Goal: Task Accomplishment & Management: Complete application form

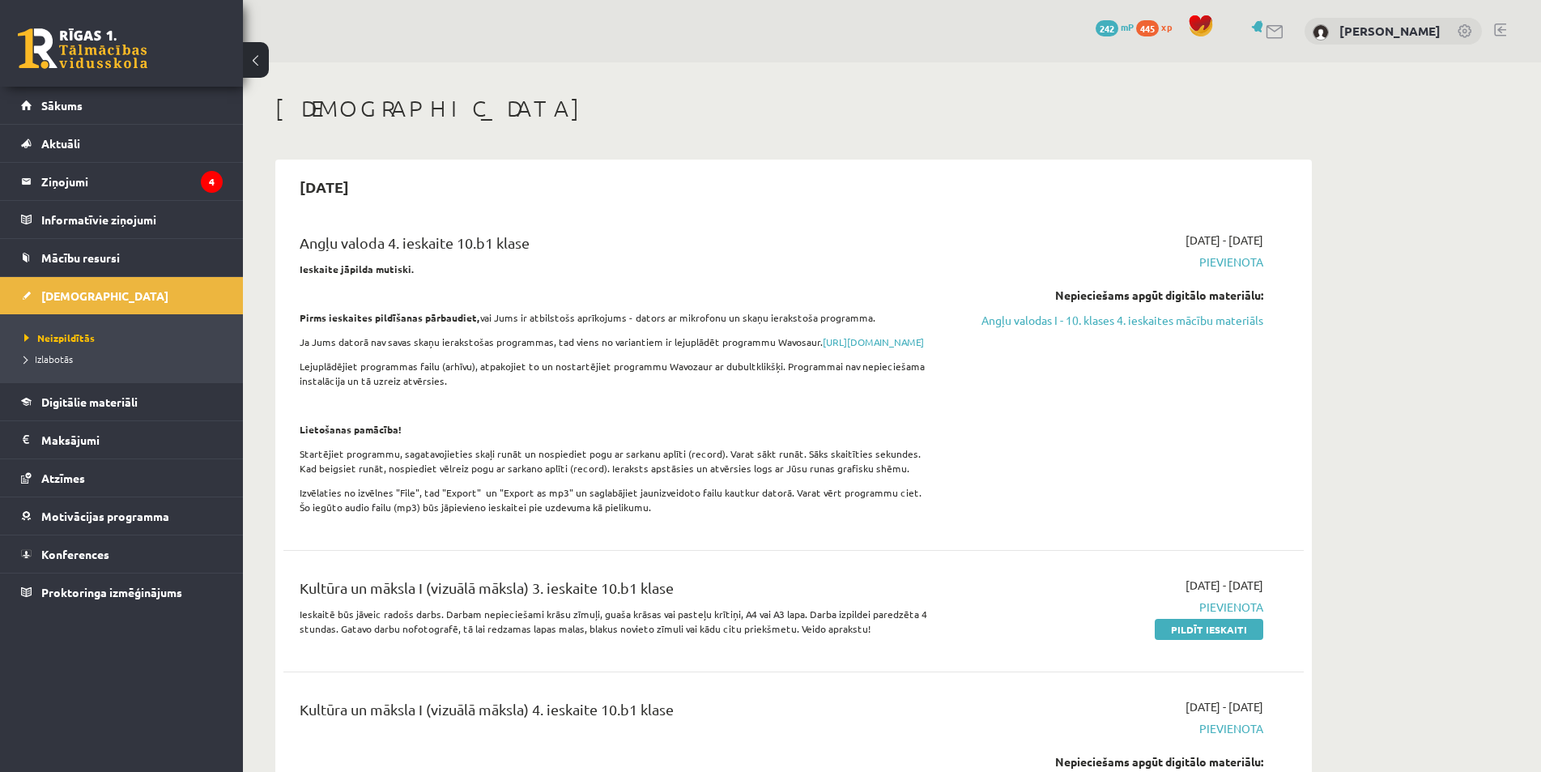
scroll to position [81, 0]
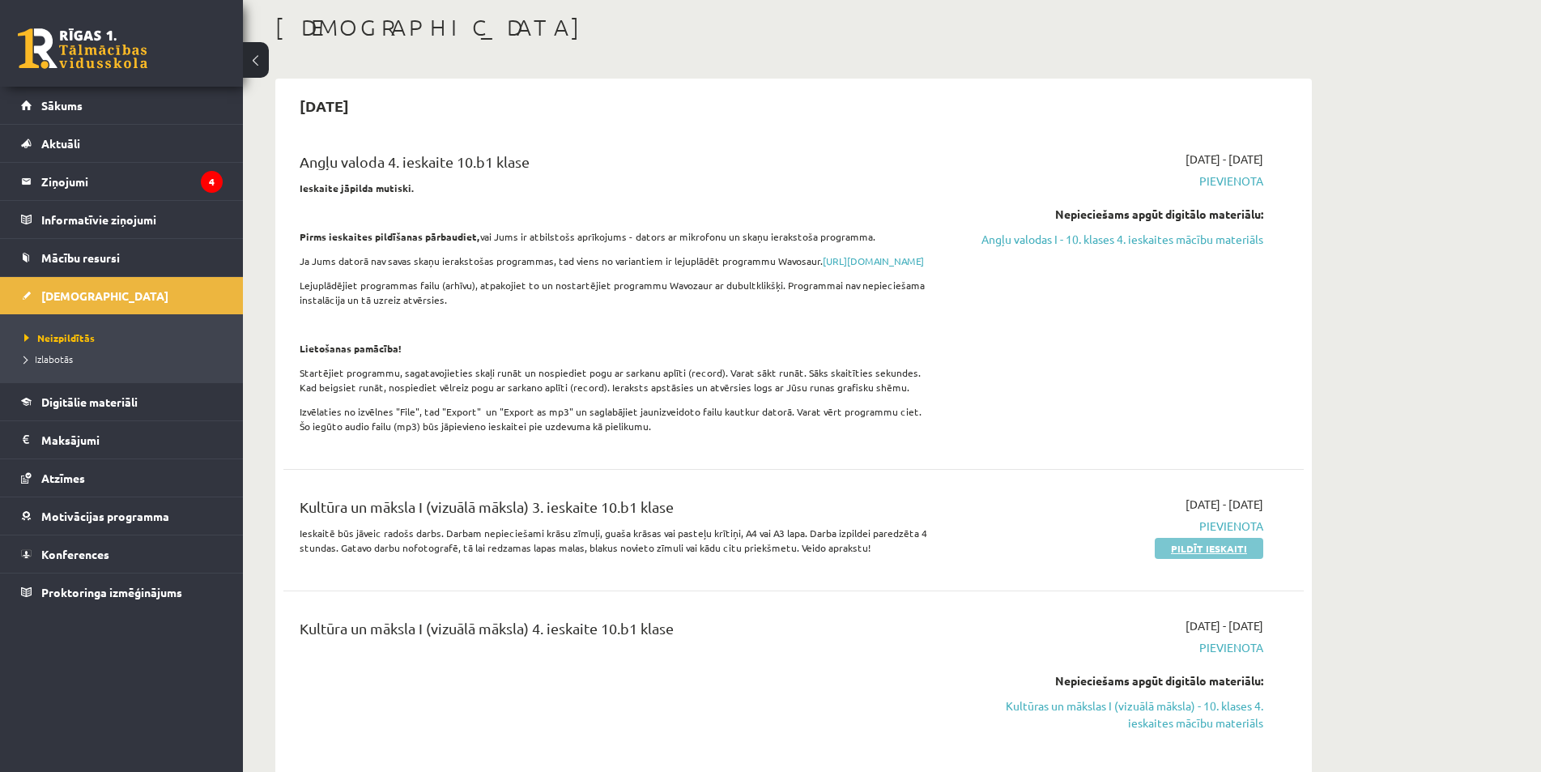
click at [1198, 559] on link "Pildīt ieskaiti" at bounding box center [1209, 548] width 109 height 21
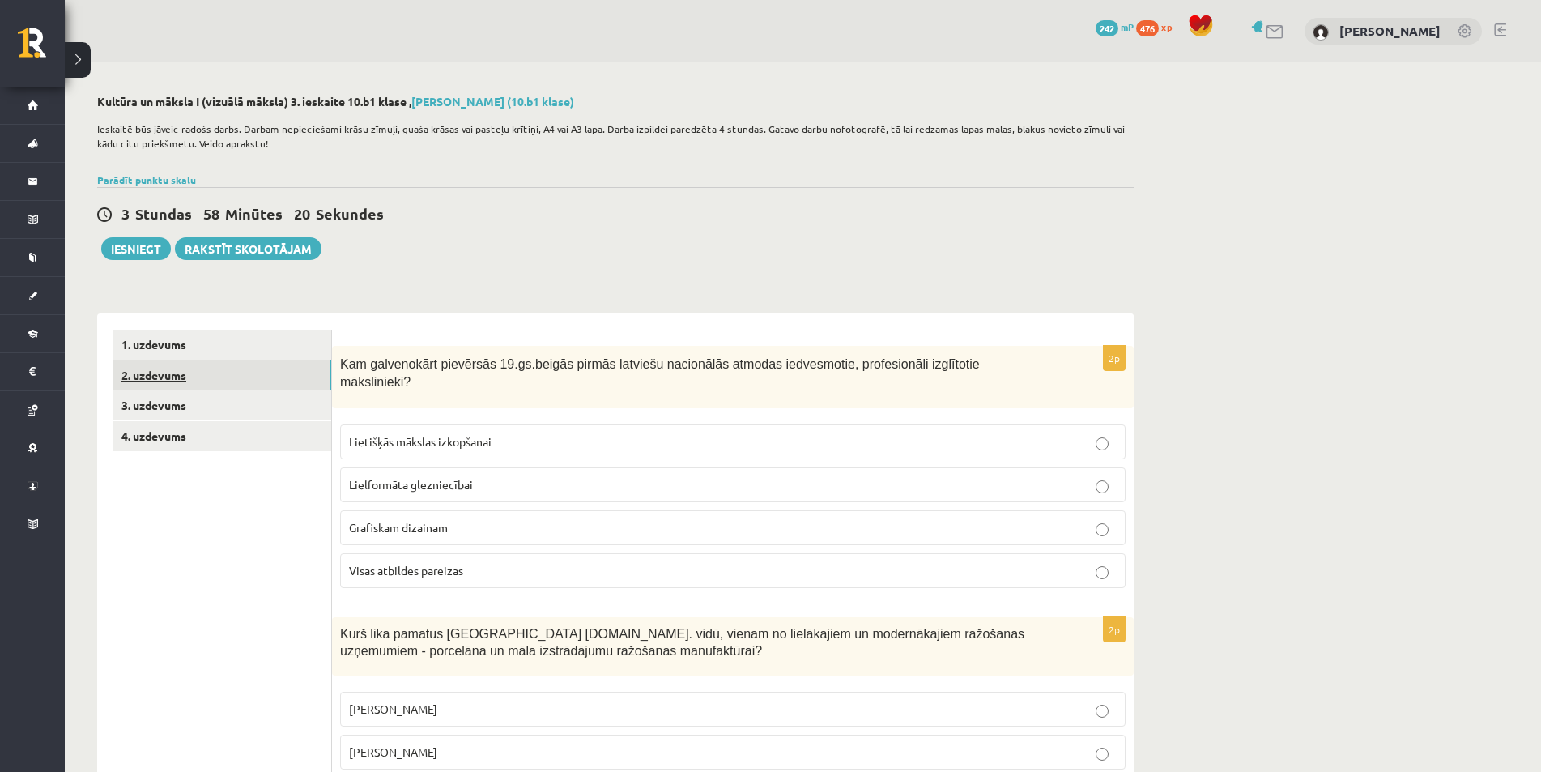
click at [223, 390] on link "2. uzdevums" at bounding box center [222, 375] width 218 height 30
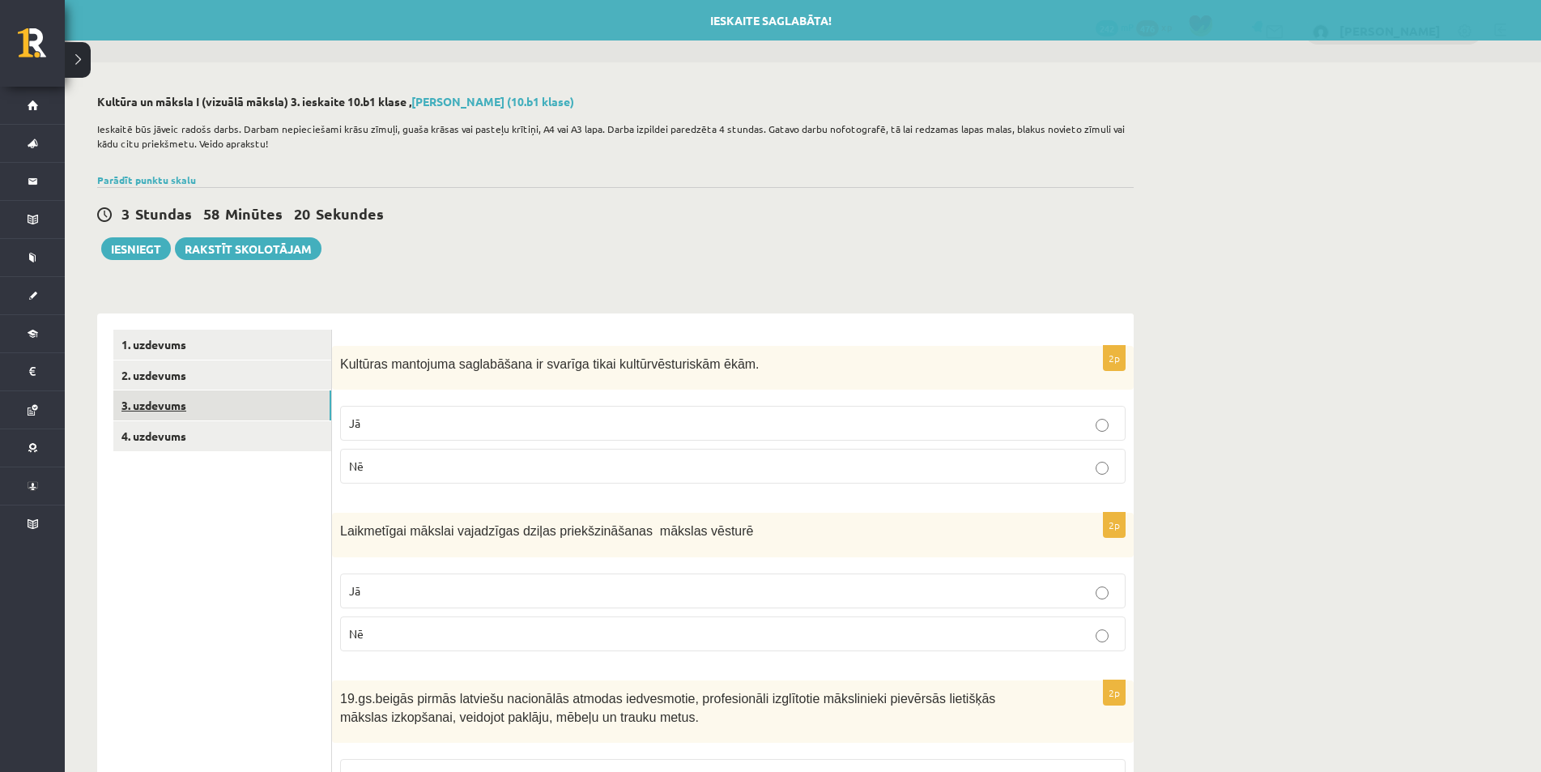
click at [200, 406] on link "3. uzdevums" at bounding box center [222, 405] width 218 height 30
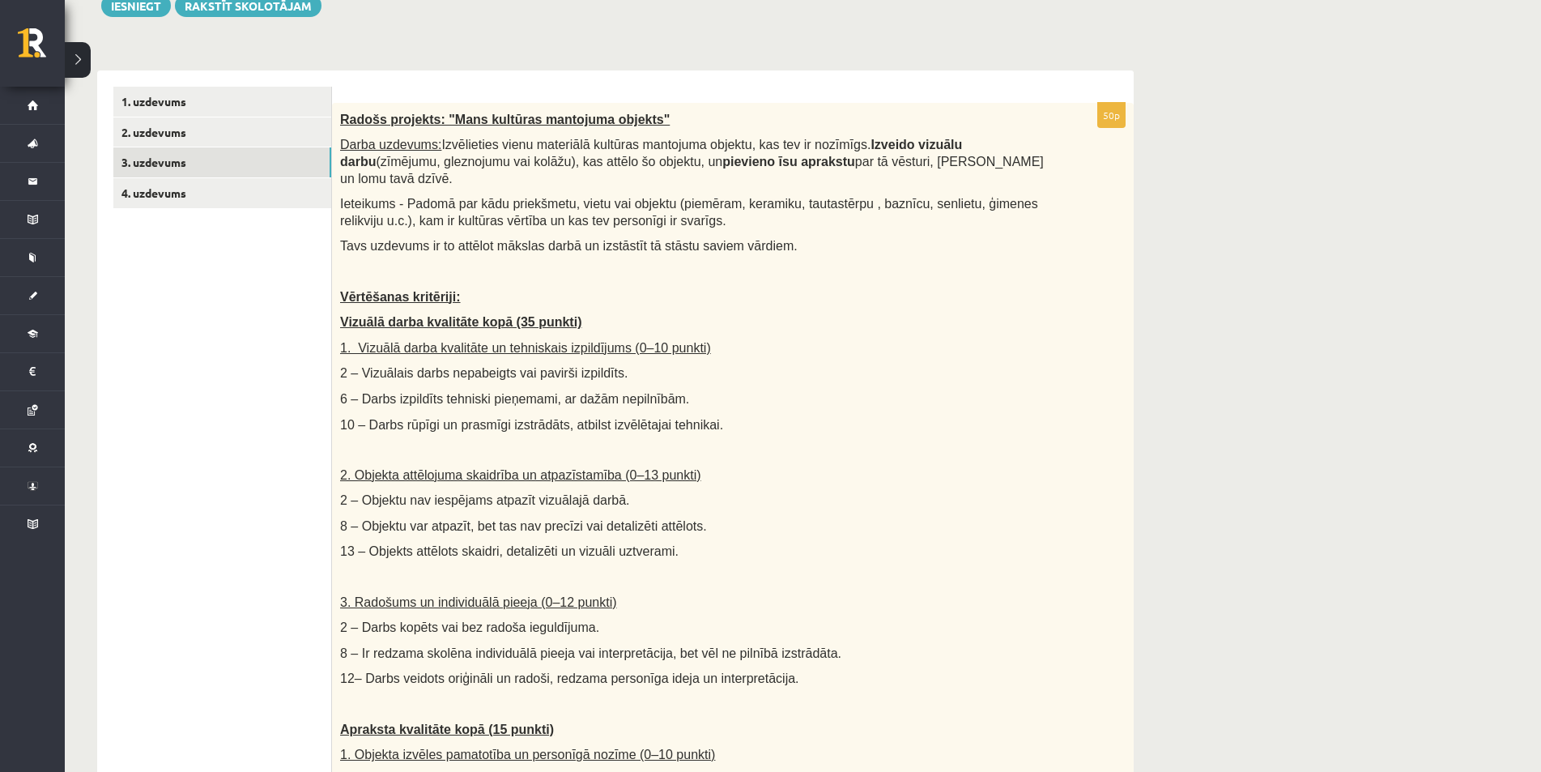
scroll to position [162, 0]
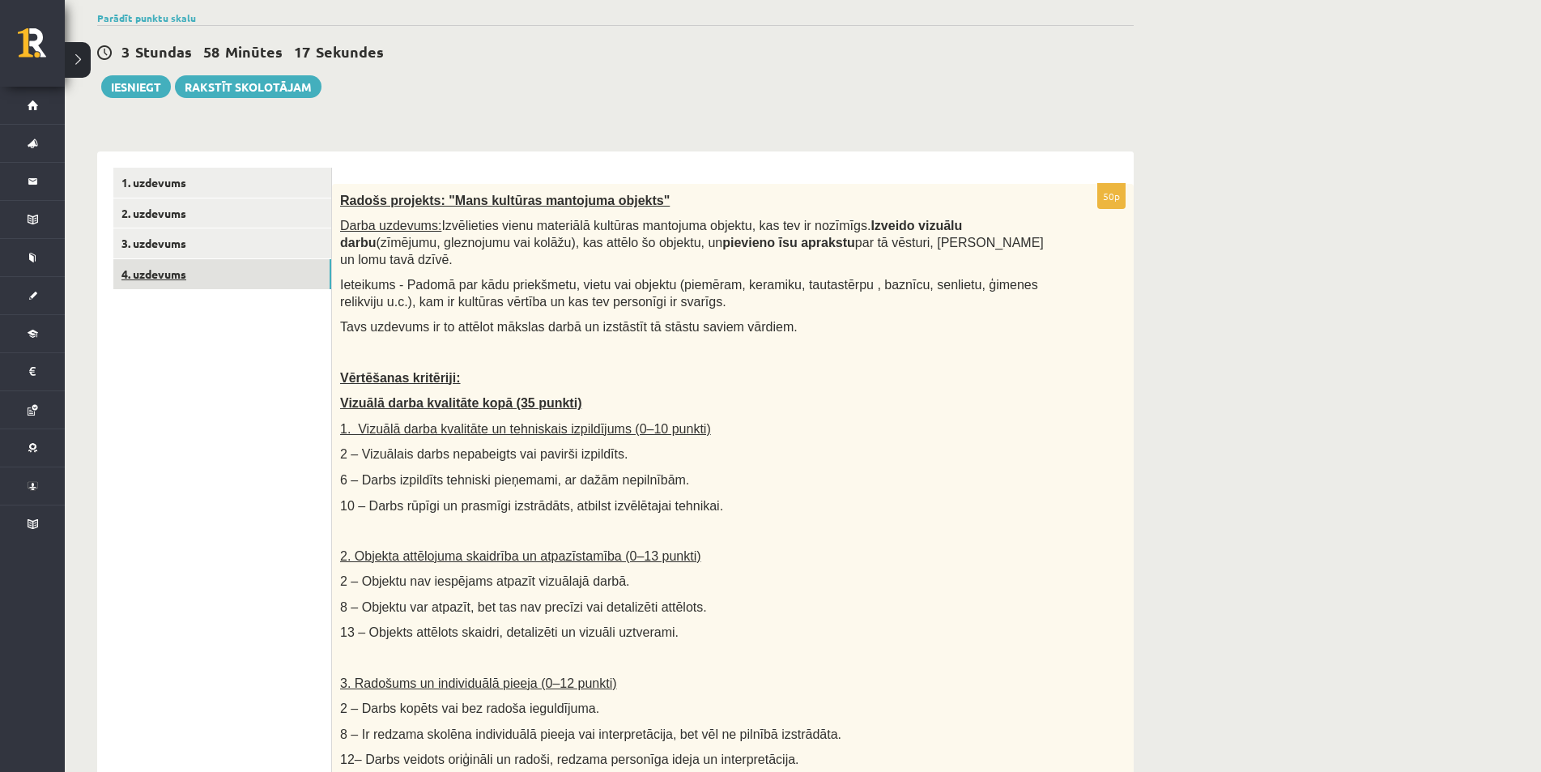
click at [182, 262] on link "4. uzdevums" at bounding box center [222, 274] width 218 height 30
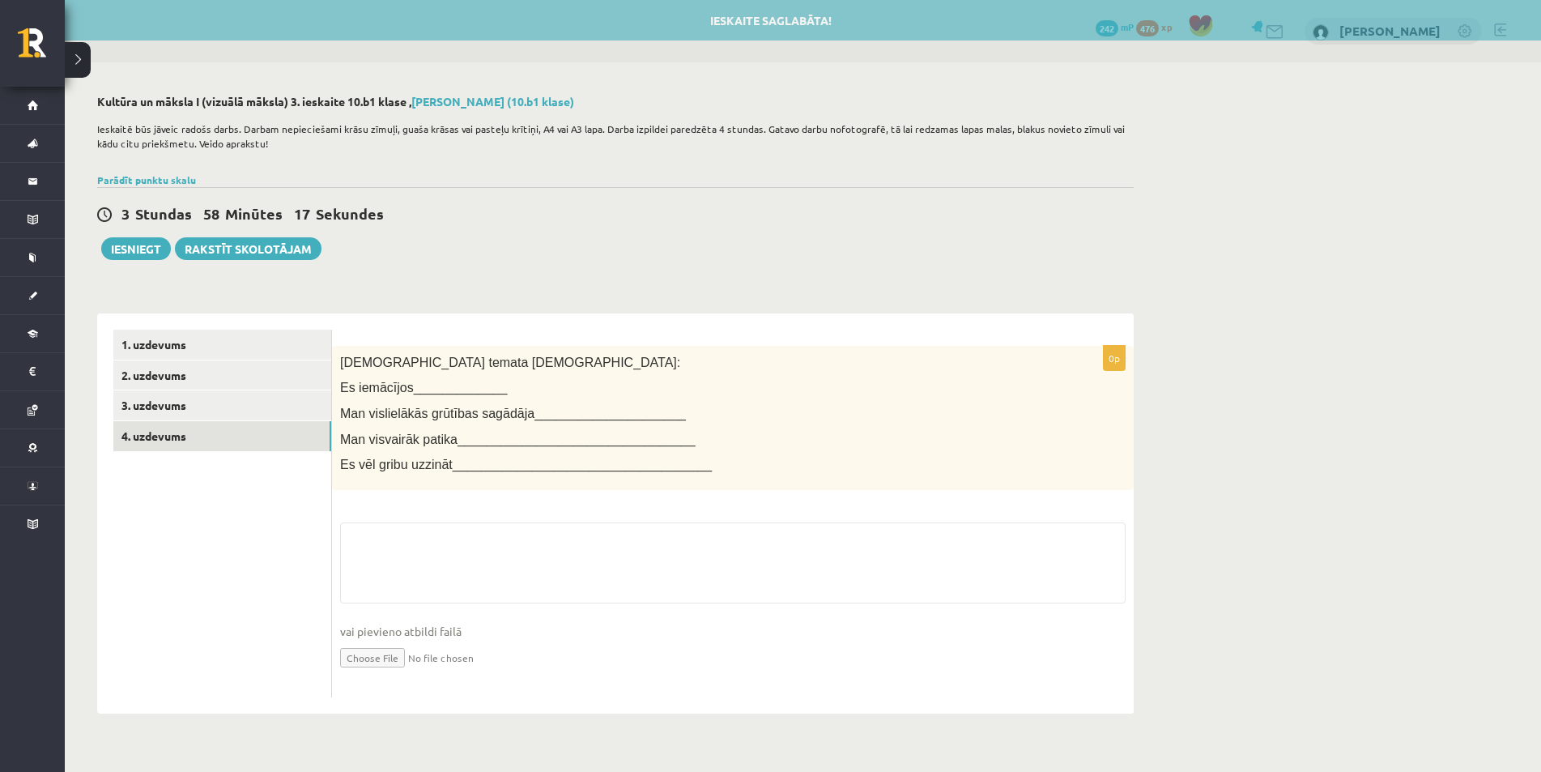
scroll to position [0, 0]
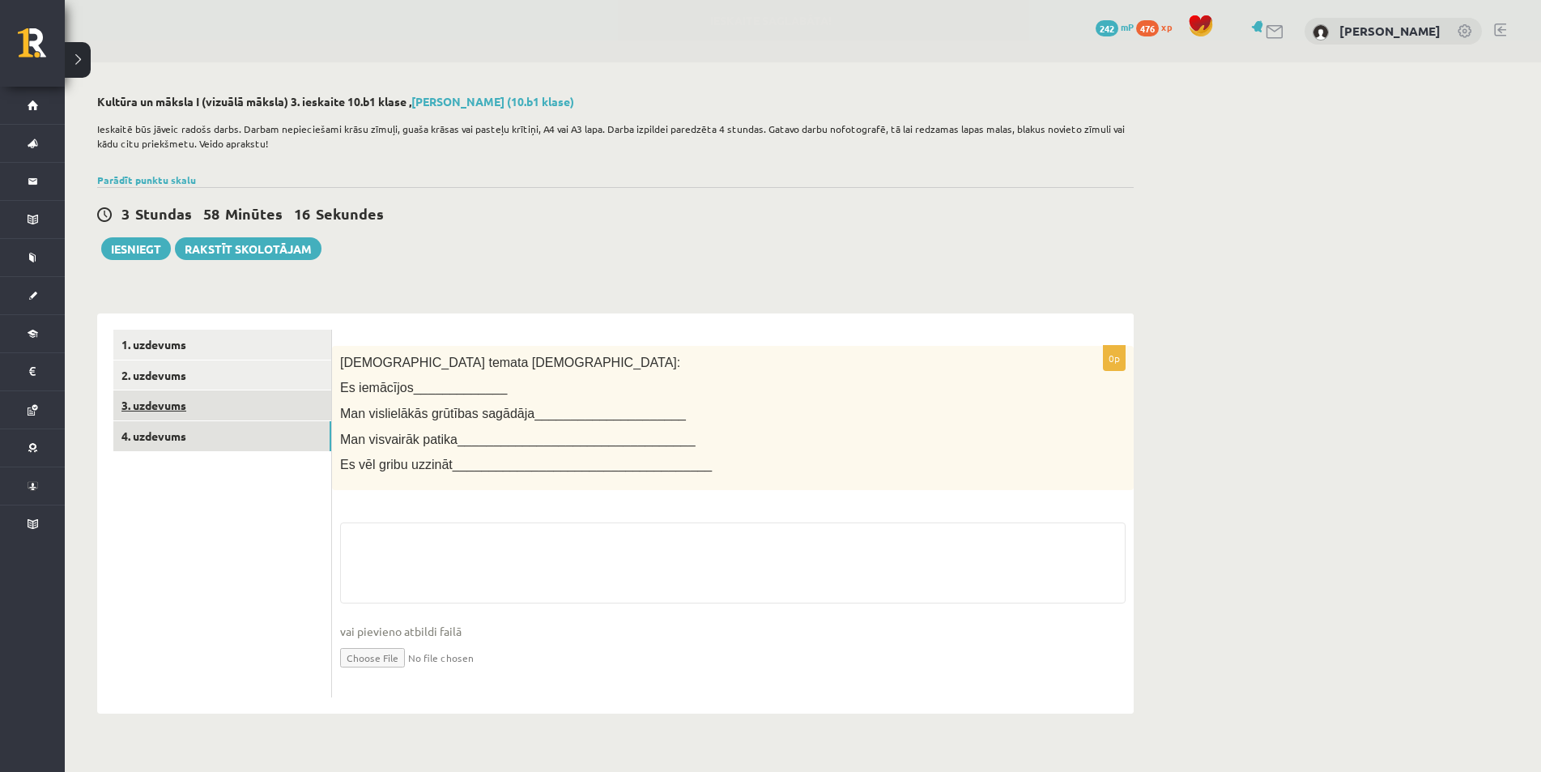
click at [223, 406] on link "3. uzdevums" at bounding box center [222, 405] width 218 height 30
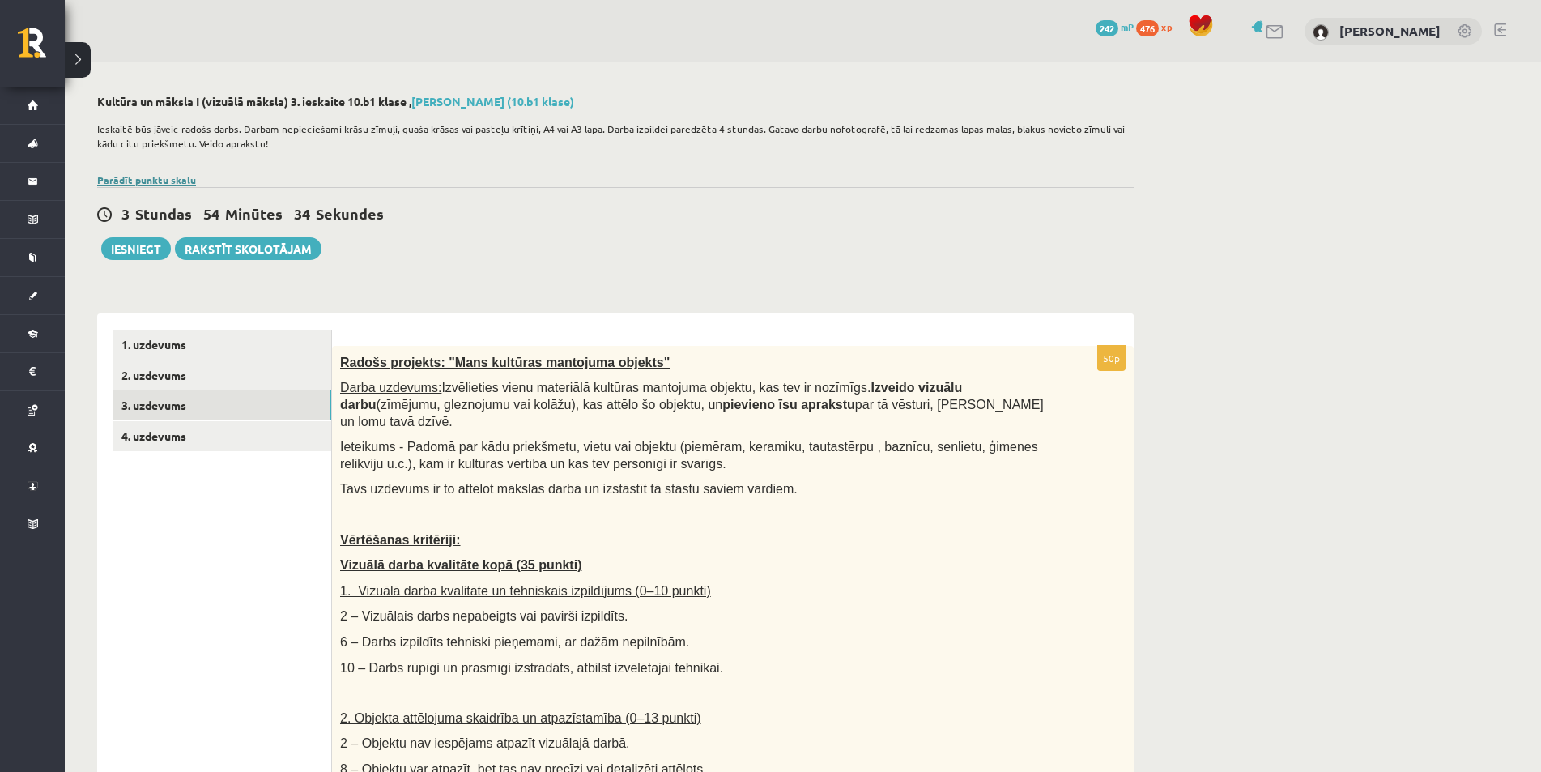
click at [176, 173] on link "Parādīt punktu skalu" at bounding box center [146, 179] width 99 height 13
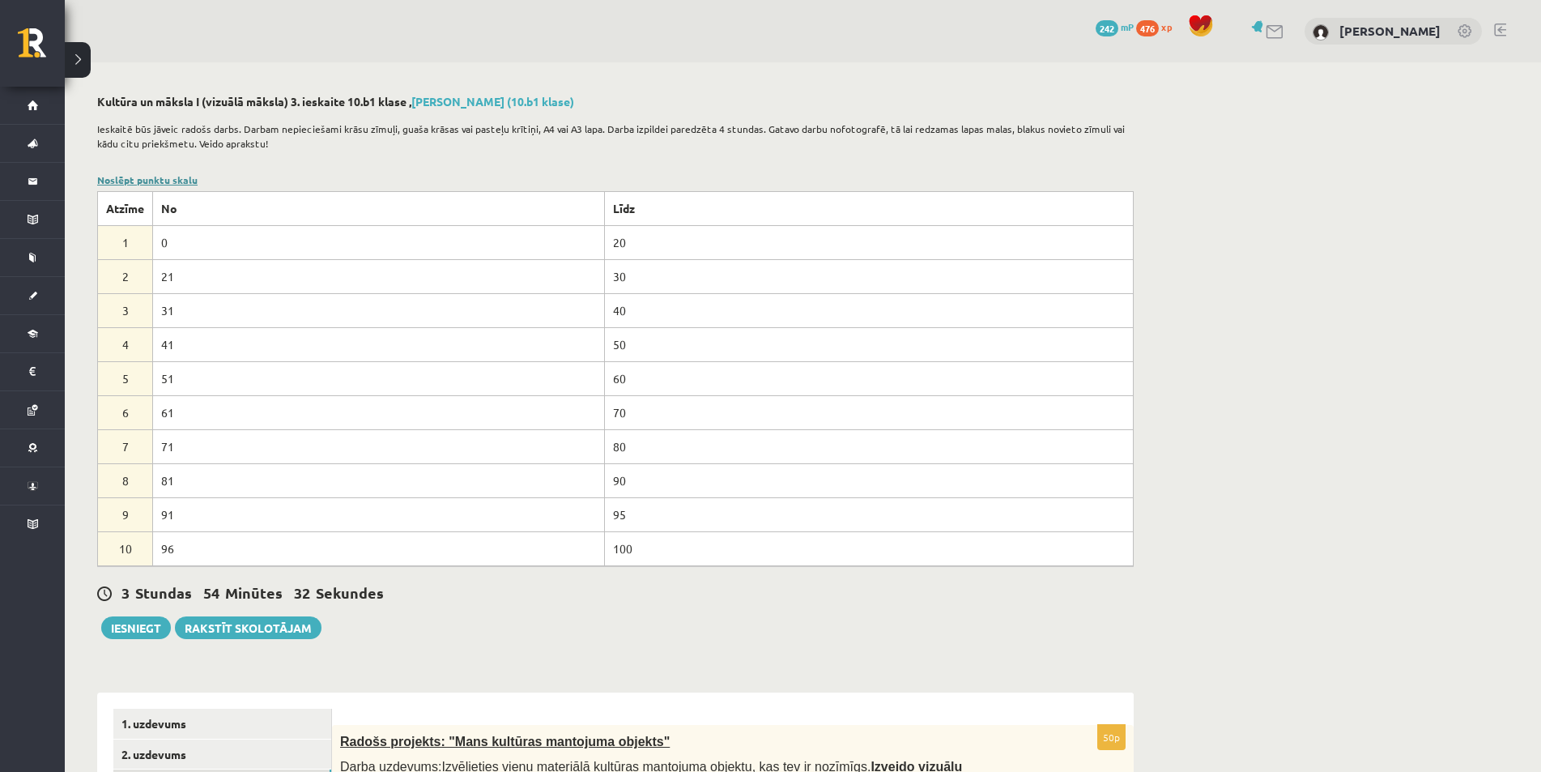
click at [144, 176] on link "Noslēpt punktu skalu" at bounding box center [147, 179] width 100 height 13
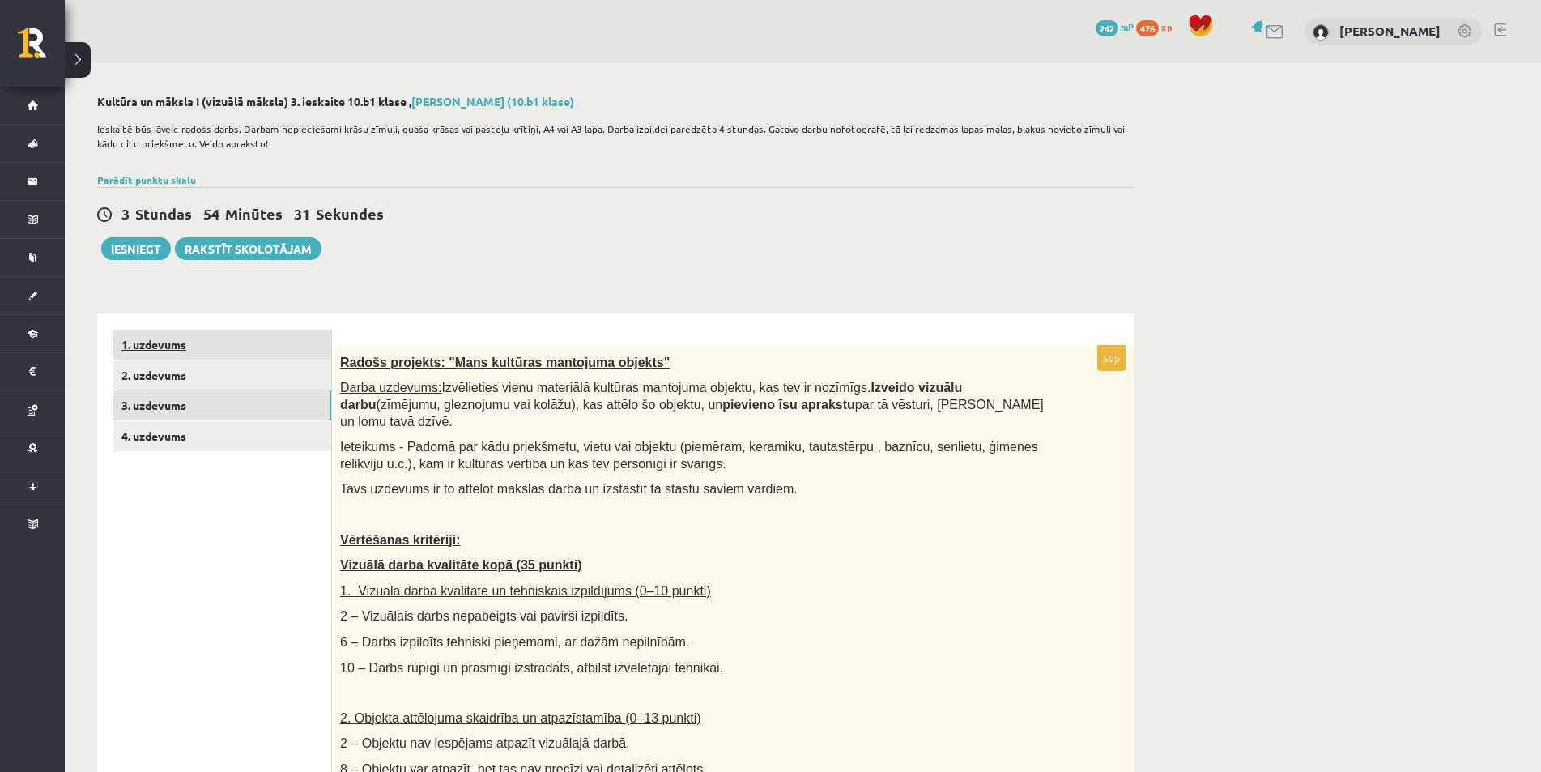
click at [185, 349] on link "1. uzdevums" at bounding box center [222, 345] width 218 height 30
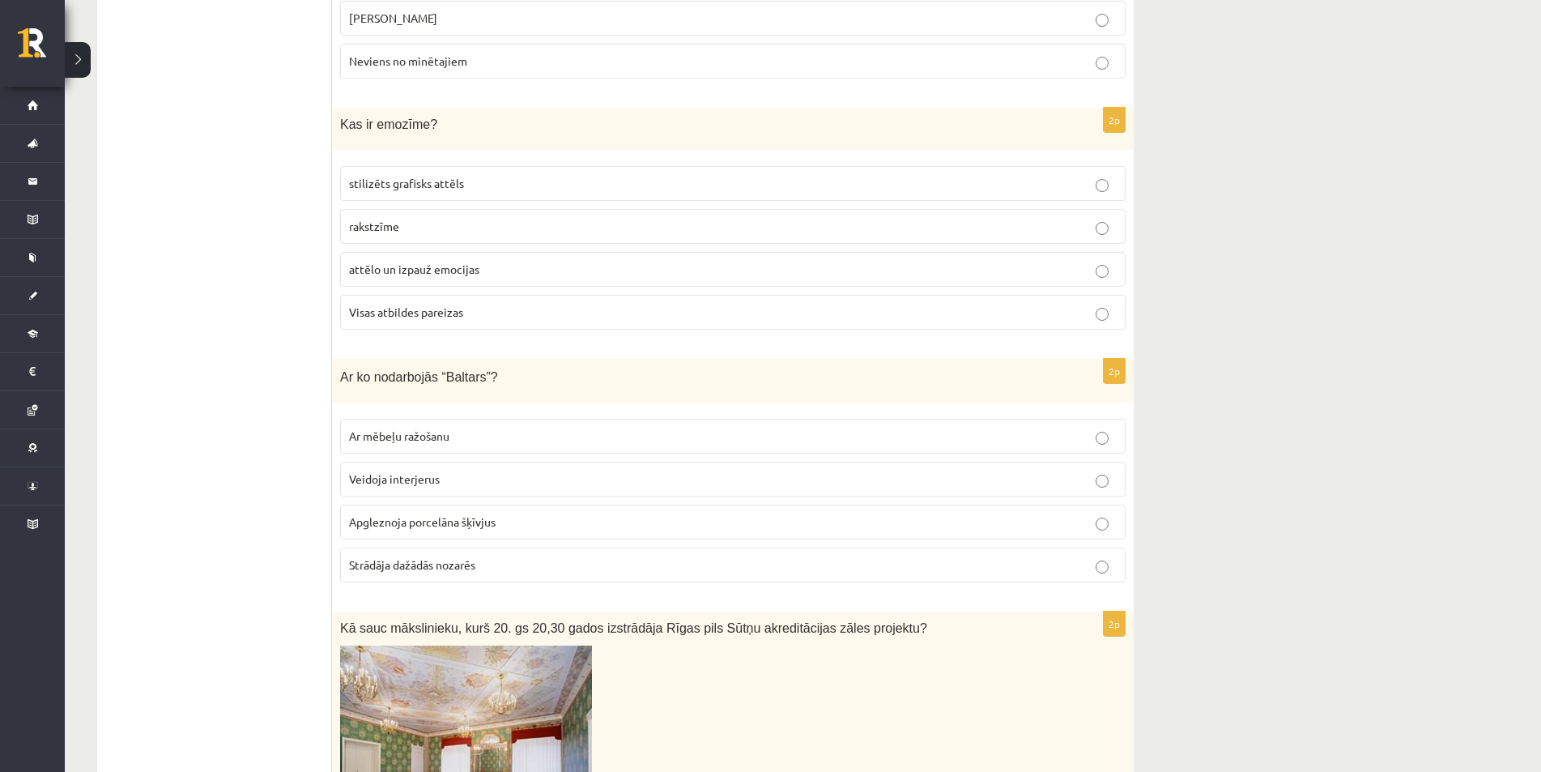
scroll to position [210, 0]
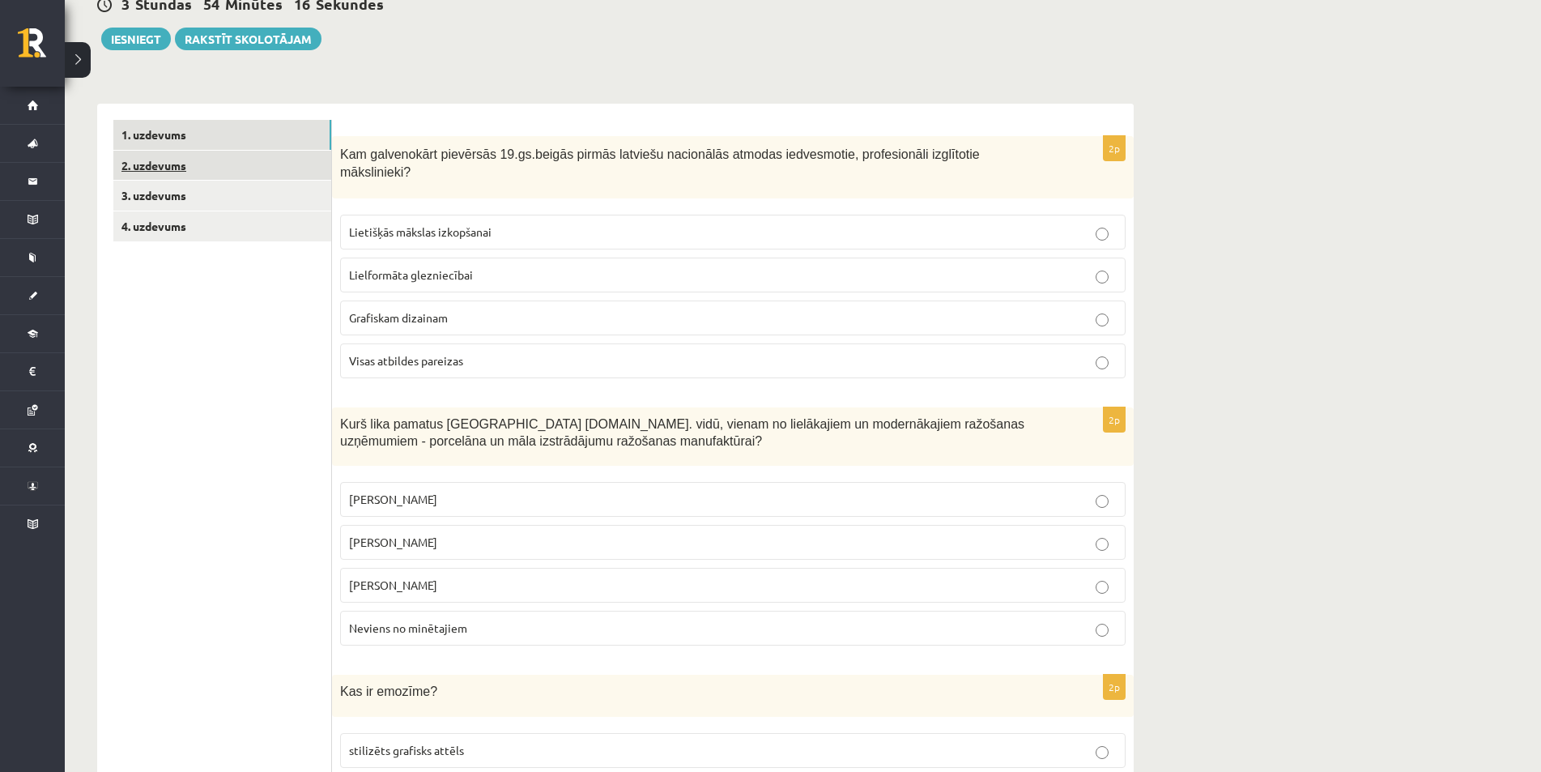
click at [245, 178] on link "2. uzdevums" at bounding box center [222, 166] width 218 height 30
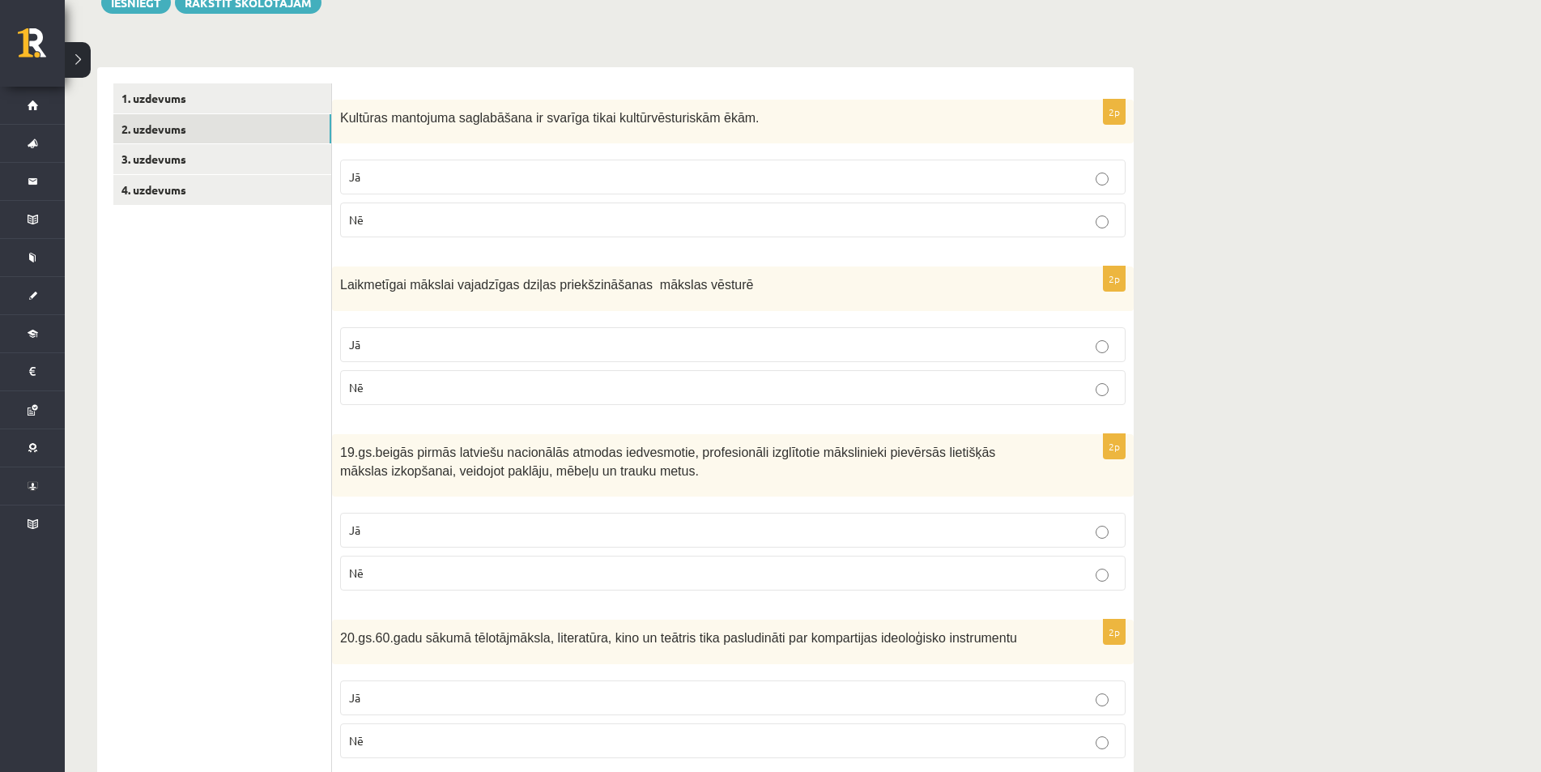
scroll to position [0, 0]
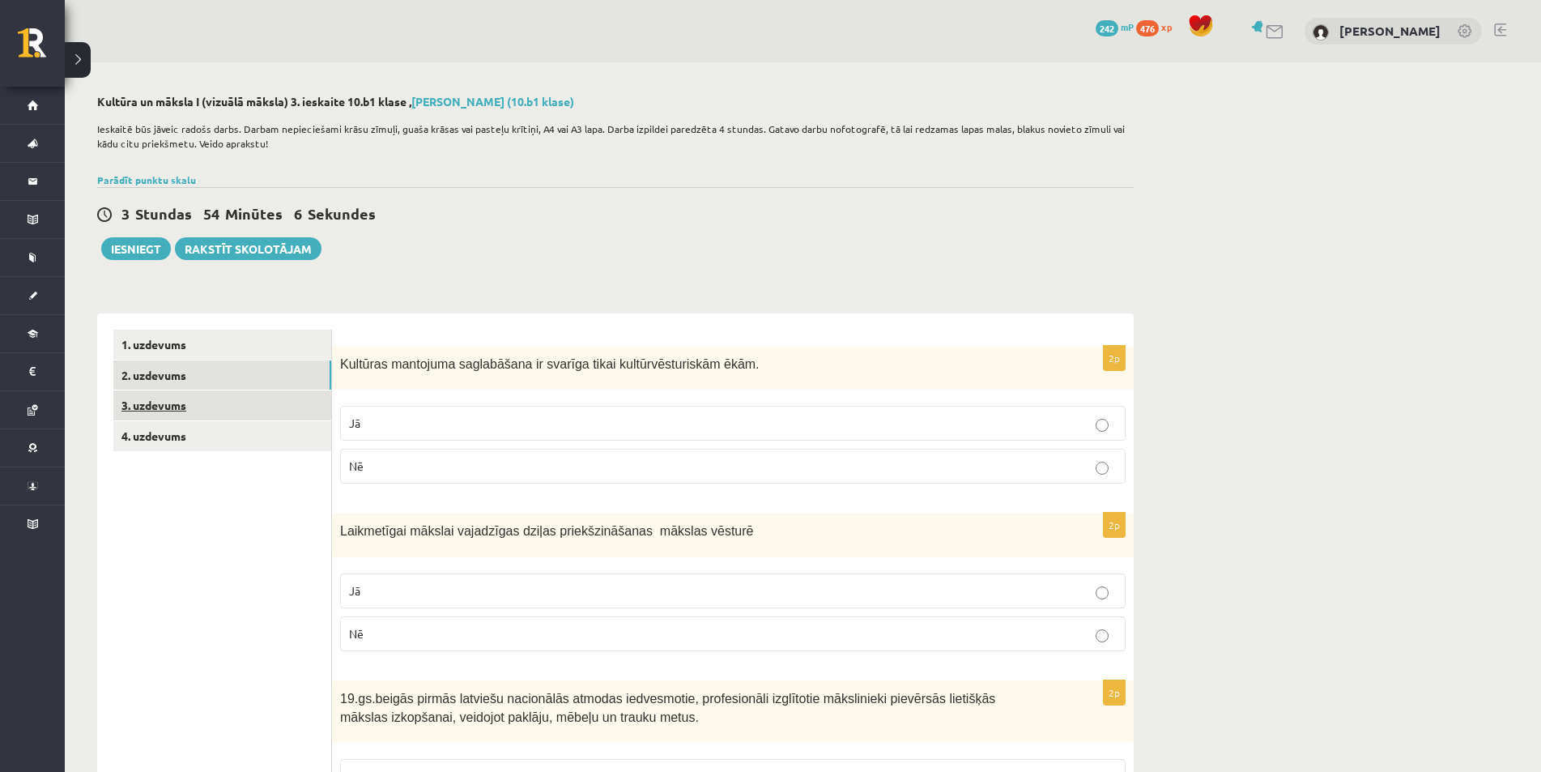
click at [194, 410] on link "3. uzdevums" at bounding box center [222, 405] width 218 height 30
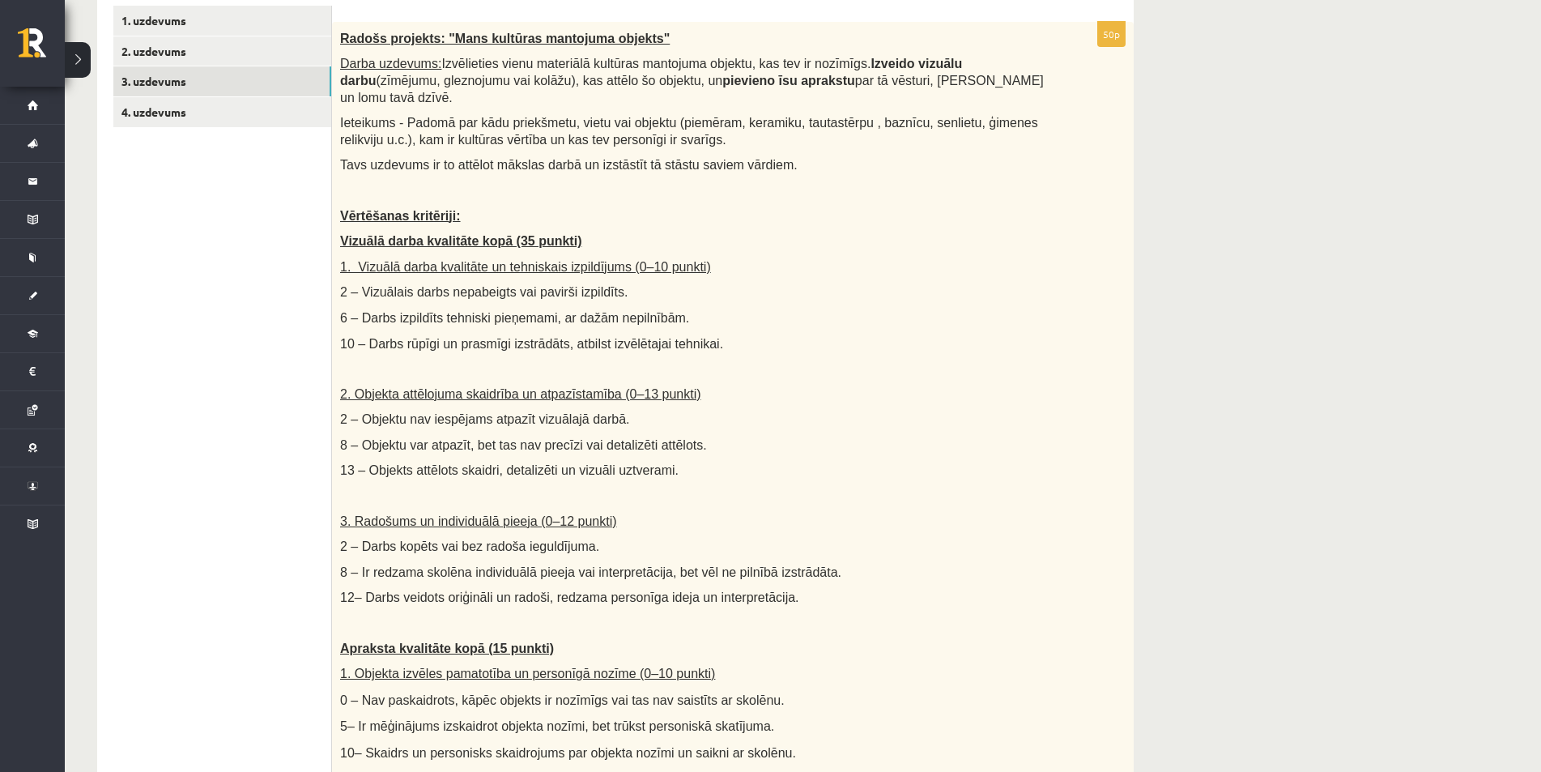
scroll to position [162, 0]
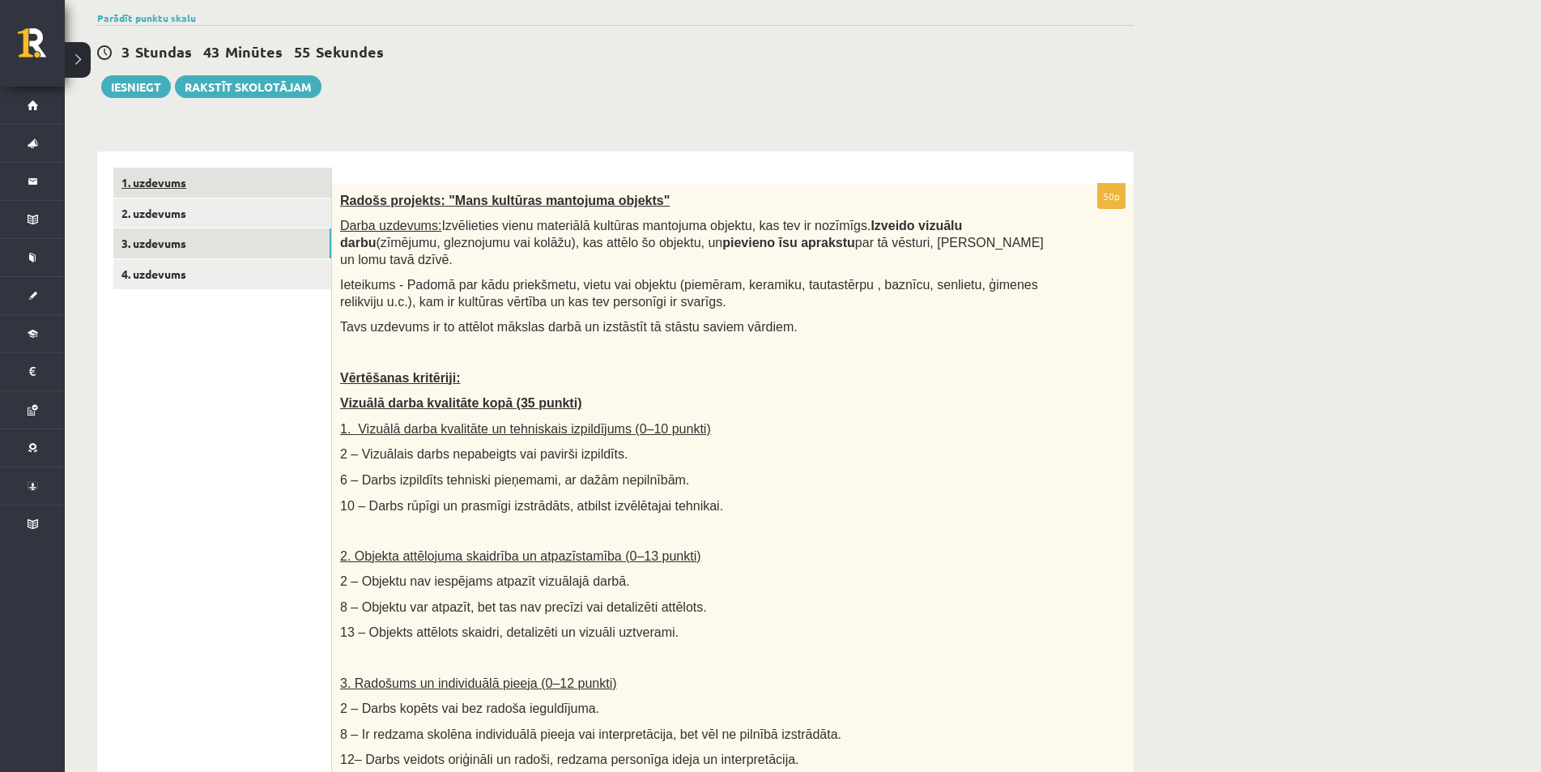
click at [155, 182] on link "1. uzdevums" at bounding box center [222, 183] width 218 height 30
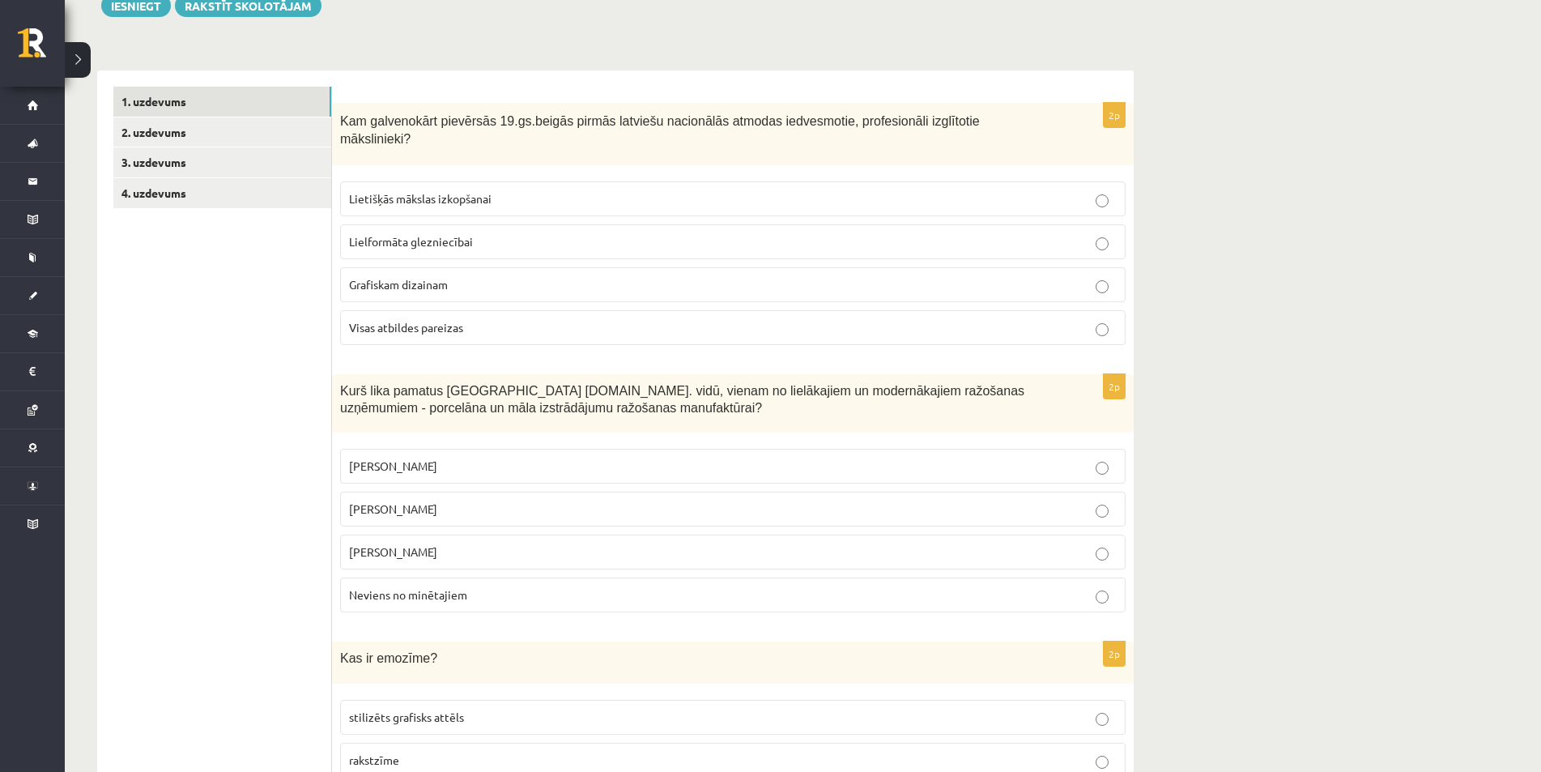
scroll to position [324, 0]
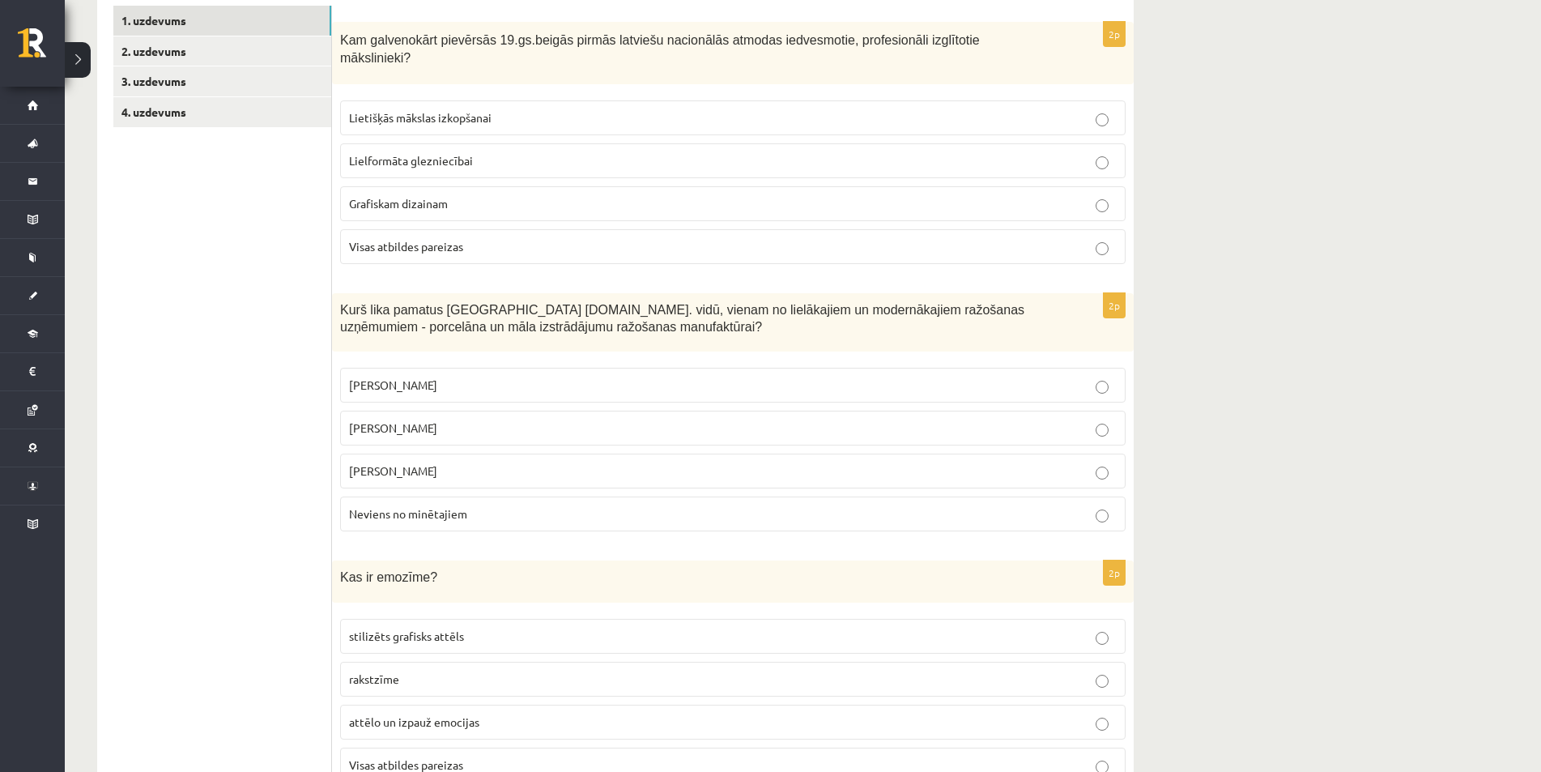
click at [515, 238] on p "Visas atbildes pareizas" at bounding box center [733, 246] width 768 height 17
click at [428, 462] on p "Romāns Suta" at bounding box center [733, 470] width 768 height 17
click at [473, 756] on p "Visas atbildes pareizas" at bounding box center [733, 764] width 768 height 17
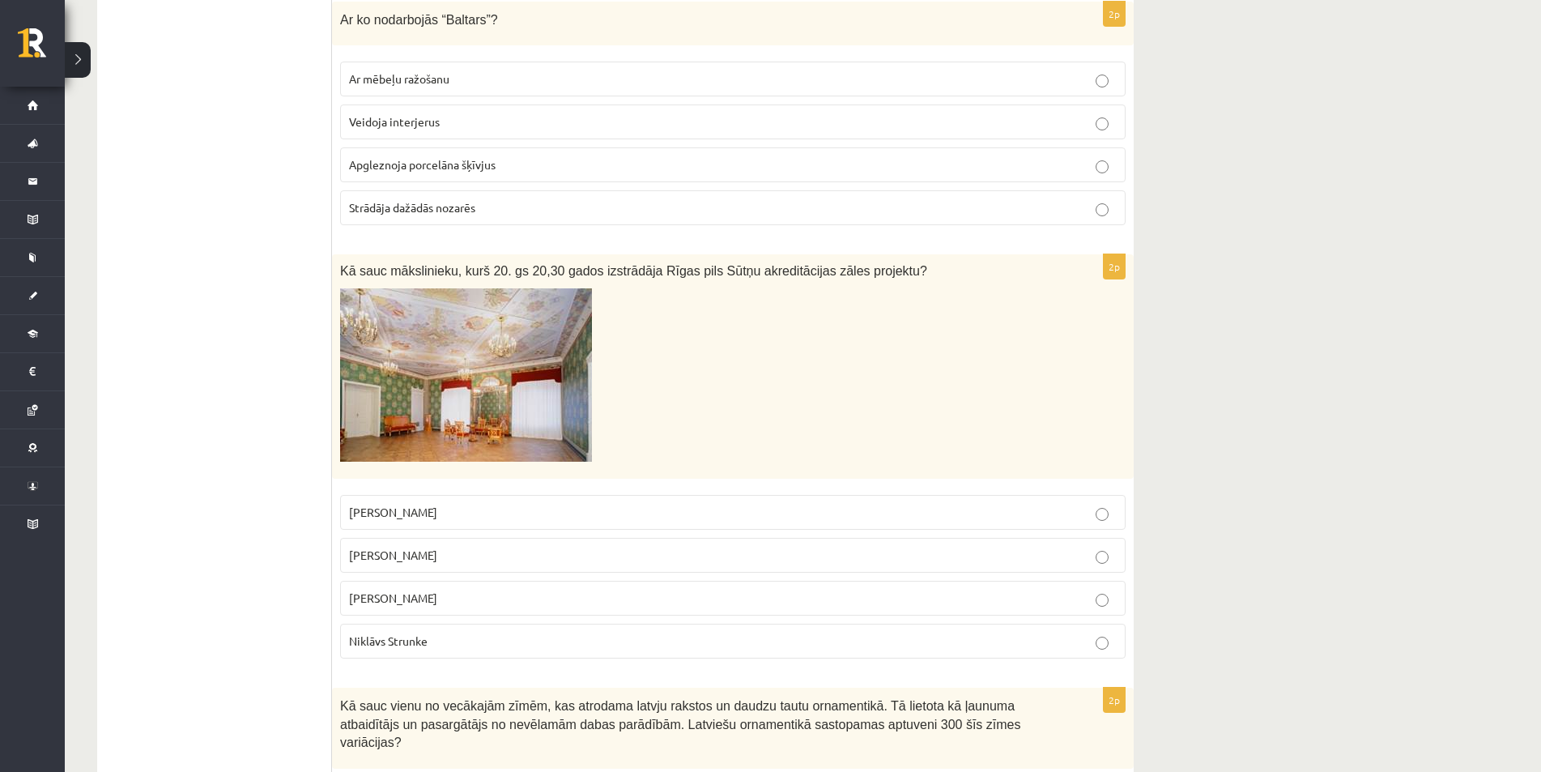
scroll to position [1053, 0]
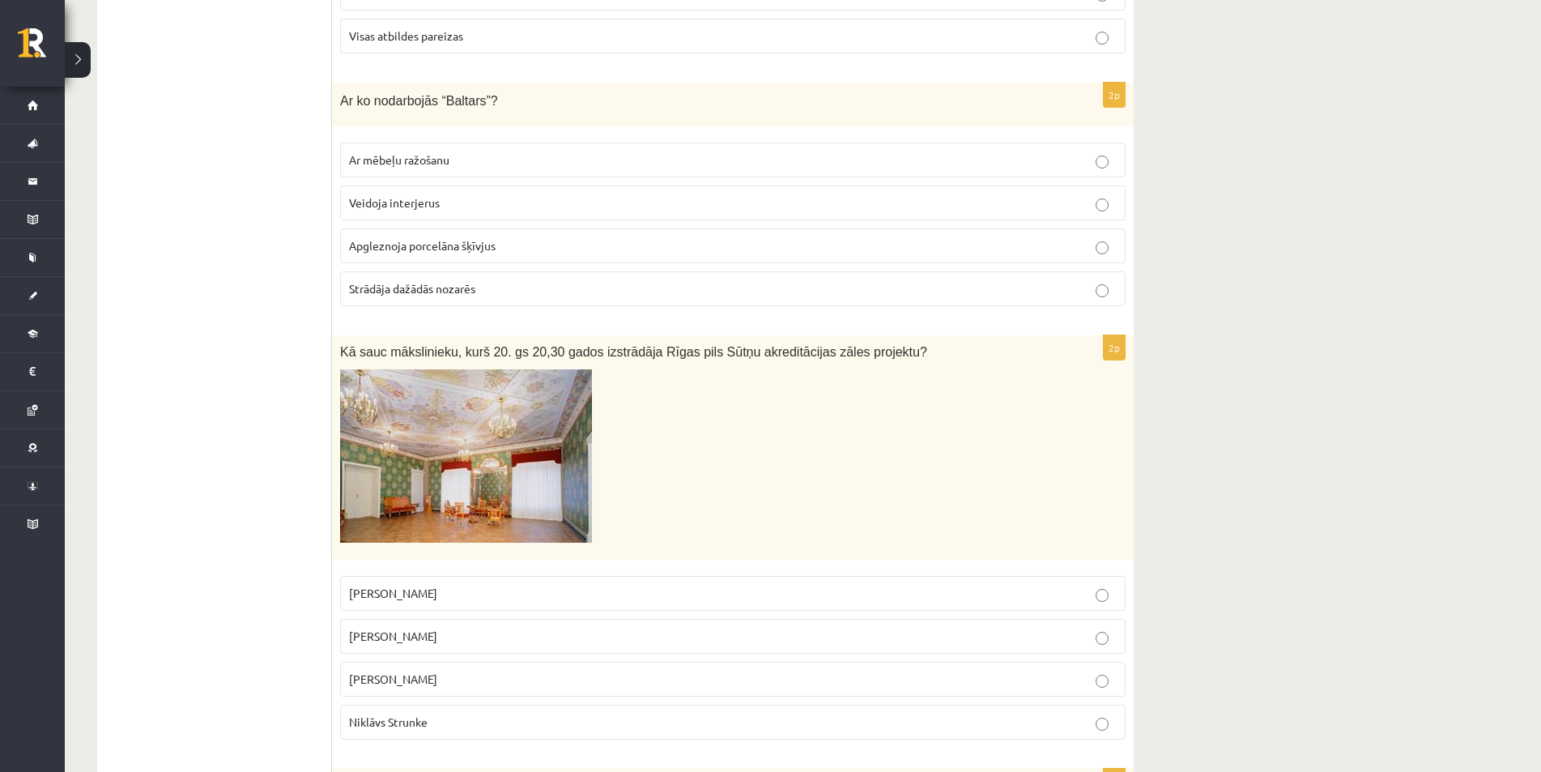
click at [474, 238] on span "Apgleznoja porcelāna šķīvjus" at bounding box center [422, 245] width 147 height 15
click at [433, 628] on p "Ansis Cīrulis" at bounding box center [733, 636] width 768 height 17
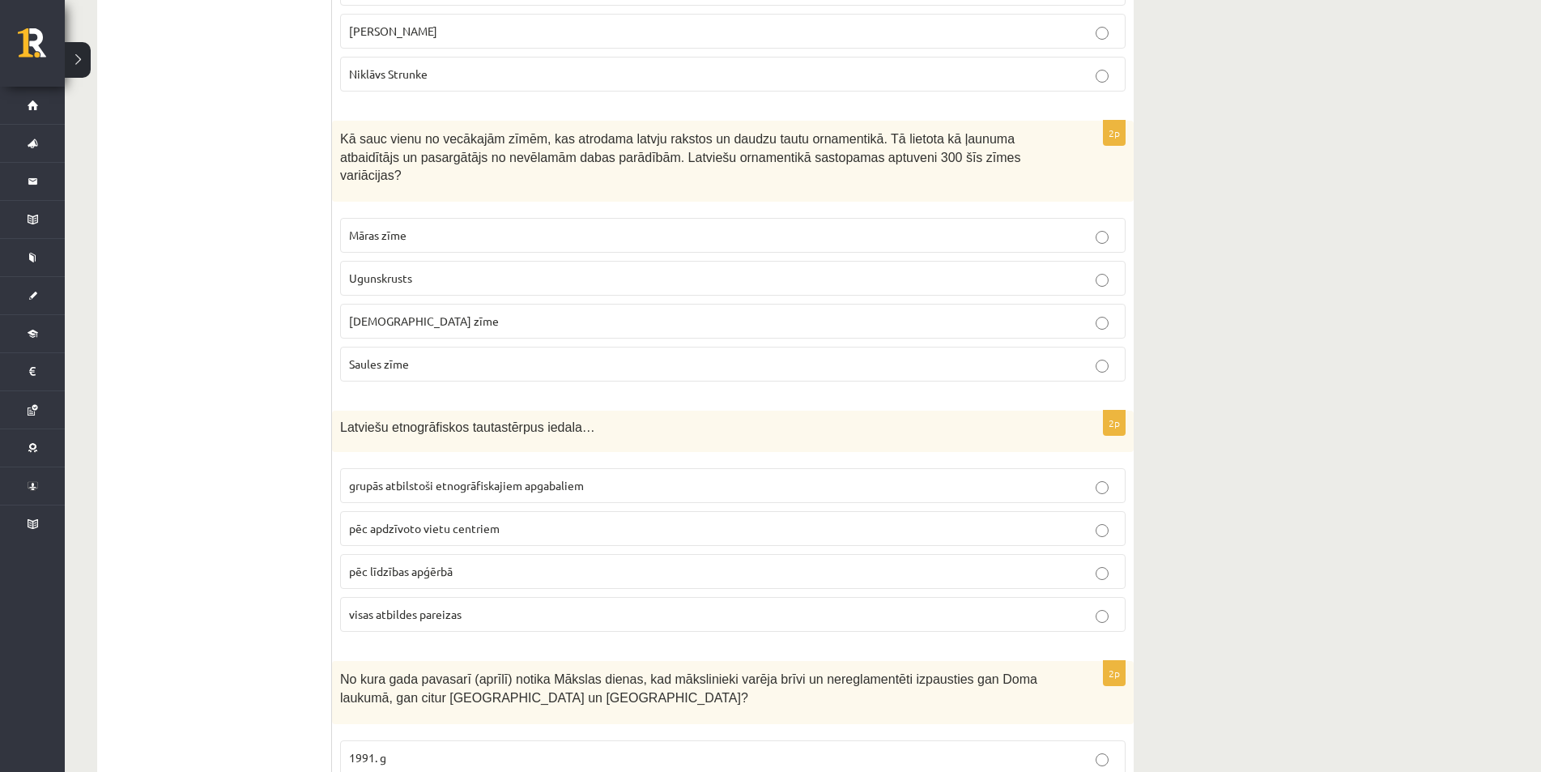
scroll to position [1619, 0]
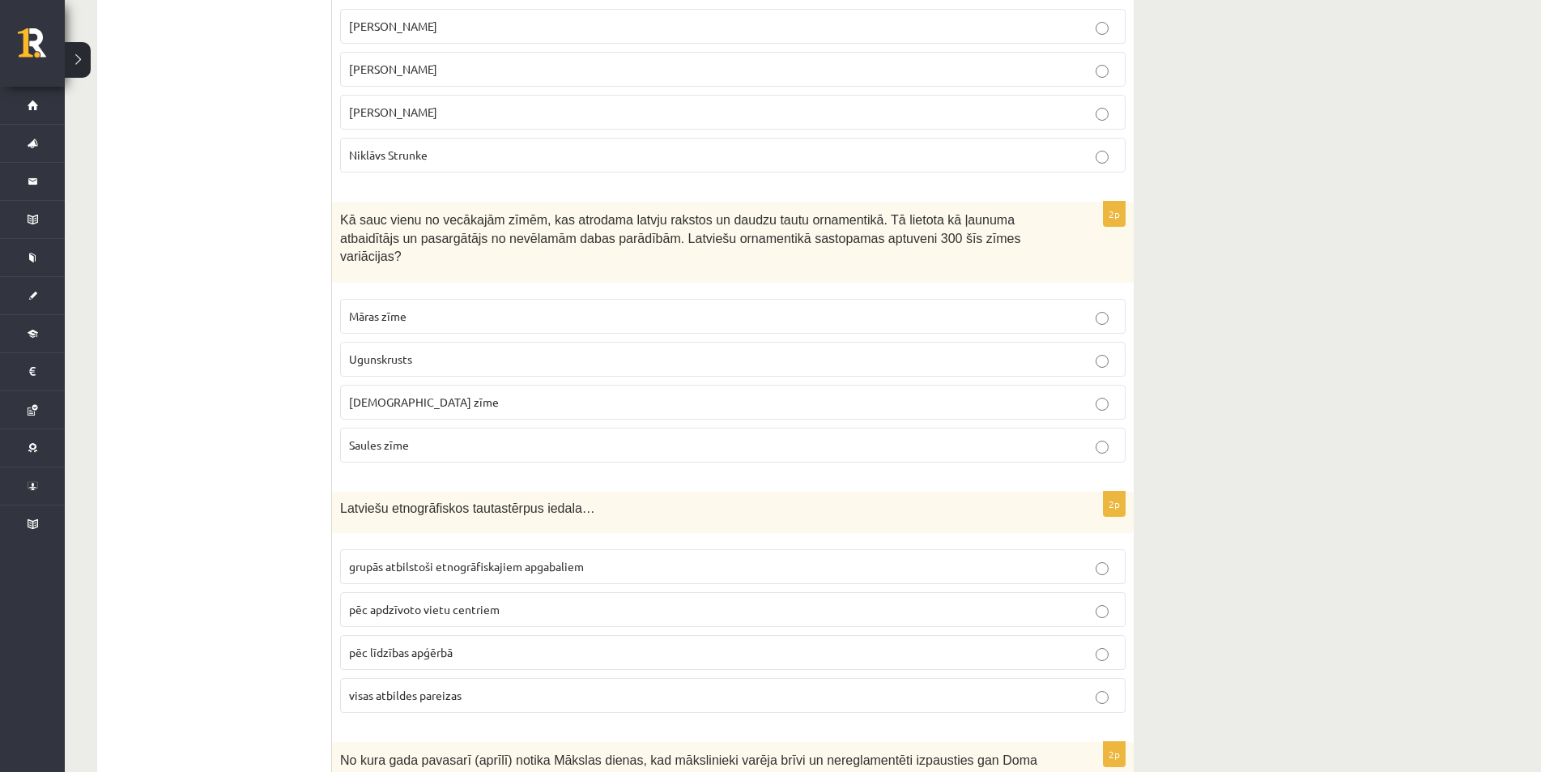
click at [412, 342] on label "Ugunskrusts" at bounding box center [732, 359] width 785 height 35
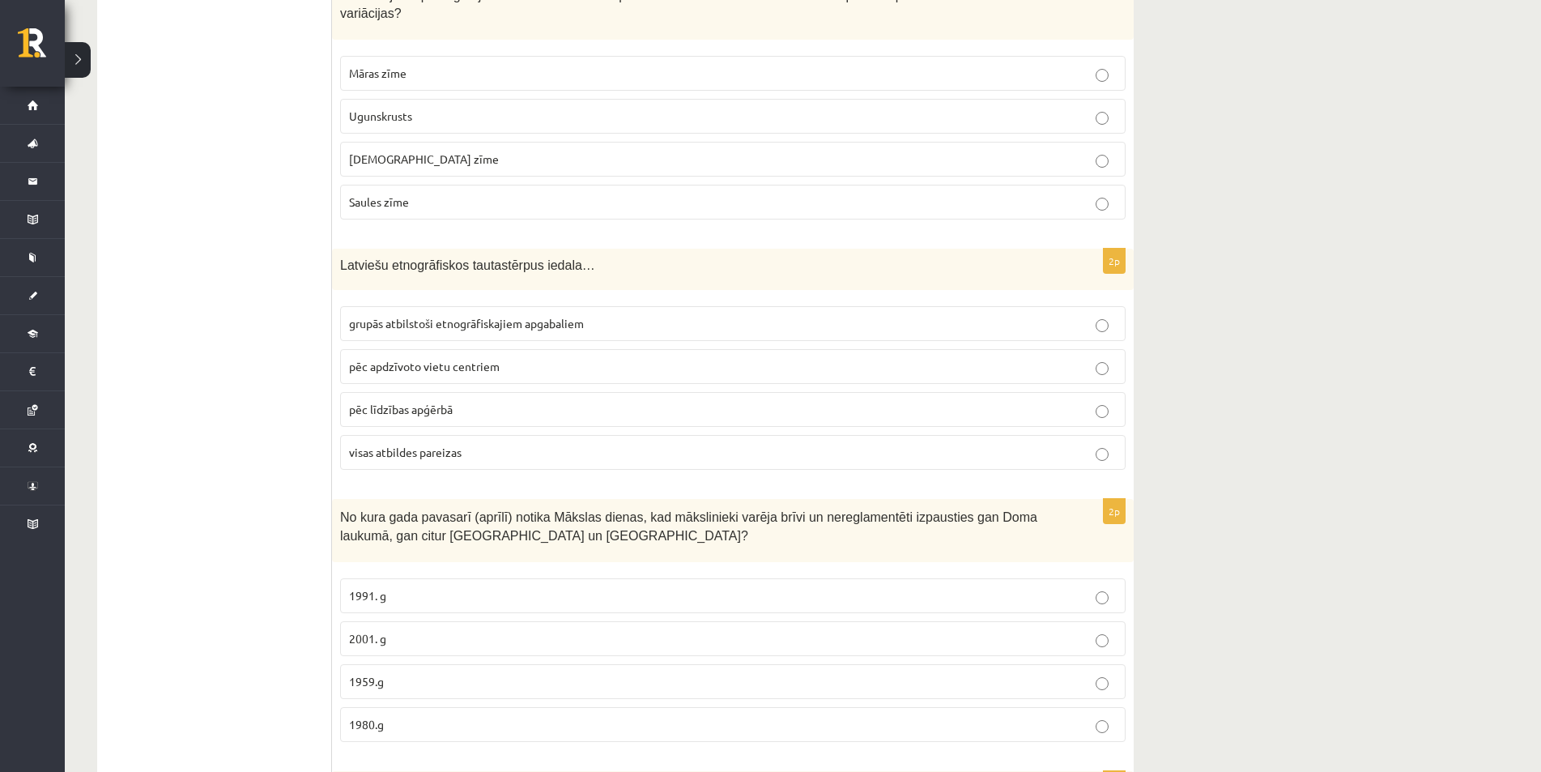
scroll to position [1943, 0]
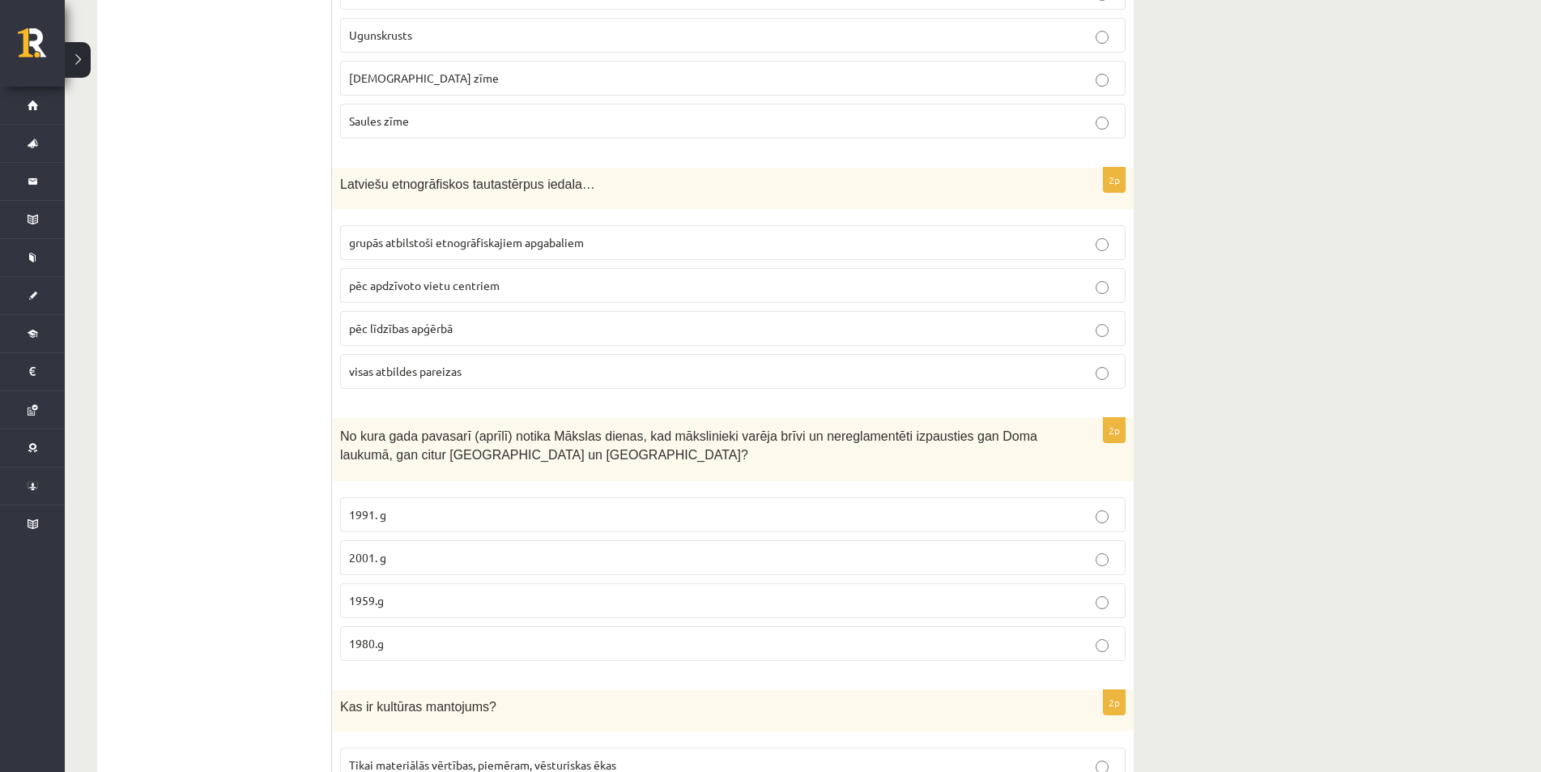
click at [404, 506] on p "1991. g" at bounding box center [733, 514] width 768 height 17
click at [414, 235] on span "grupās atbilstoši etnogrāfiskajiem apgabaliem" at bounding box center [466, 242] width 235 height 15
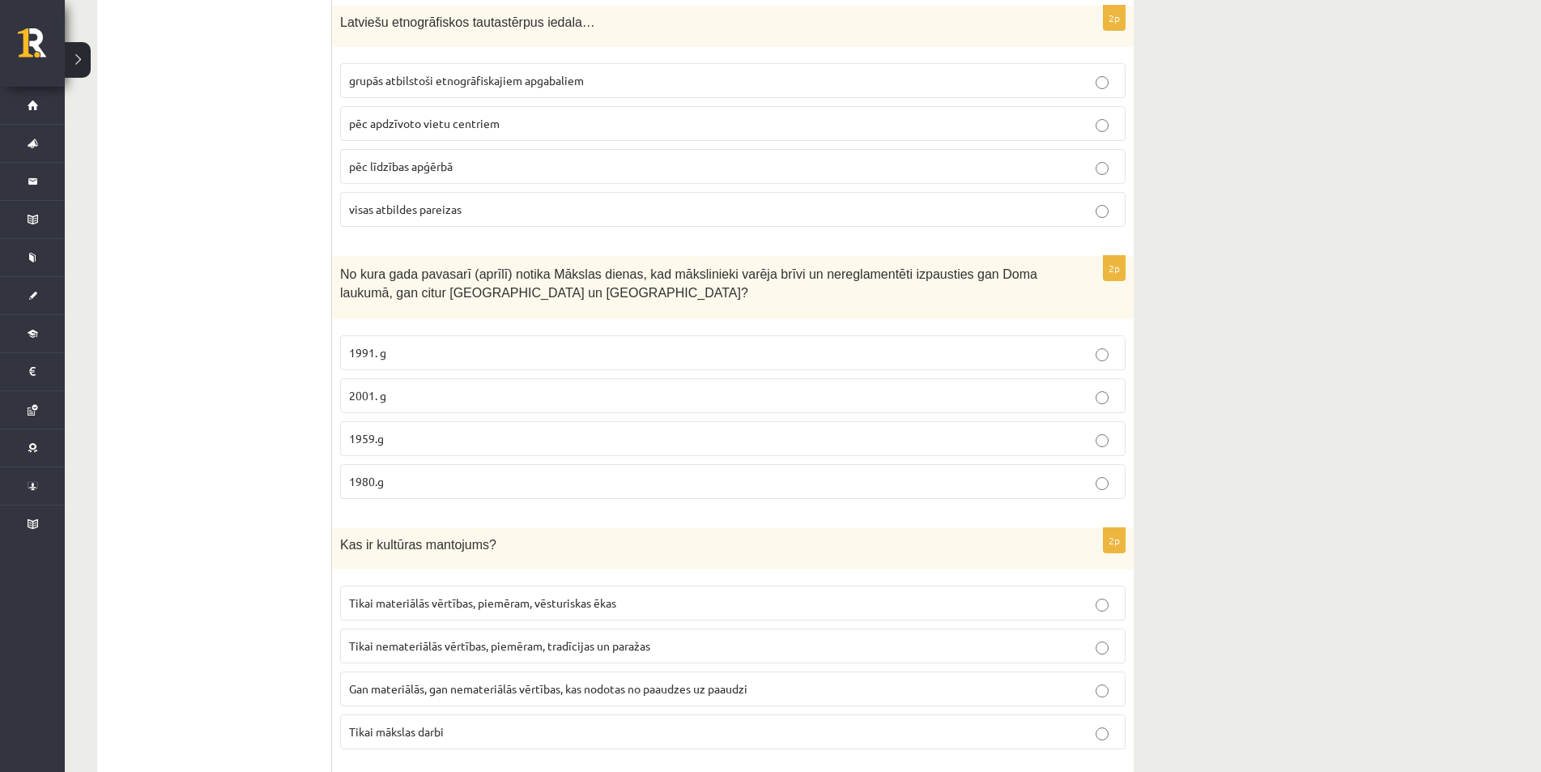
scroll to position [2186, 0]
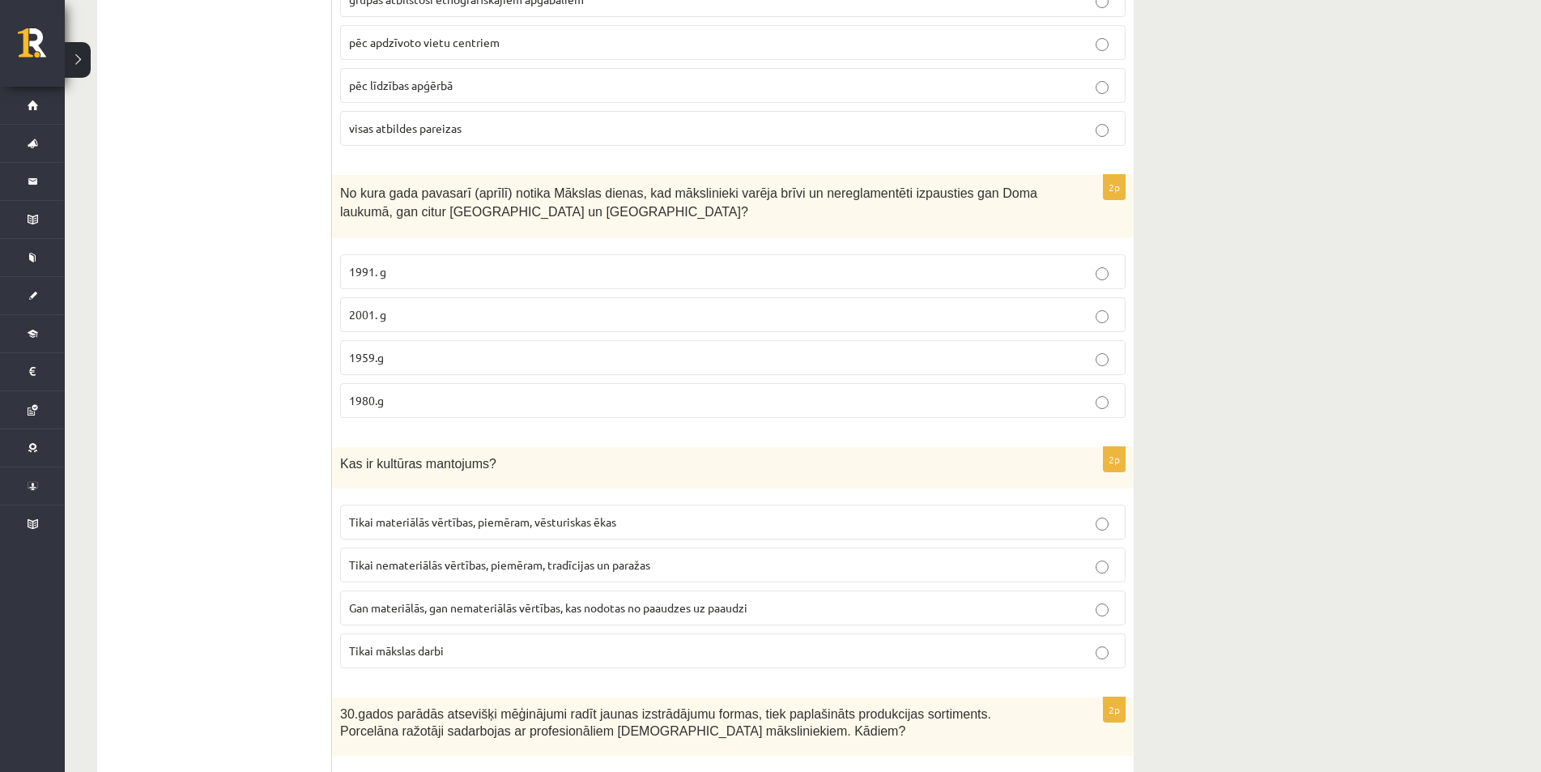
click at [435, 349] on p "1959.g" at bounding box center [733, 357] width 768 height 17
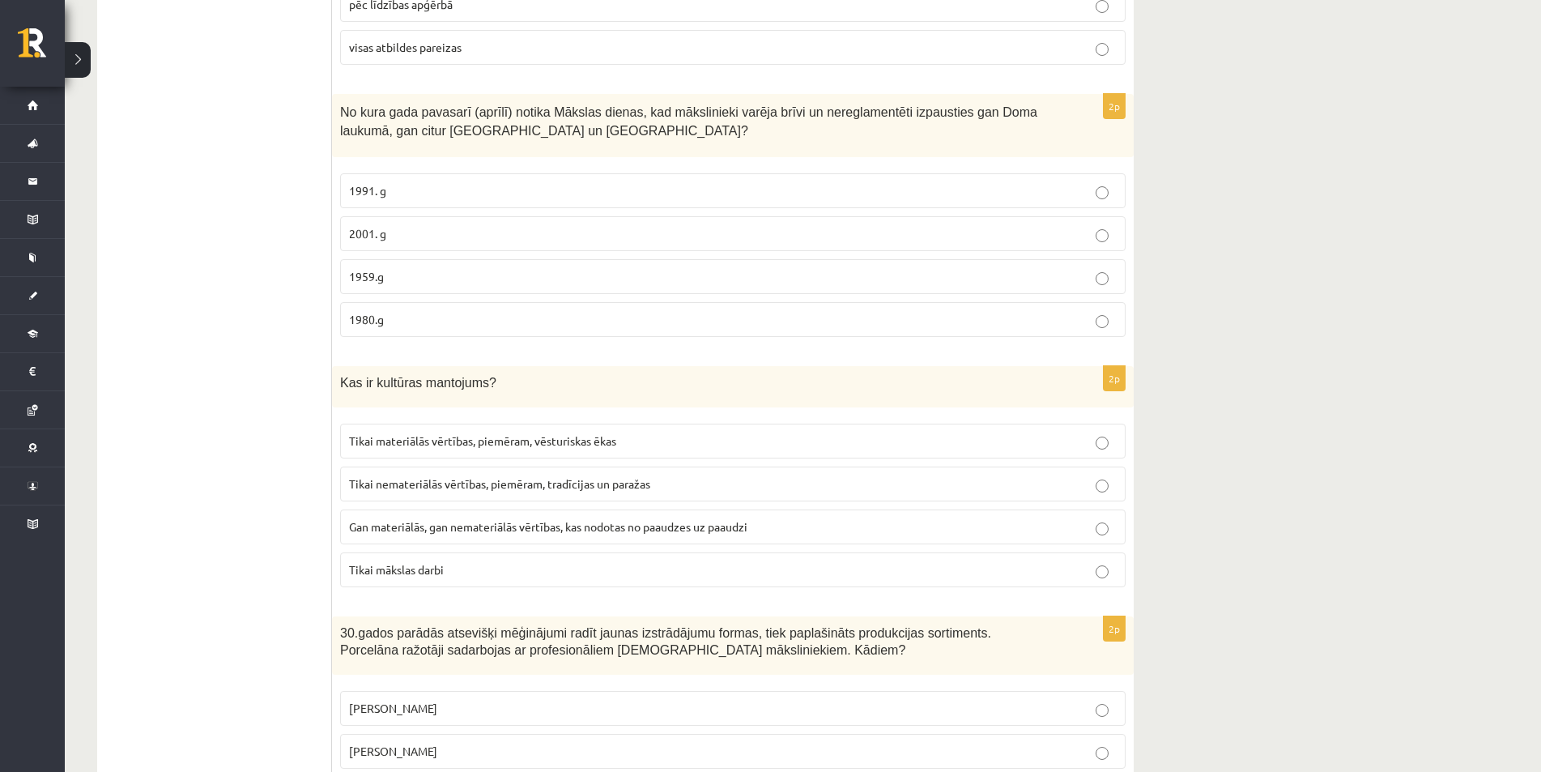
click at [436, 519] on span "Gan materiālās, gan nemateriālās vērtības, kas nodotas no paaudzes uz paaudzi" at bounding box center [548, 526] width 398 height 15
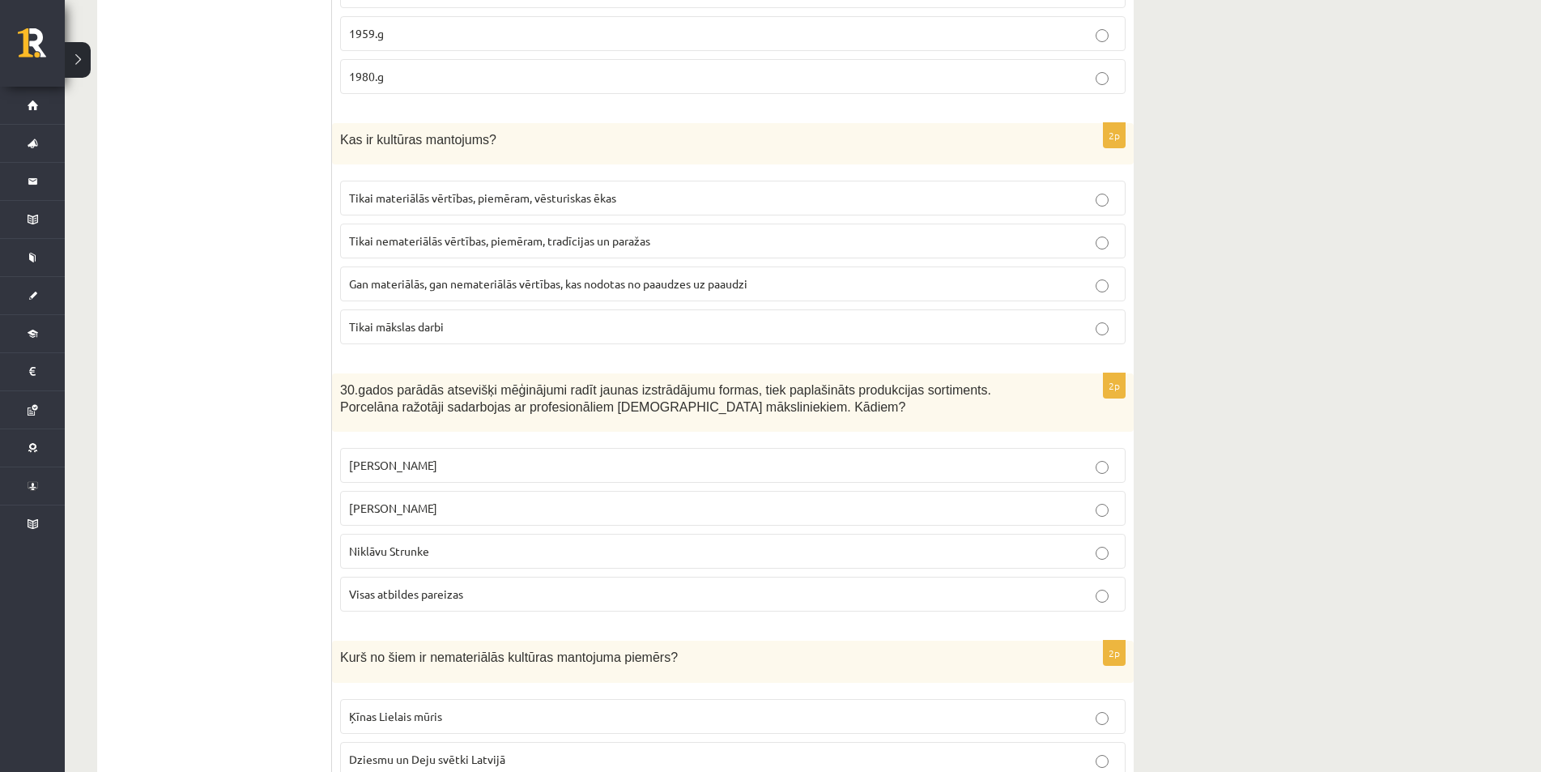
scroll to position [2672, 0]
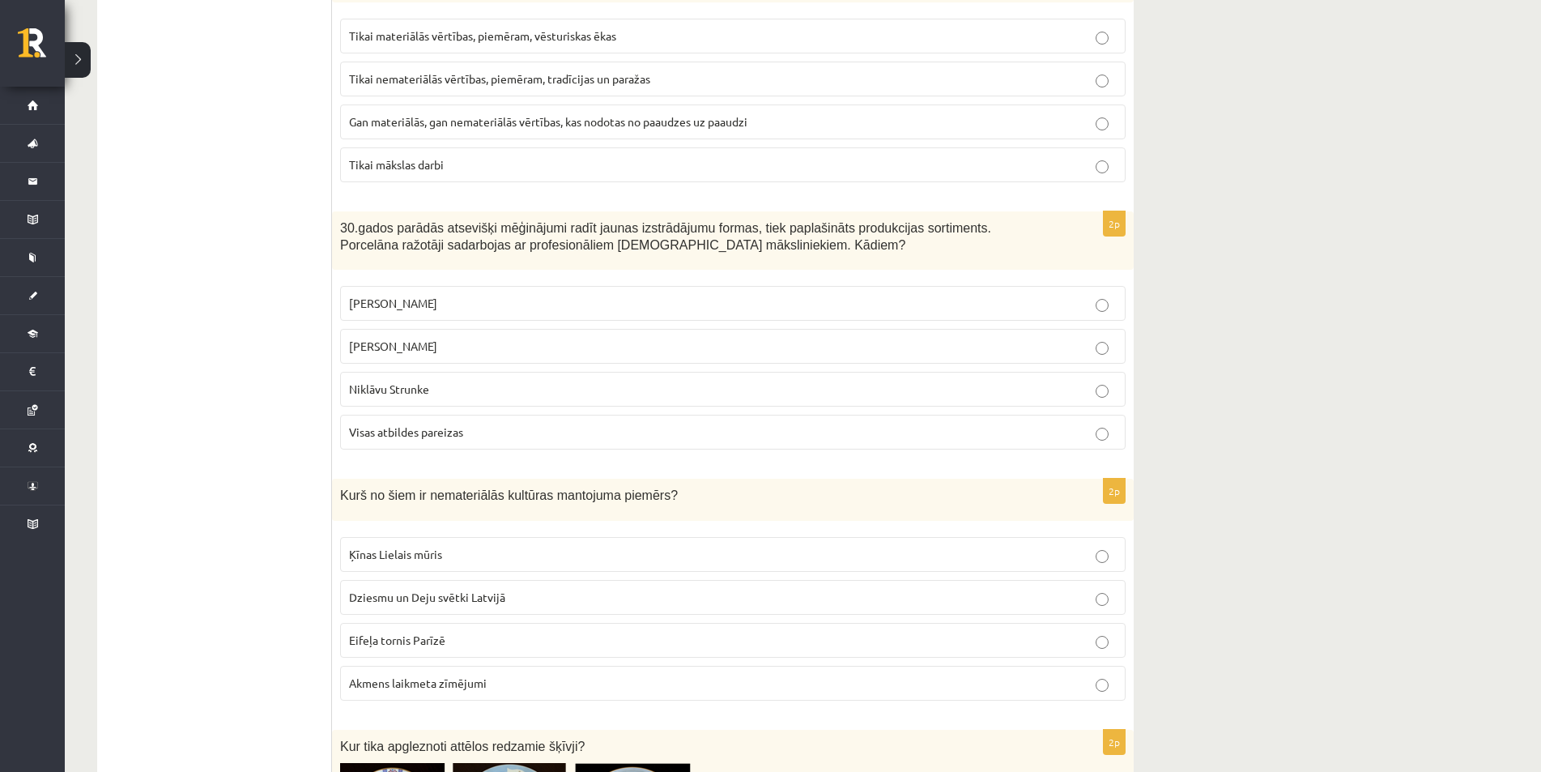
click at [424, 589] on span "Dziesmu un Deju svētki Latvijā" at bounding box center [427, 596] width 156 height 15
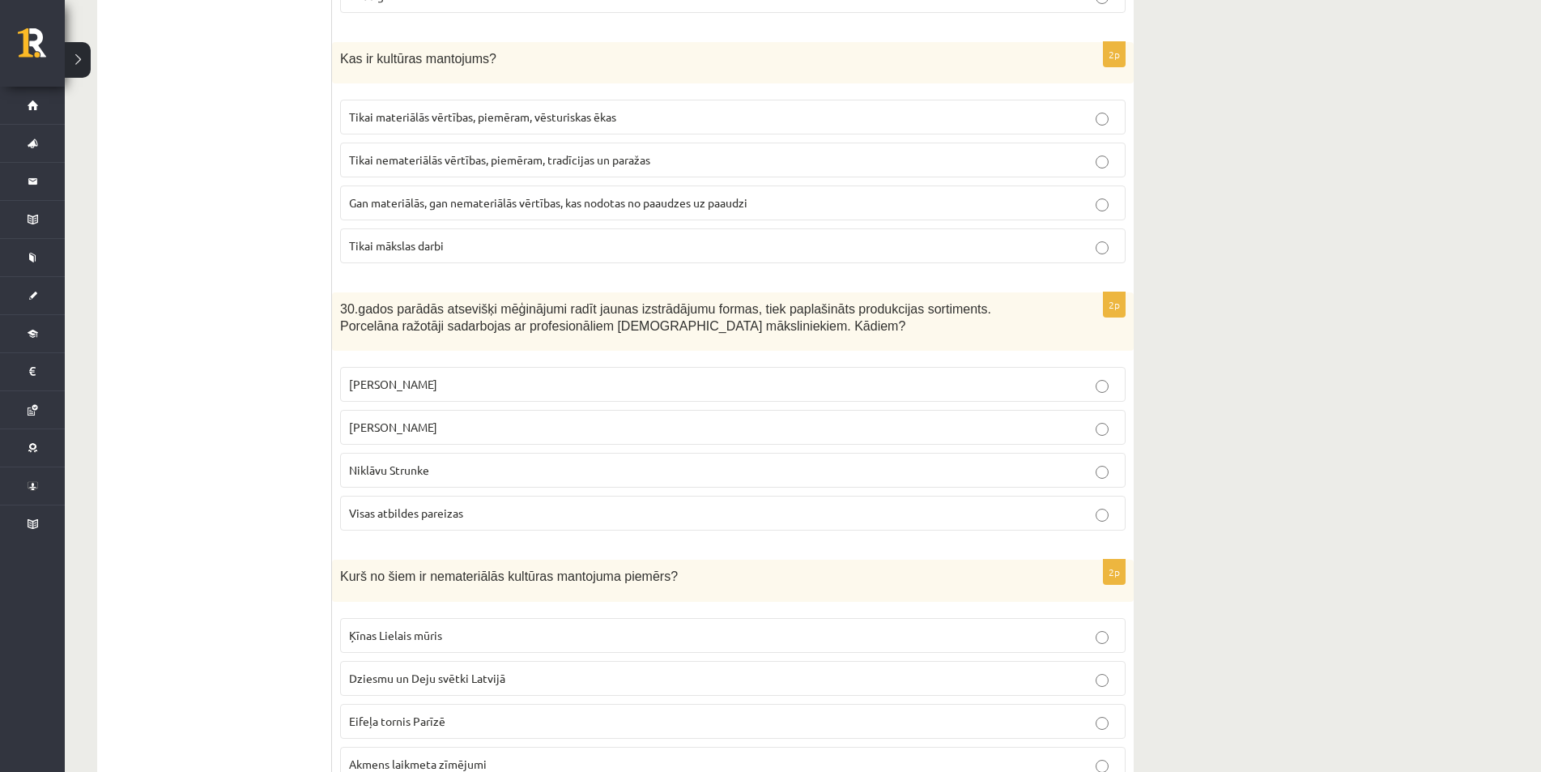
click at [405, 377] on span "Romāns Suta" at bounding box center [393, 384] width 88 height 15
click at [546, 504] on p "Visas atbildes pareizas" at bounding box center [733, 512] width 768 height 17
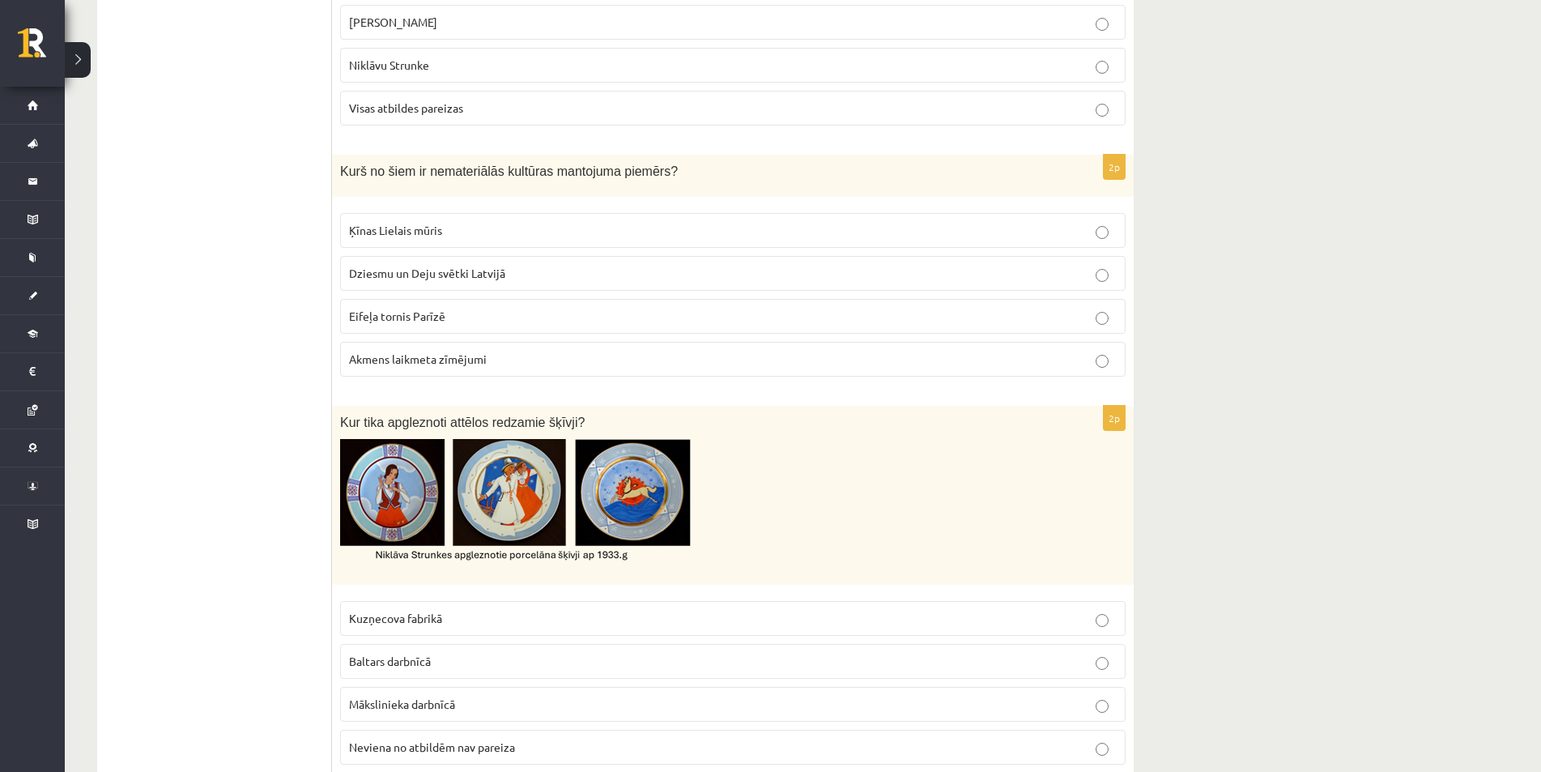
scroll to position [3077, 0]
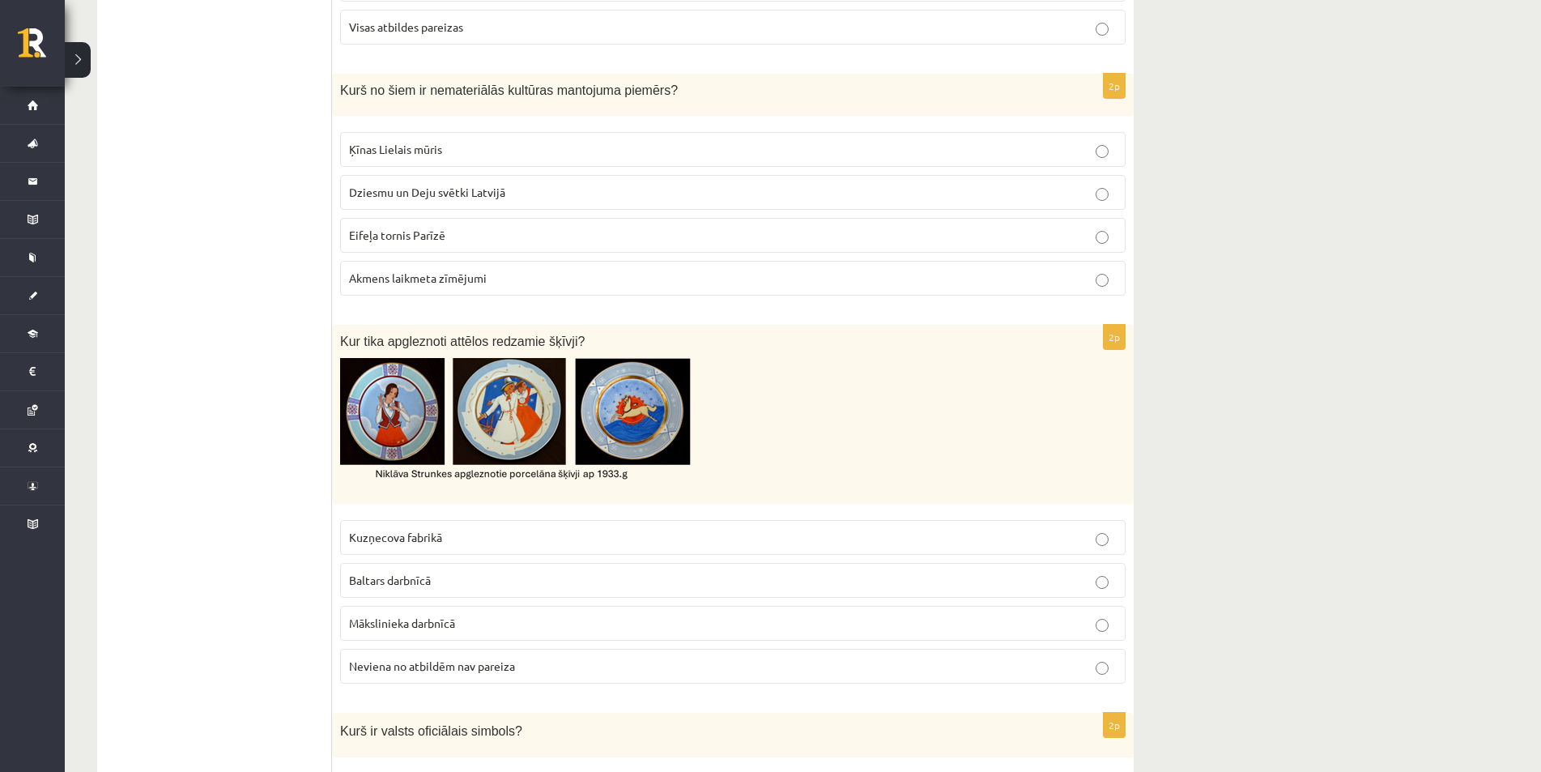
click at [417, 572] on p "Baltars darbnīcā" at bounding box center [733, 580] width 768 height 17
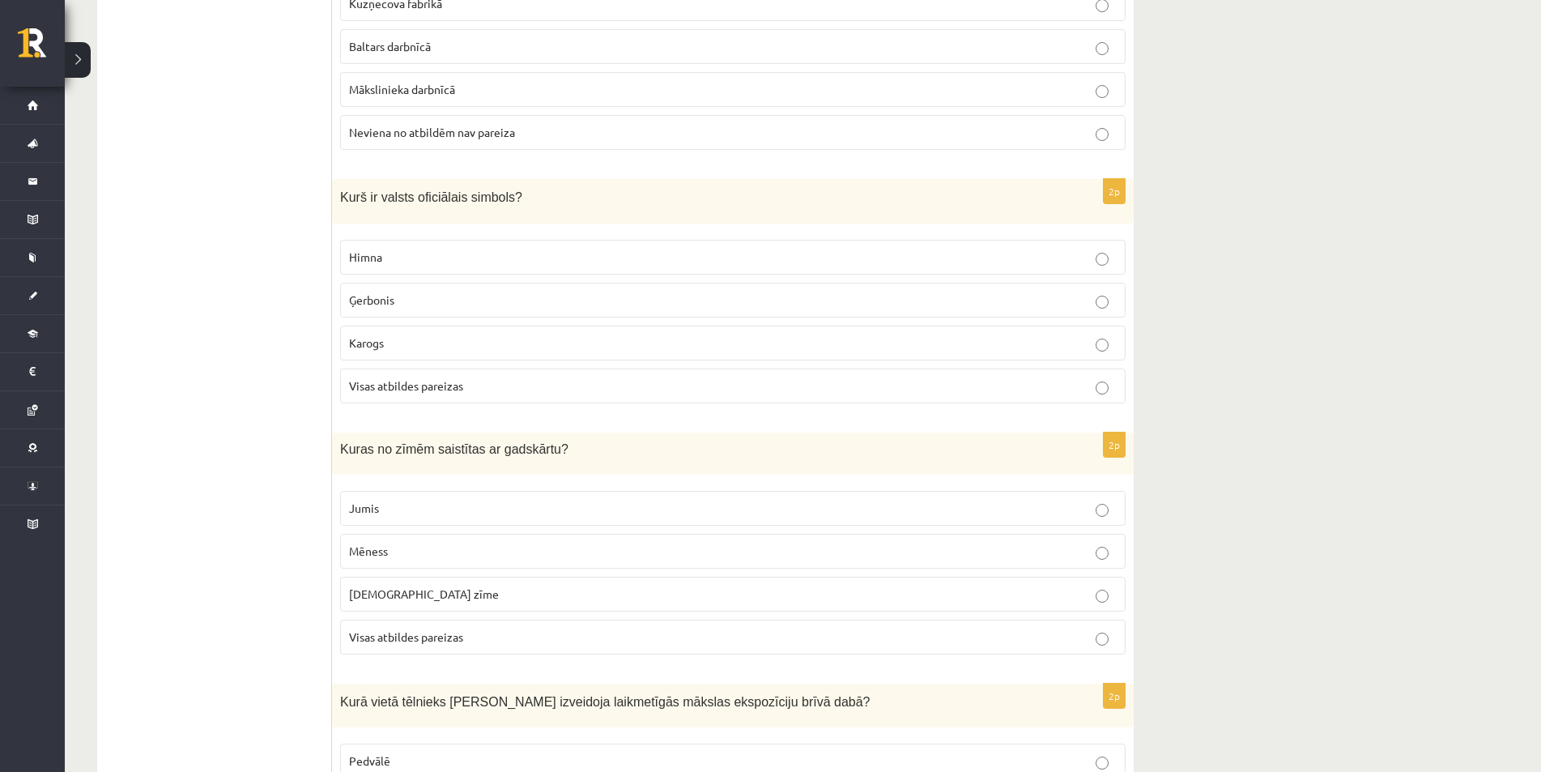
scroll to position [3691, 0]
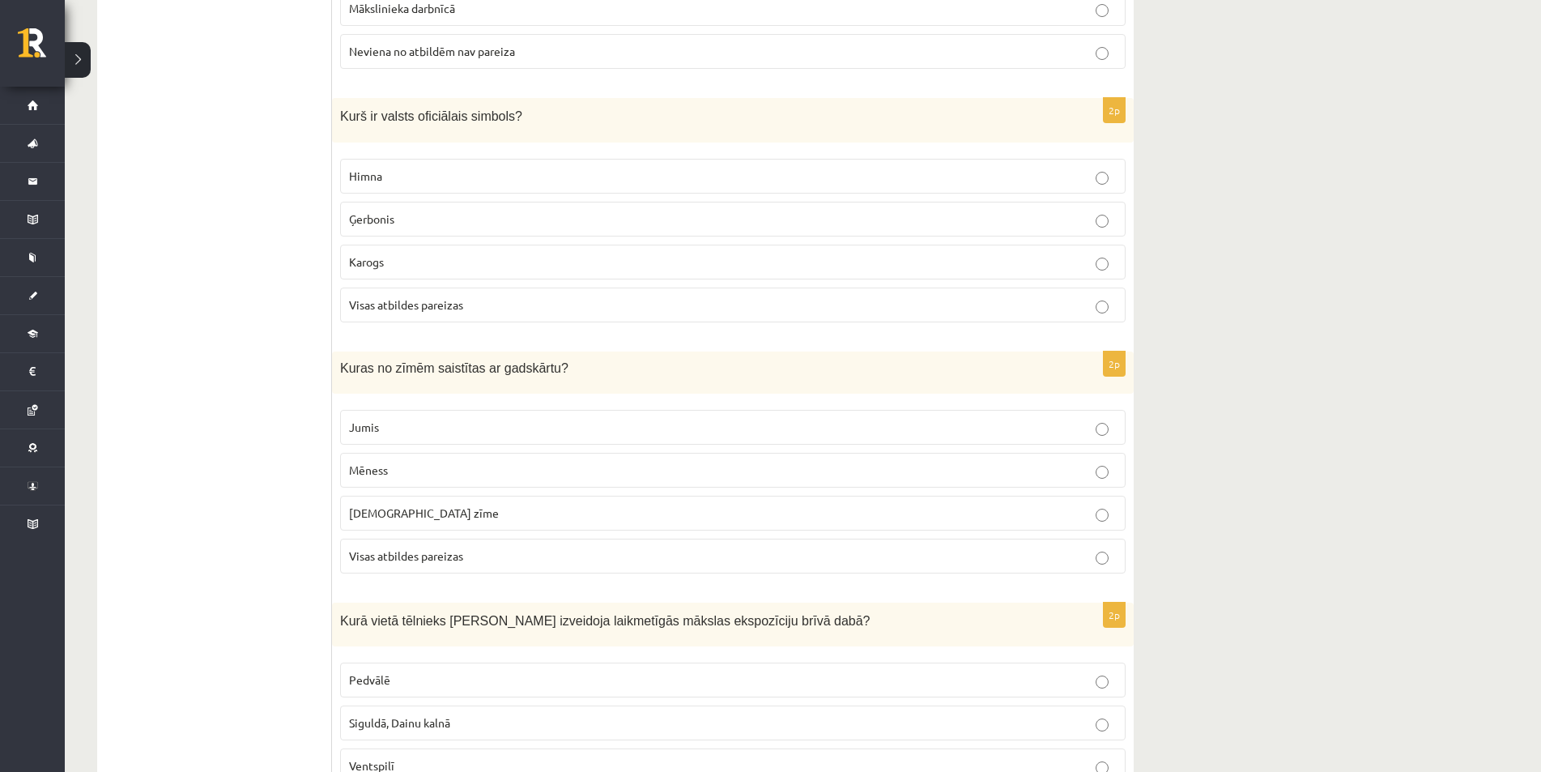
click at [394, 297] on span "Visas atbildes pareizas" at bounding box center [406, 304] width 114 height 15
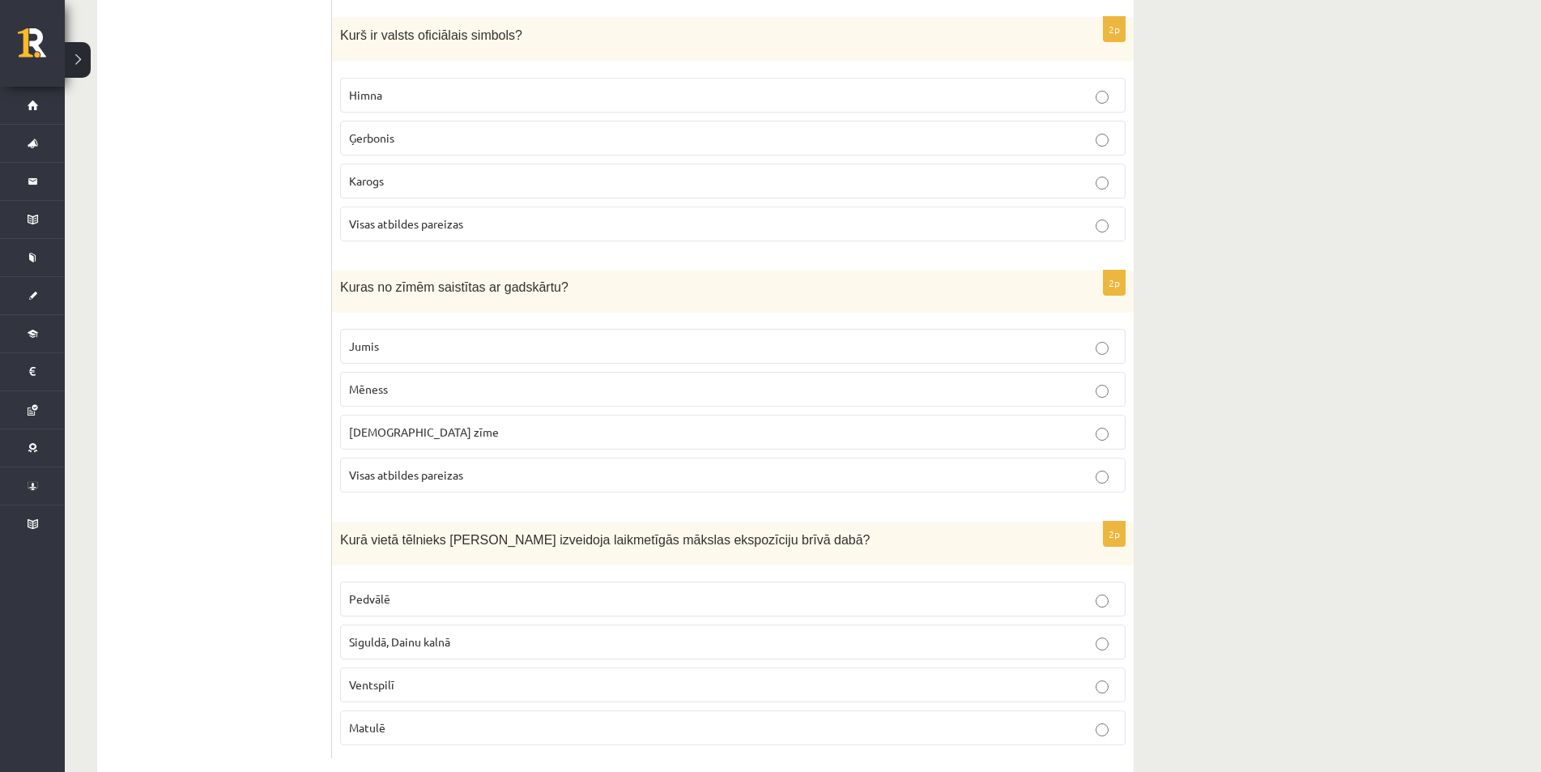
click at [501, 466] on p "Visas atbildes pareizas" at bounding box center [733, 474] width 768 height 17
click at [505, 581] on label "Pedvālē" at bounding box center [732, 598] width 785 height 35
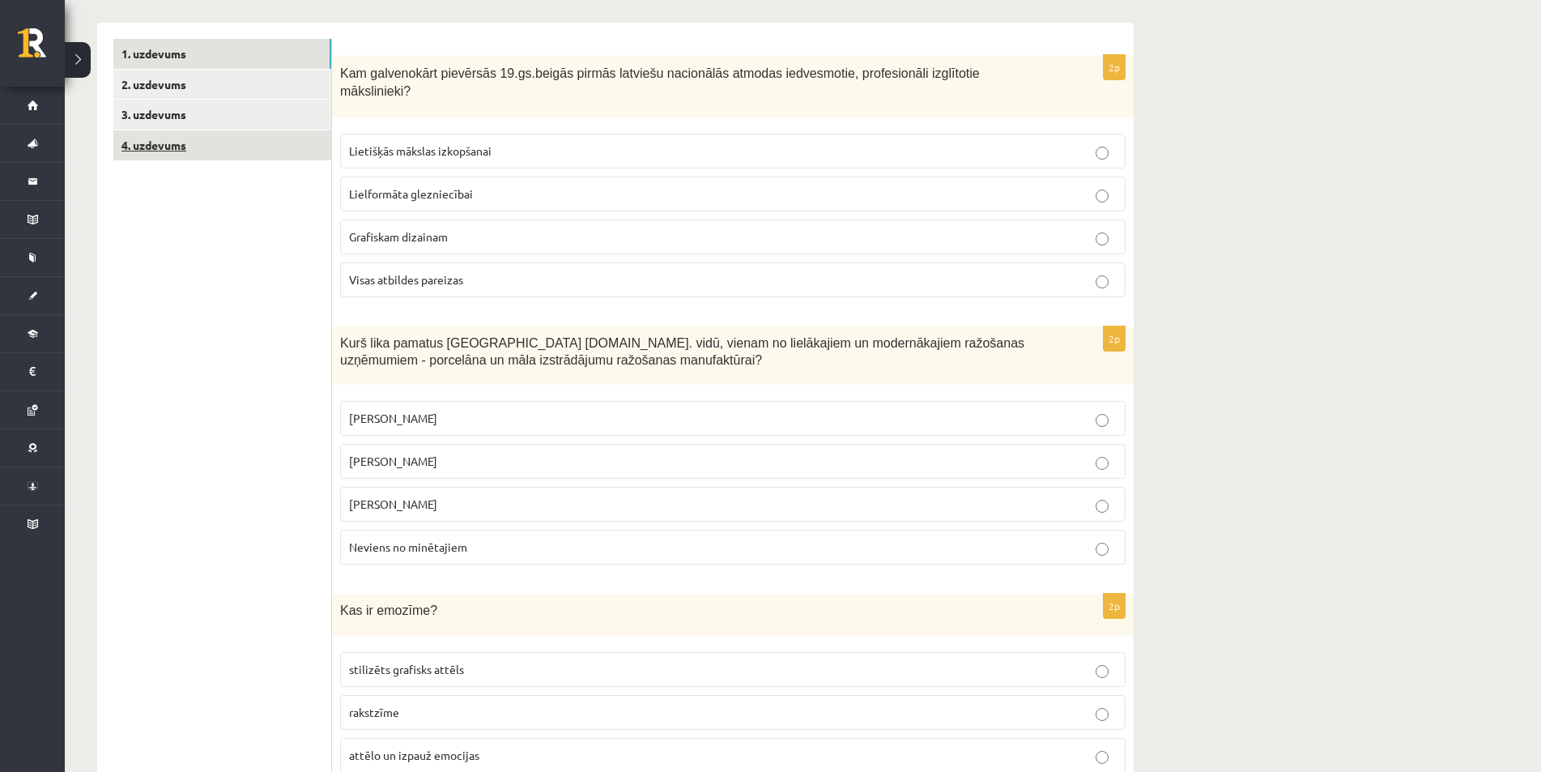
scroll to position [0, 0]
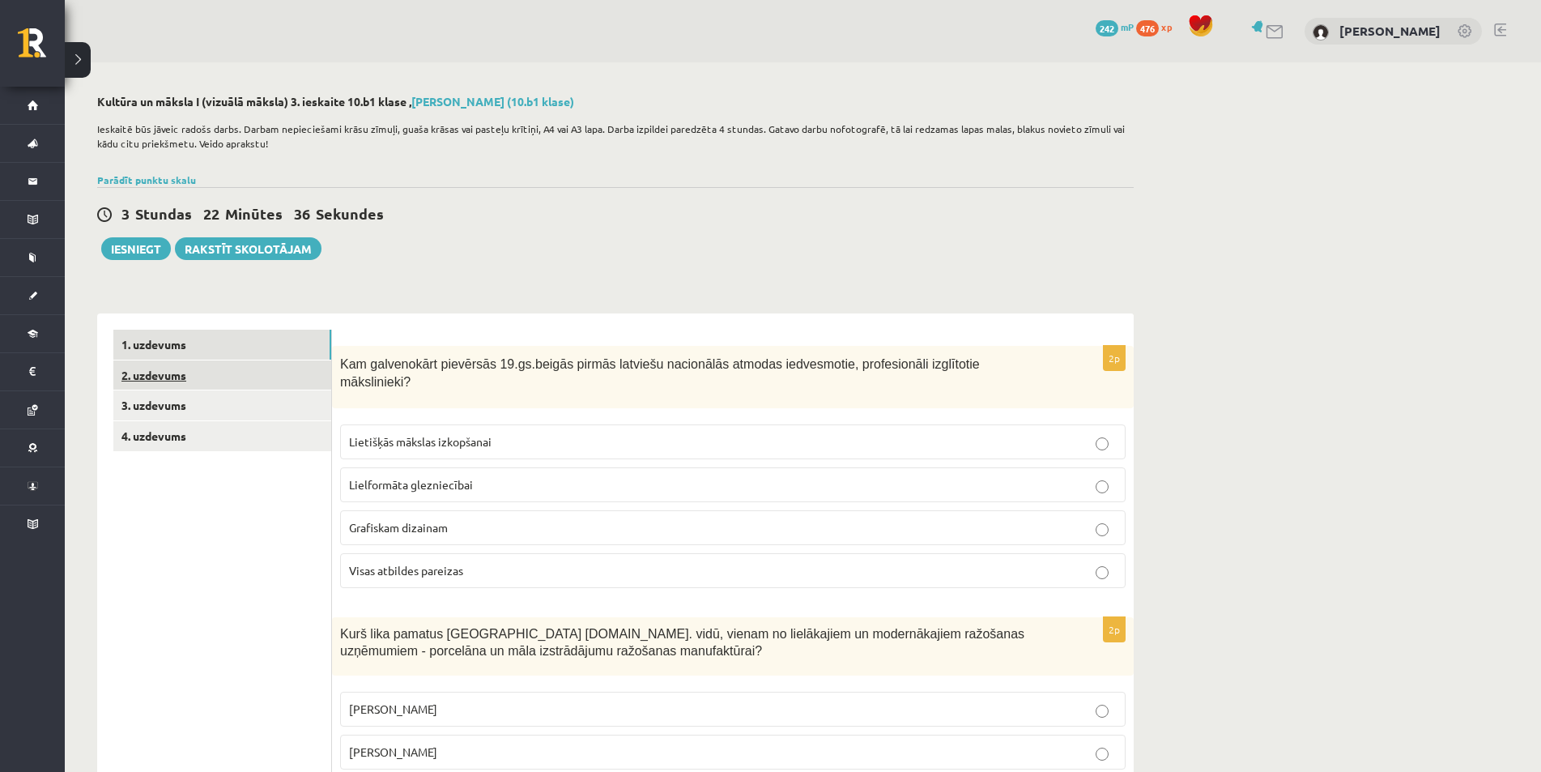
click at [162, 378] on link "2. uzdevums" at bounding box center [222, 375] width 218 height 30
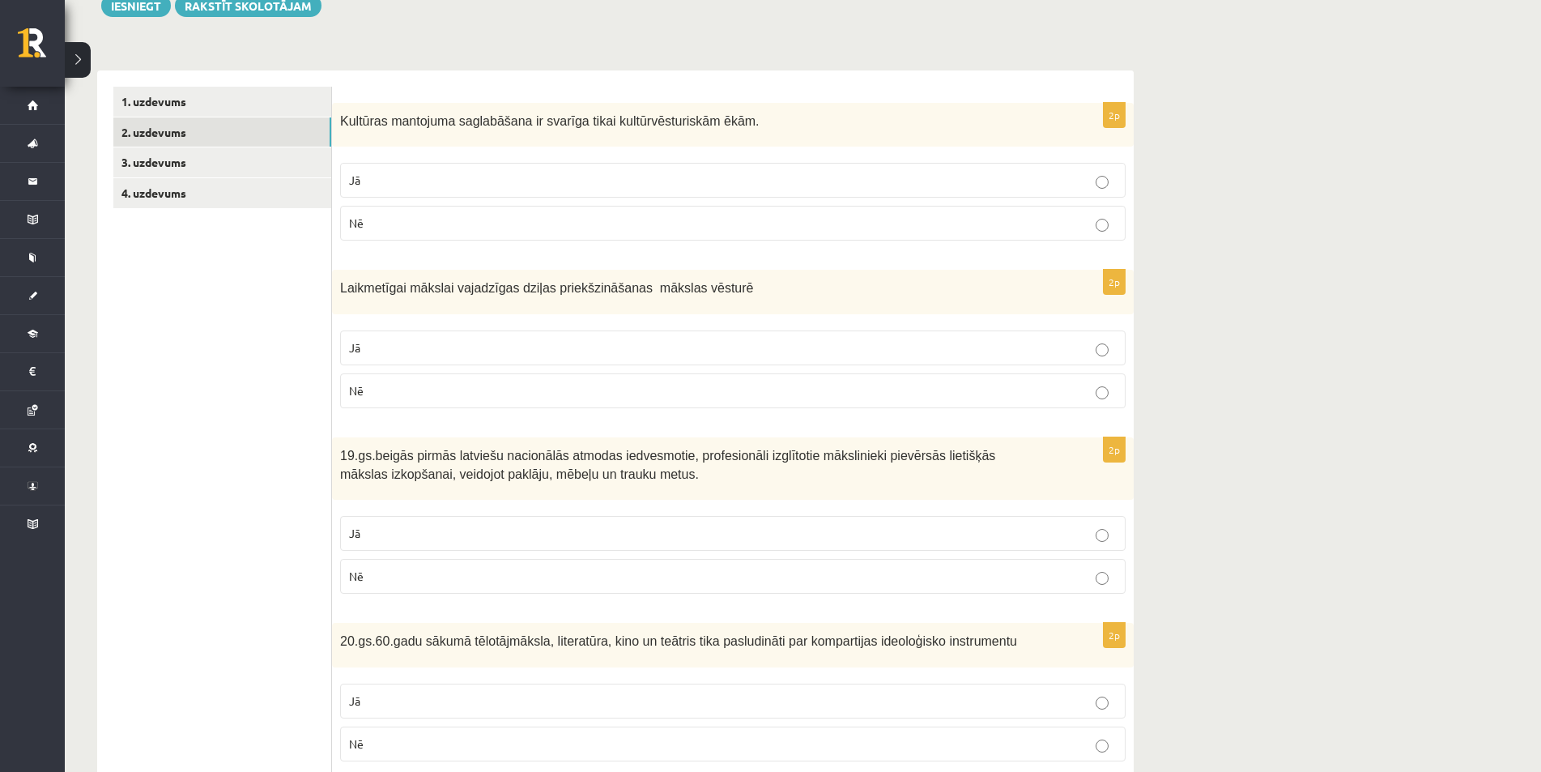
scroll to position [81, 0]
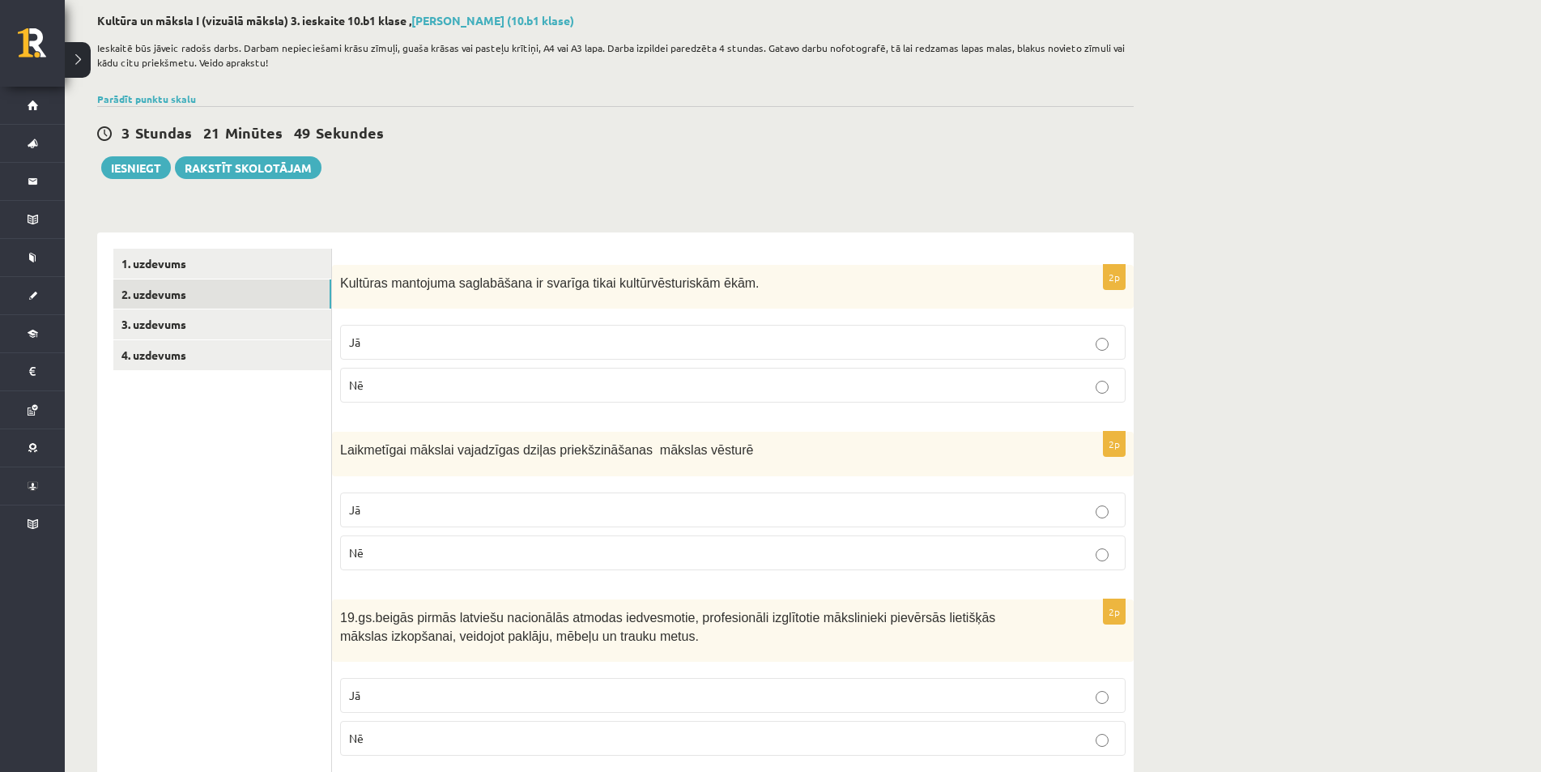
click at [502, 398] on label "Nē" at bounding box center [732, 385] width 785 height 35
click at [479, 550] on p "Nē" at bounding box center [733, 552] width 768 height 17
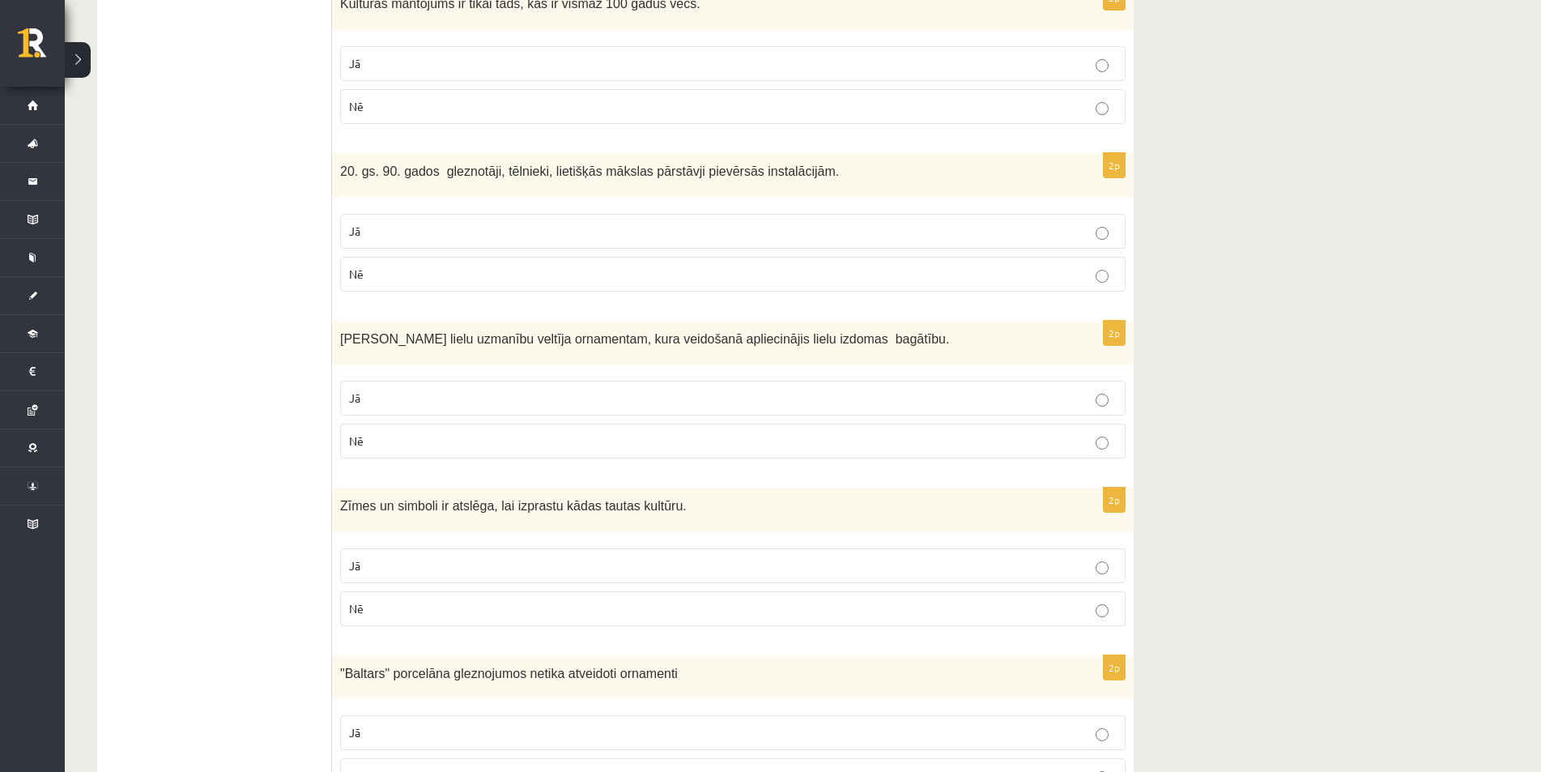
scroll to position [1299, 0]
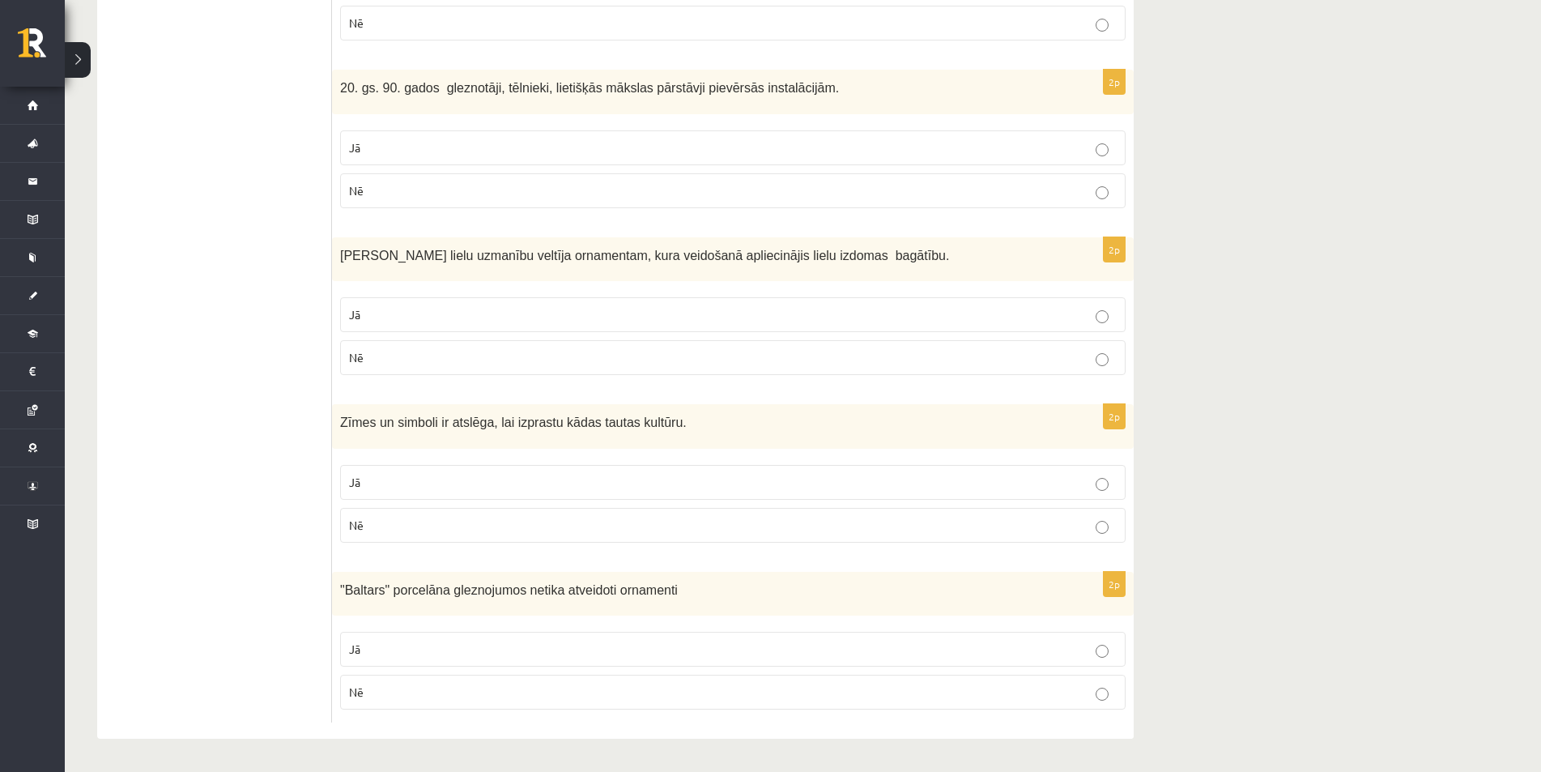
click at [372, 478] on p "Jā" at bounding box center [733, 482] width 768 height 17
click at [455, 696] on p "Nē" at bounding box center [733, 691] width 768 height 17
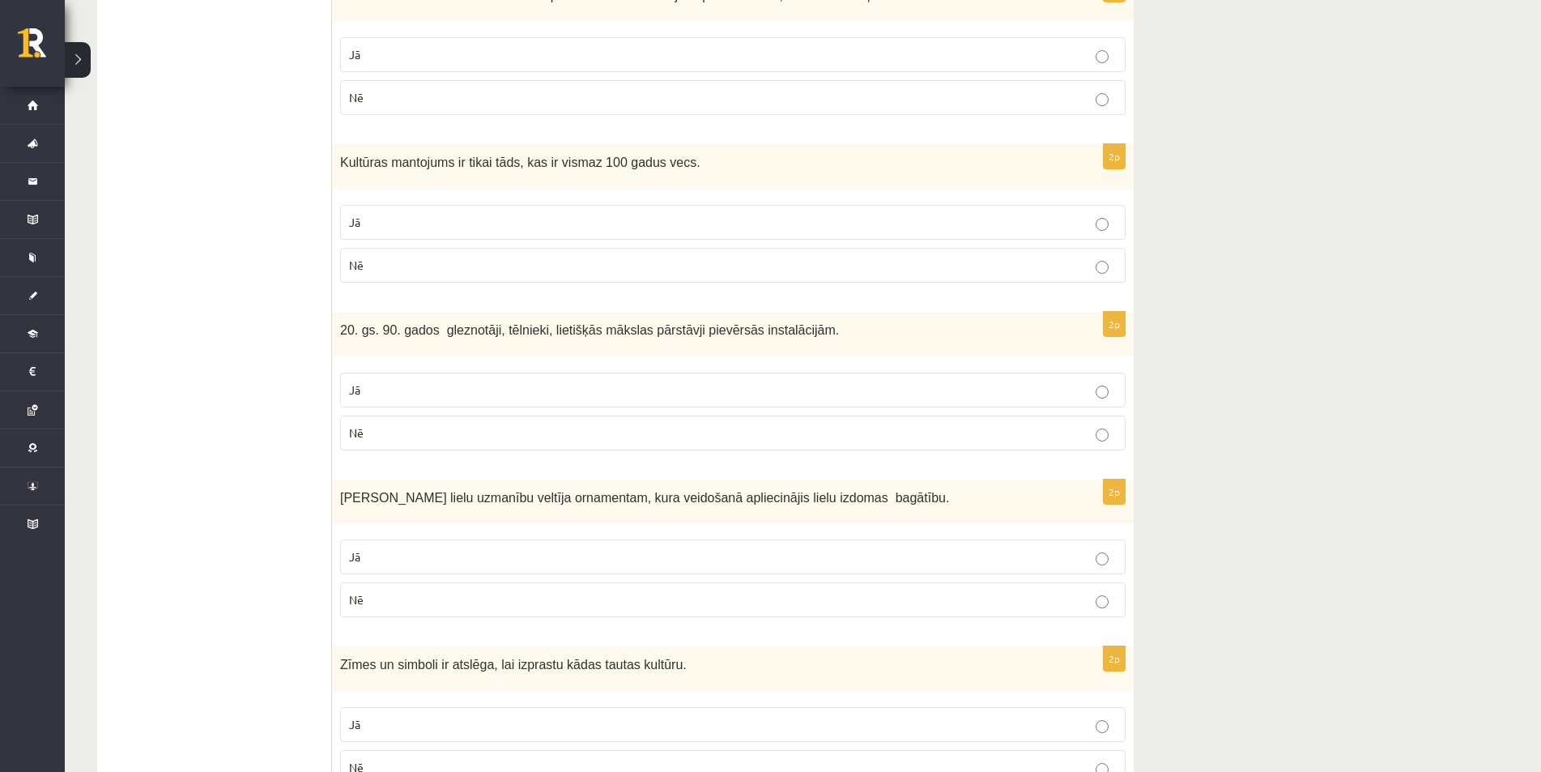
scroll to position [975, 0]
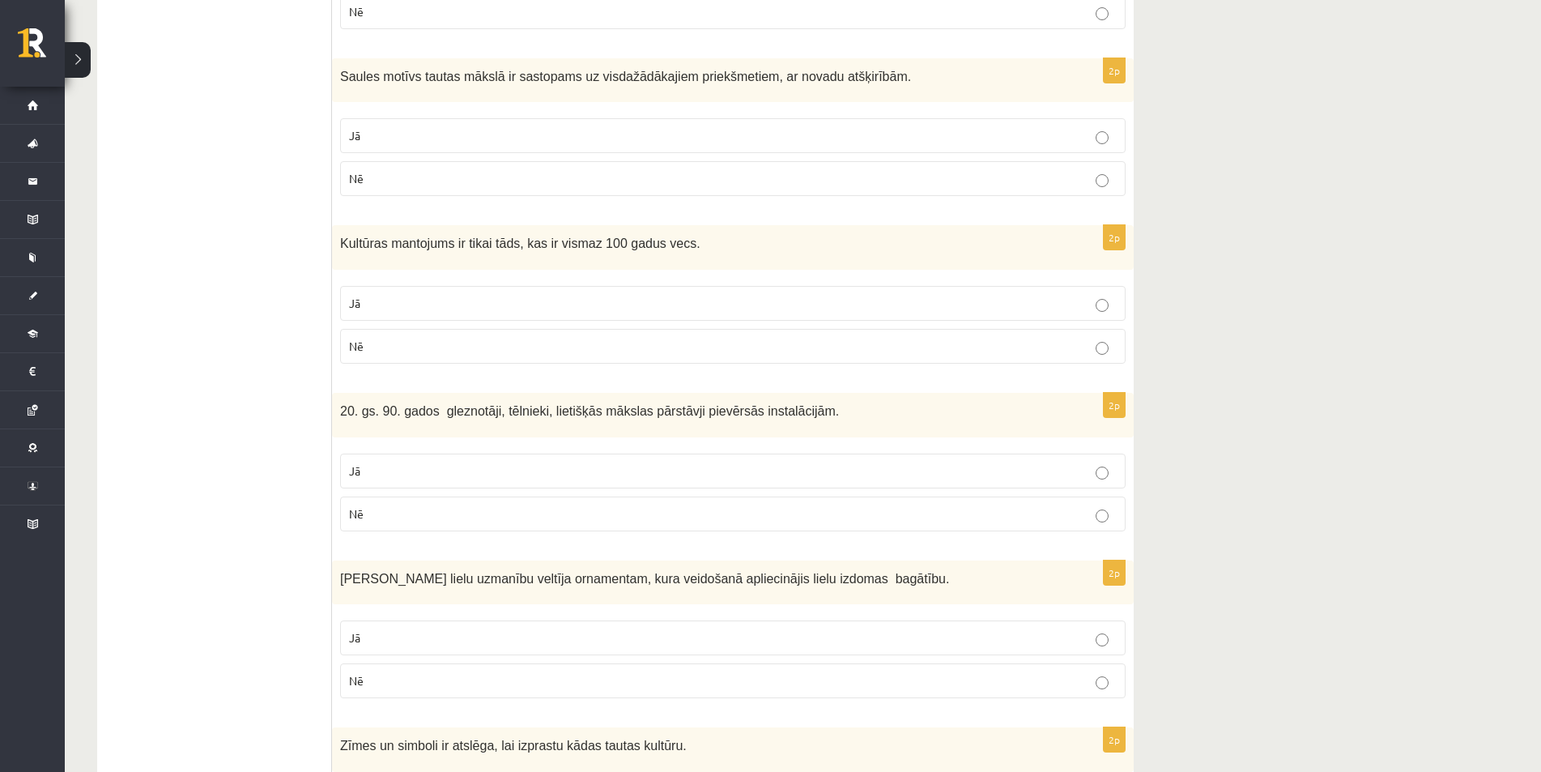
click at [381, 153] on label "Jā" at bounding box center [732, 135] width 785 height 35
click at [397, 347] on p "Nē" at bounding box center [733, 346] width 768 height 17
click at [457, 466] on p "Jā" at bounding box center [733, 470] width 768 height 17
click at [501, 648] on label "Jā" at bounding box center [732, 637] width 785 height 35
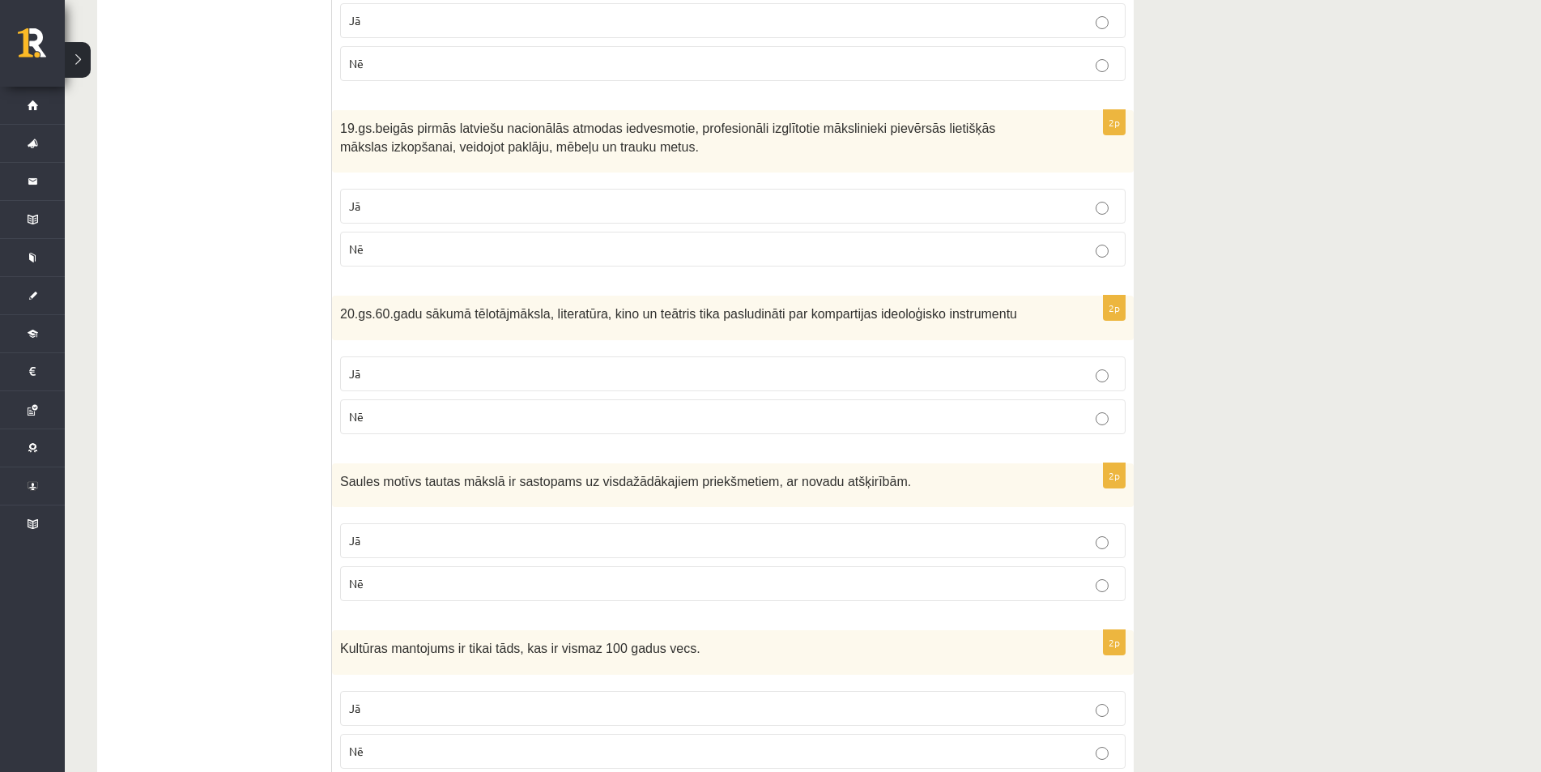
scroll to position [489, 0]
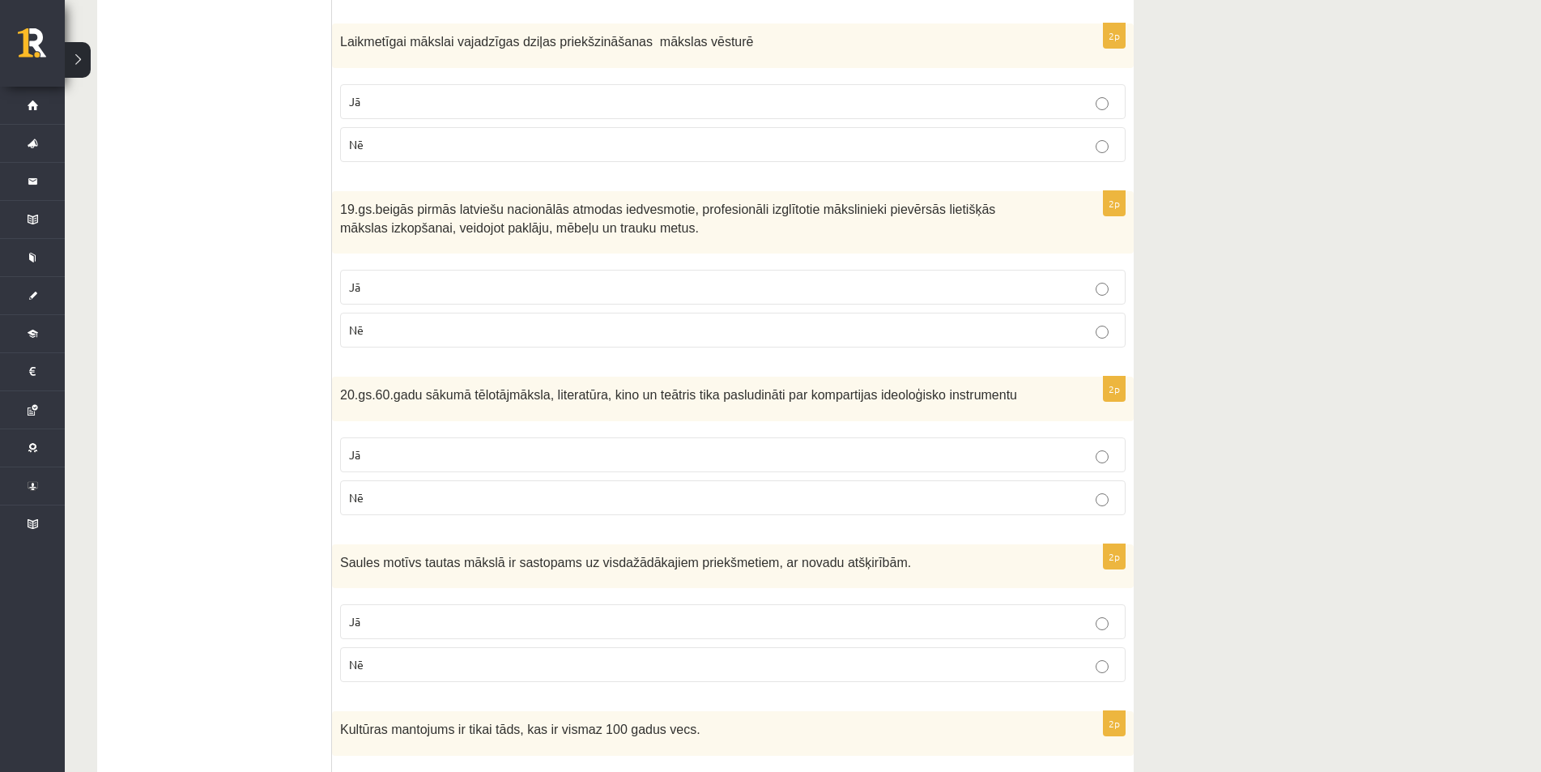
click at [385, 291] on p "Jā" at bounding box center [733, 287] width 768 height 17
click at [443, 445] on label "Jā" at bounding box center [732, 454] width 785 height 35
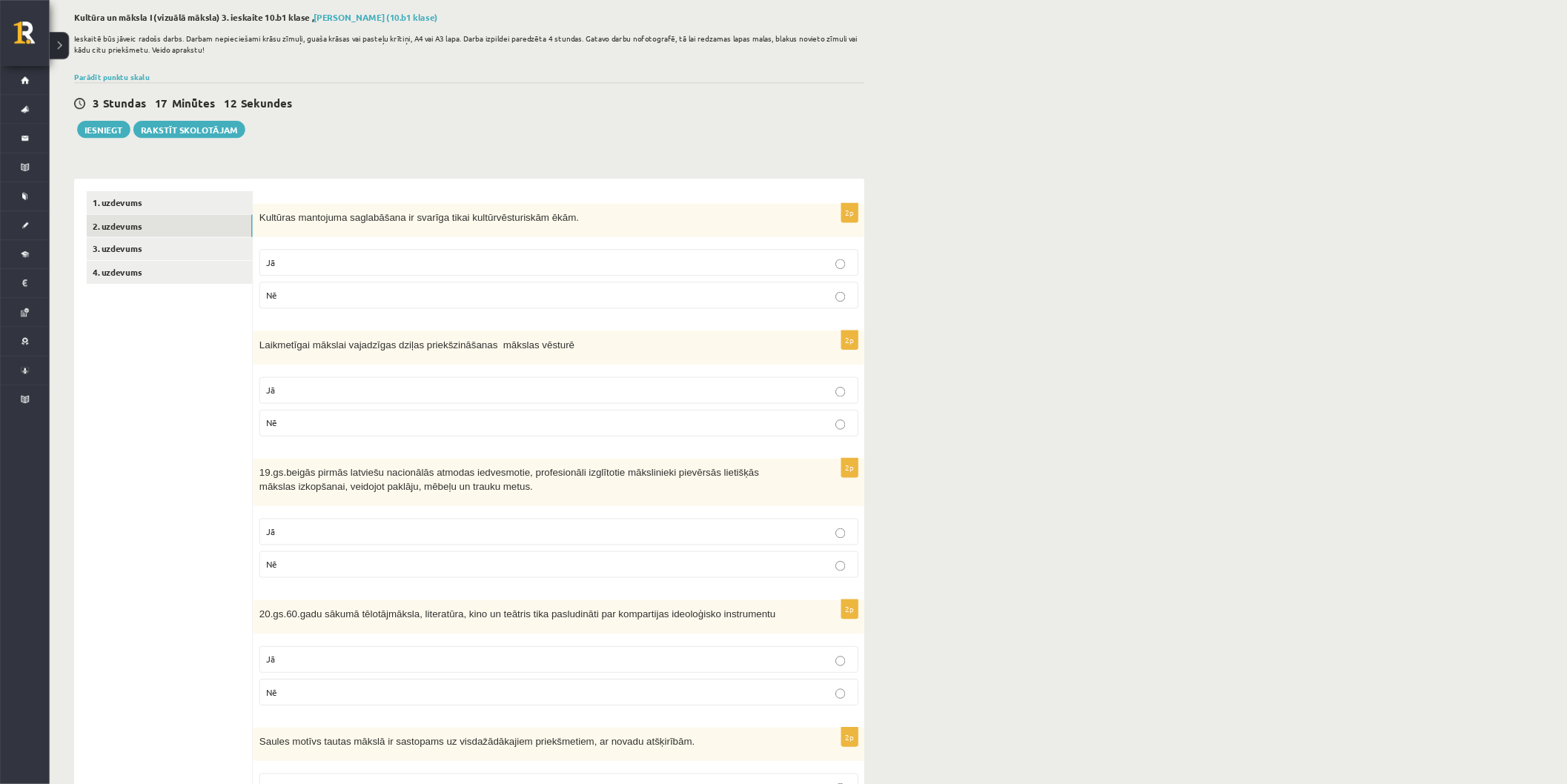
scroll to position [0, 0]
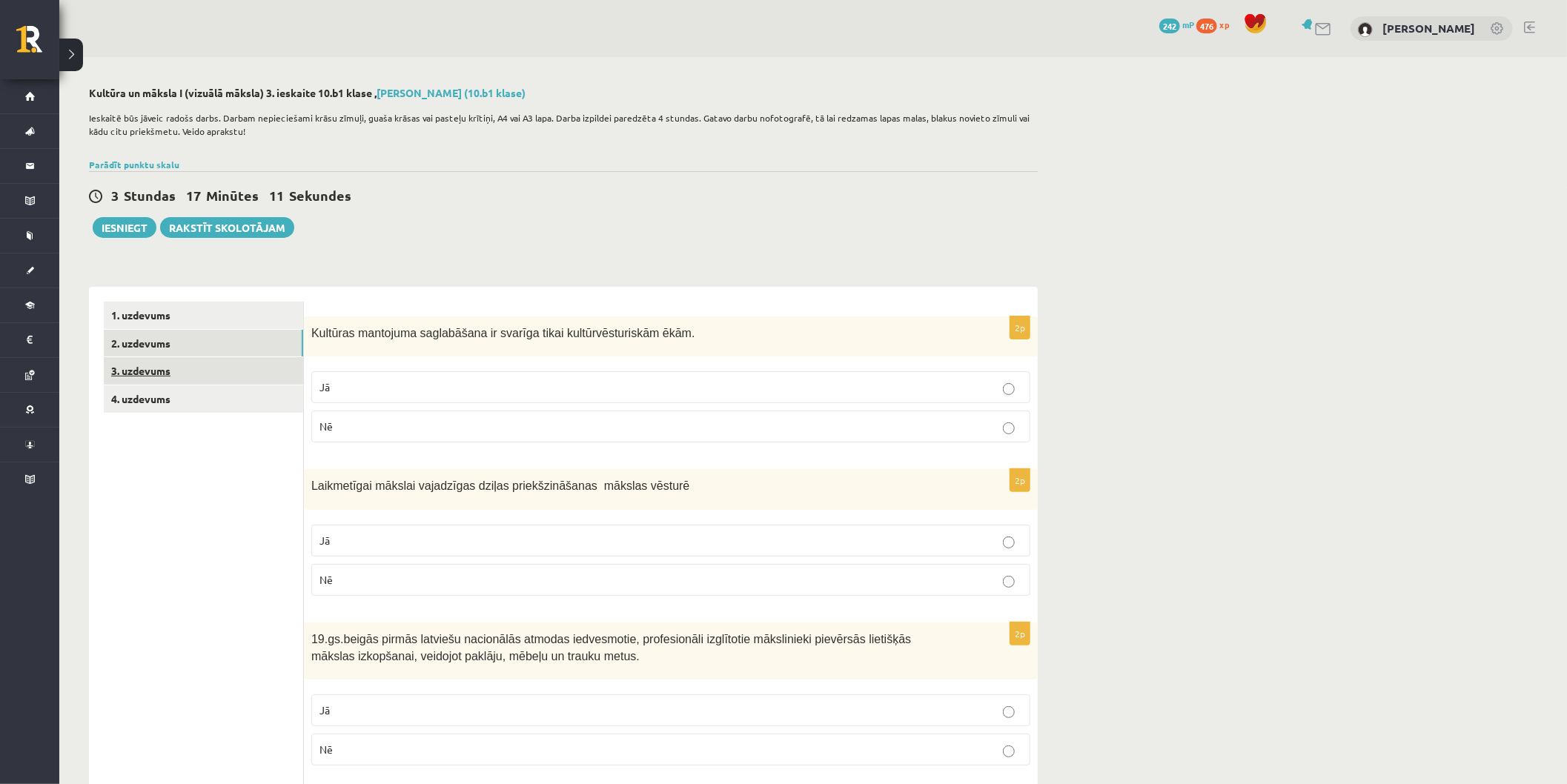
click at [153, 365] on link "3. uzdevums" at bounding box center [203, 371] width 200 height 27
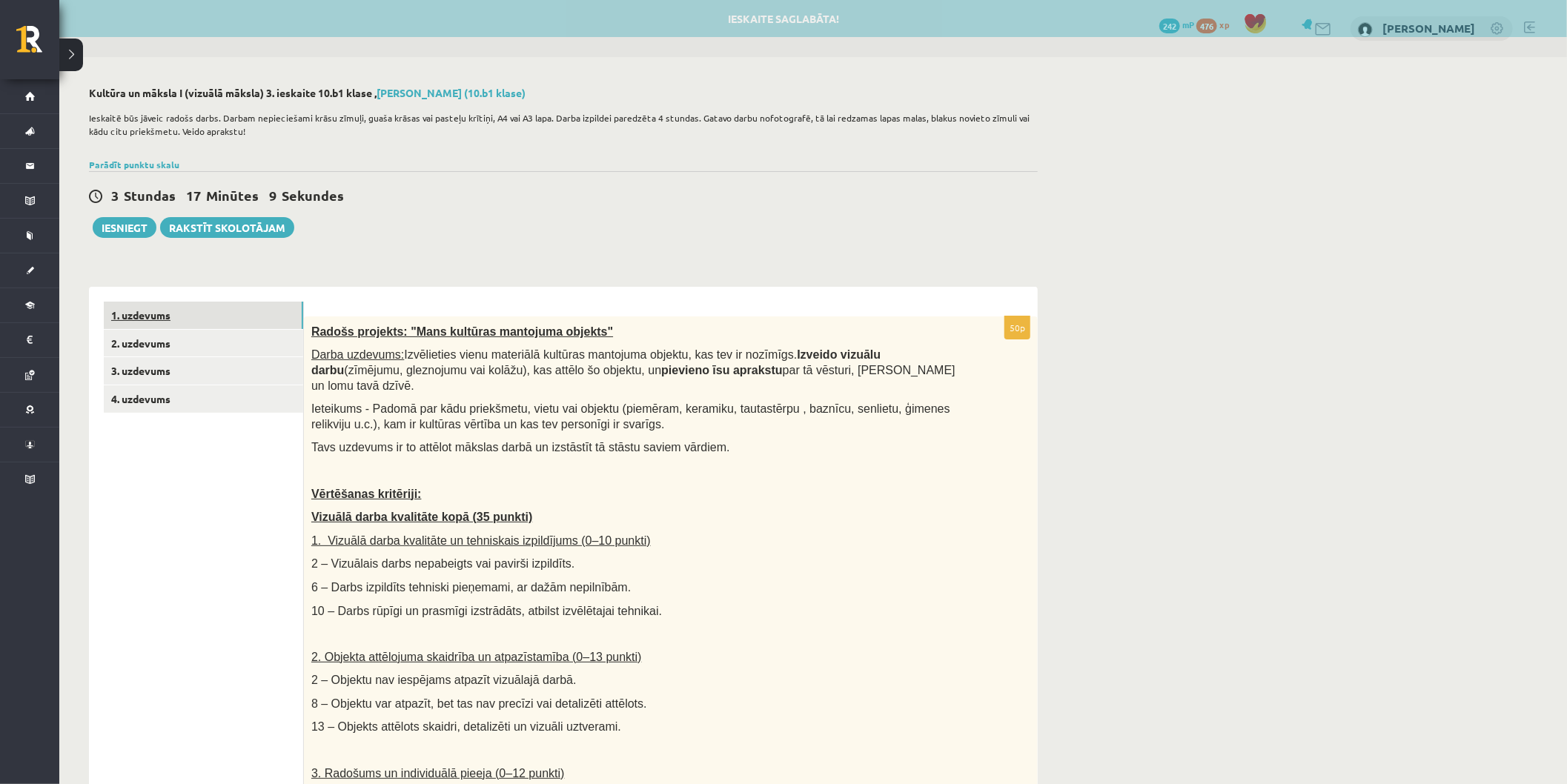
click at [143, 317] on link "1. uzdevums" at bounding box center [203, 316] width 200 height 27
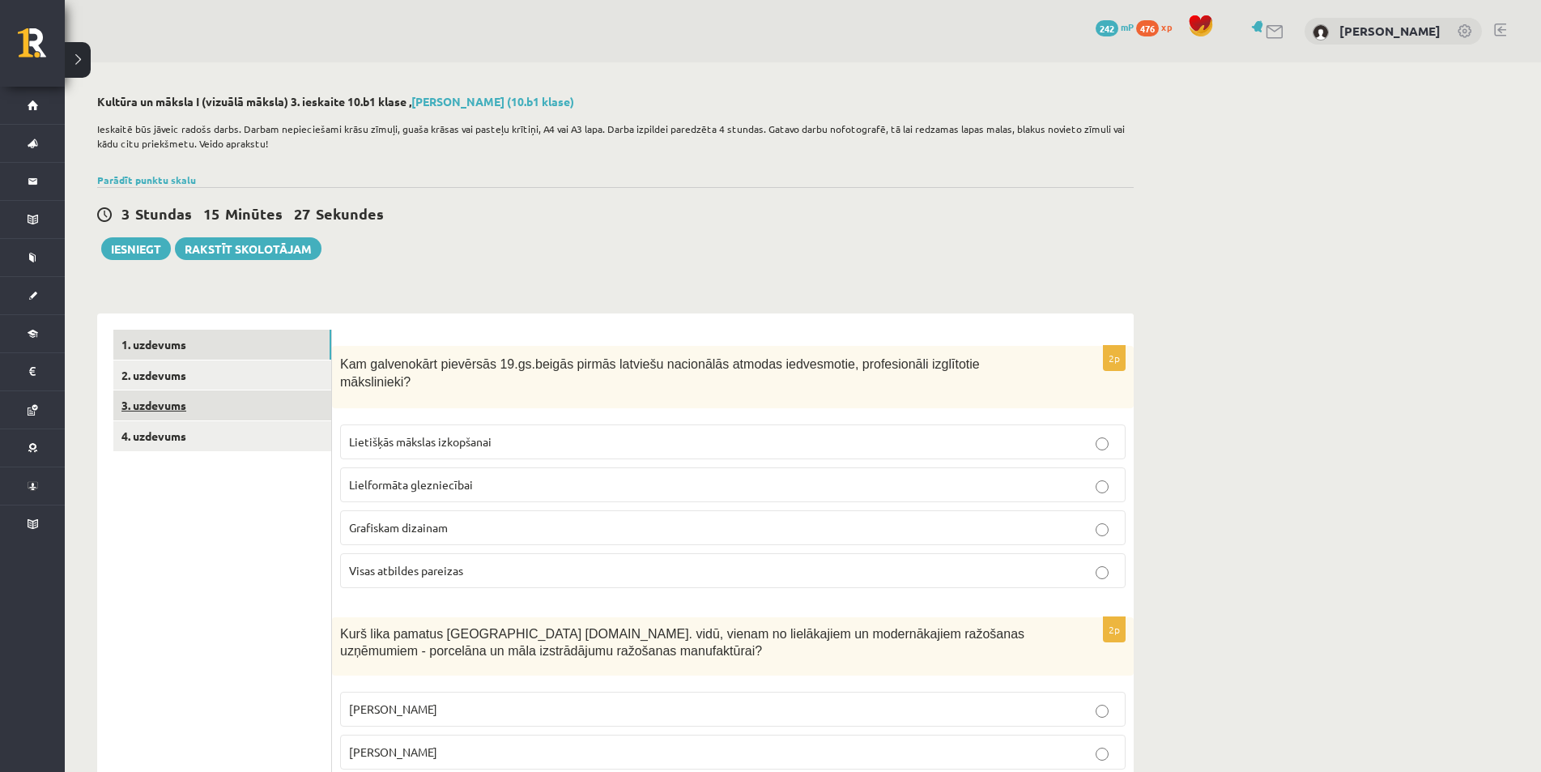
click at [159, 406] on link "3. uzdevums" at bounding box center [222, 405] width 218 height 30
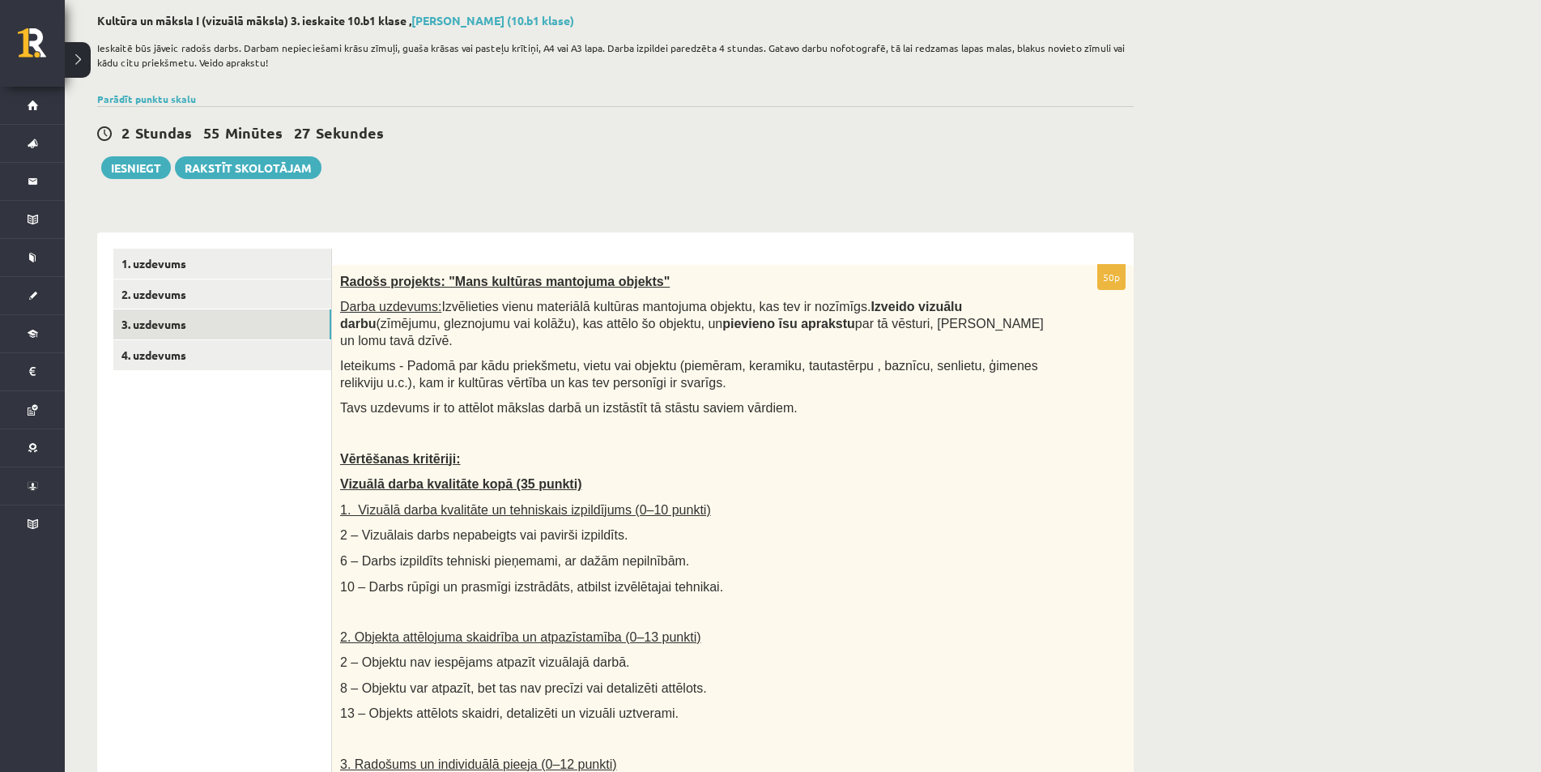
scroll to position [162, 0]
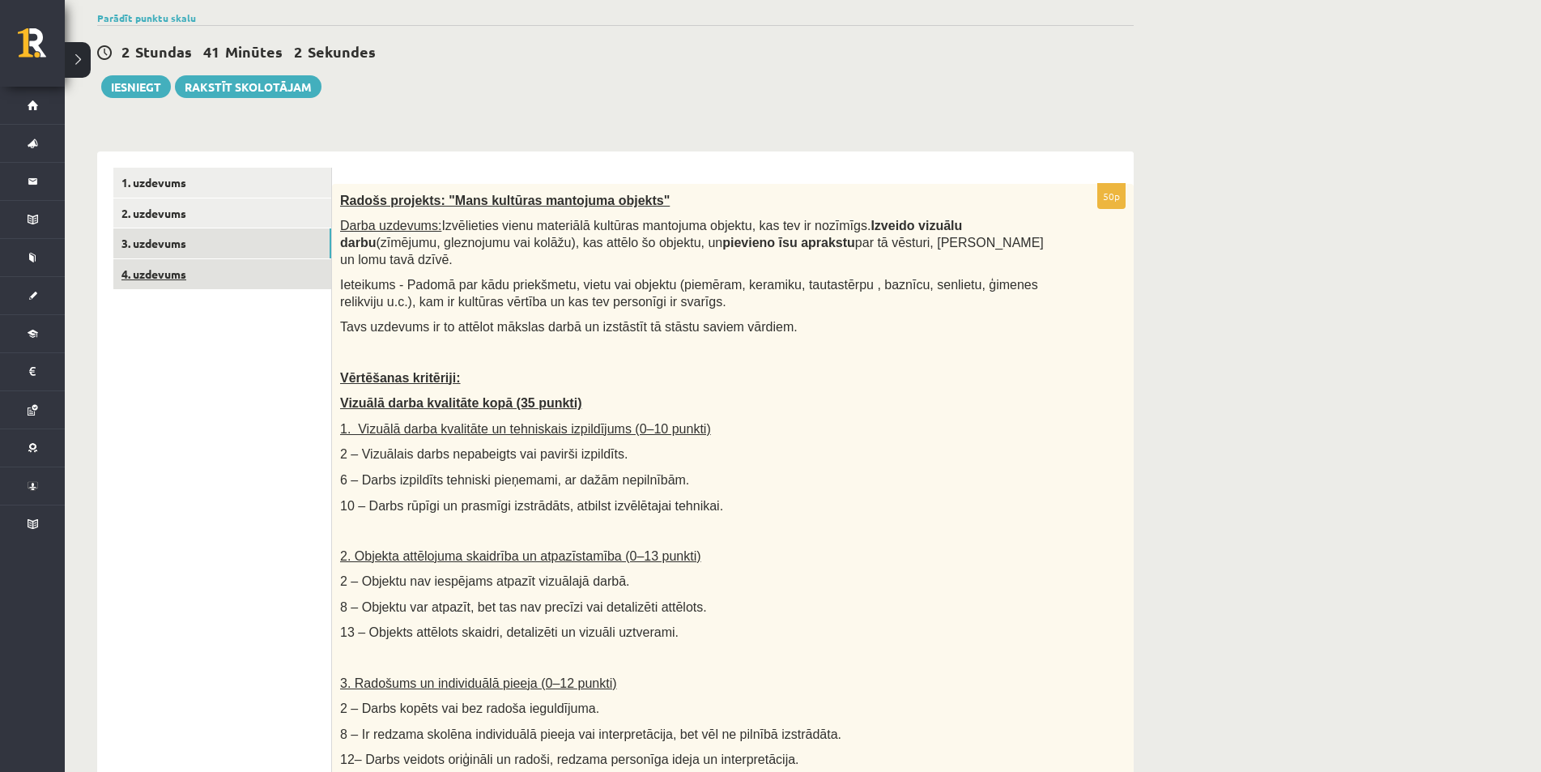
click at [163, 273] on link "4. uzdevums" at bounding box center [222, 274] width 218 height 30
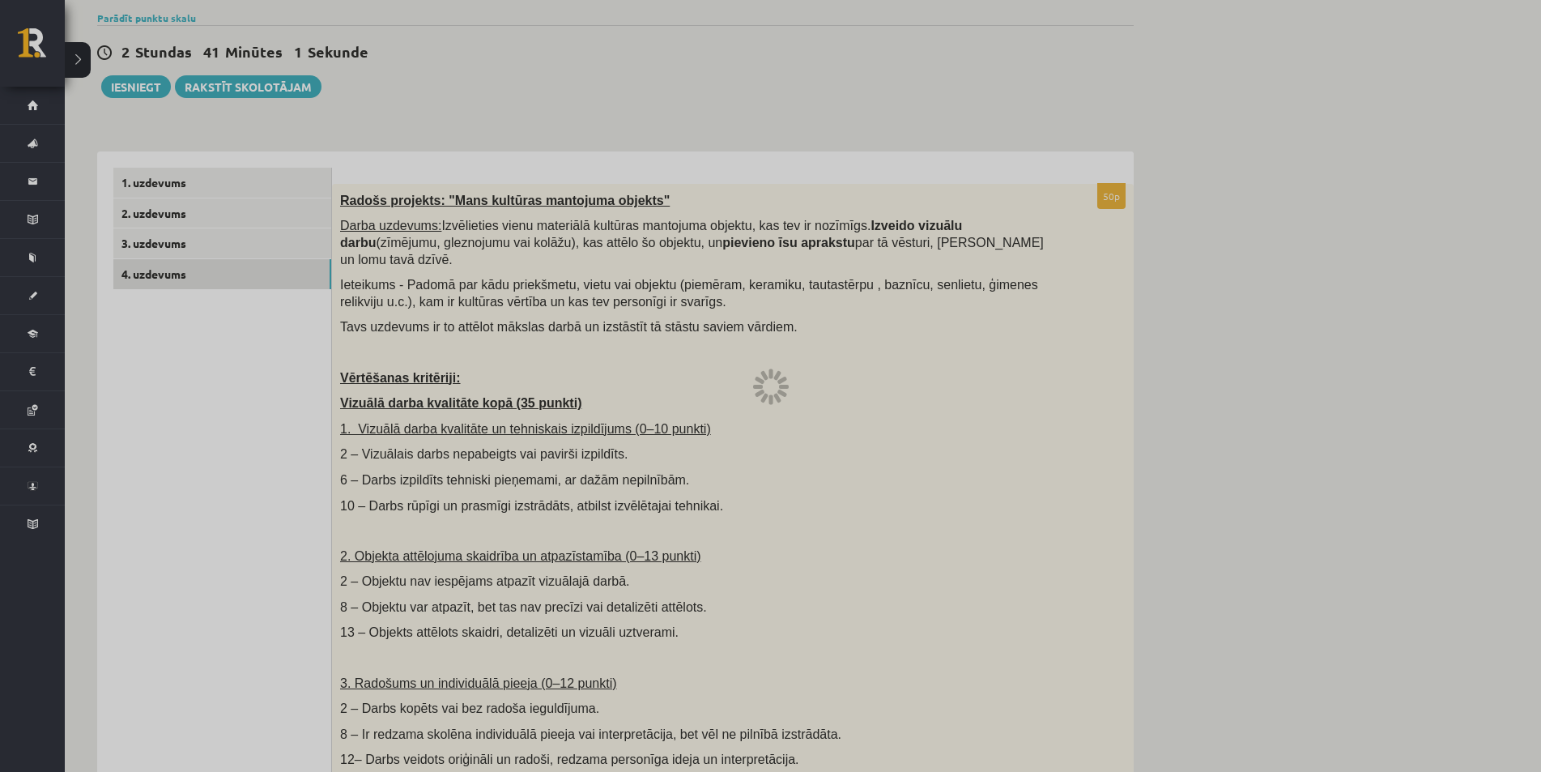
scroll to position [0, 0]
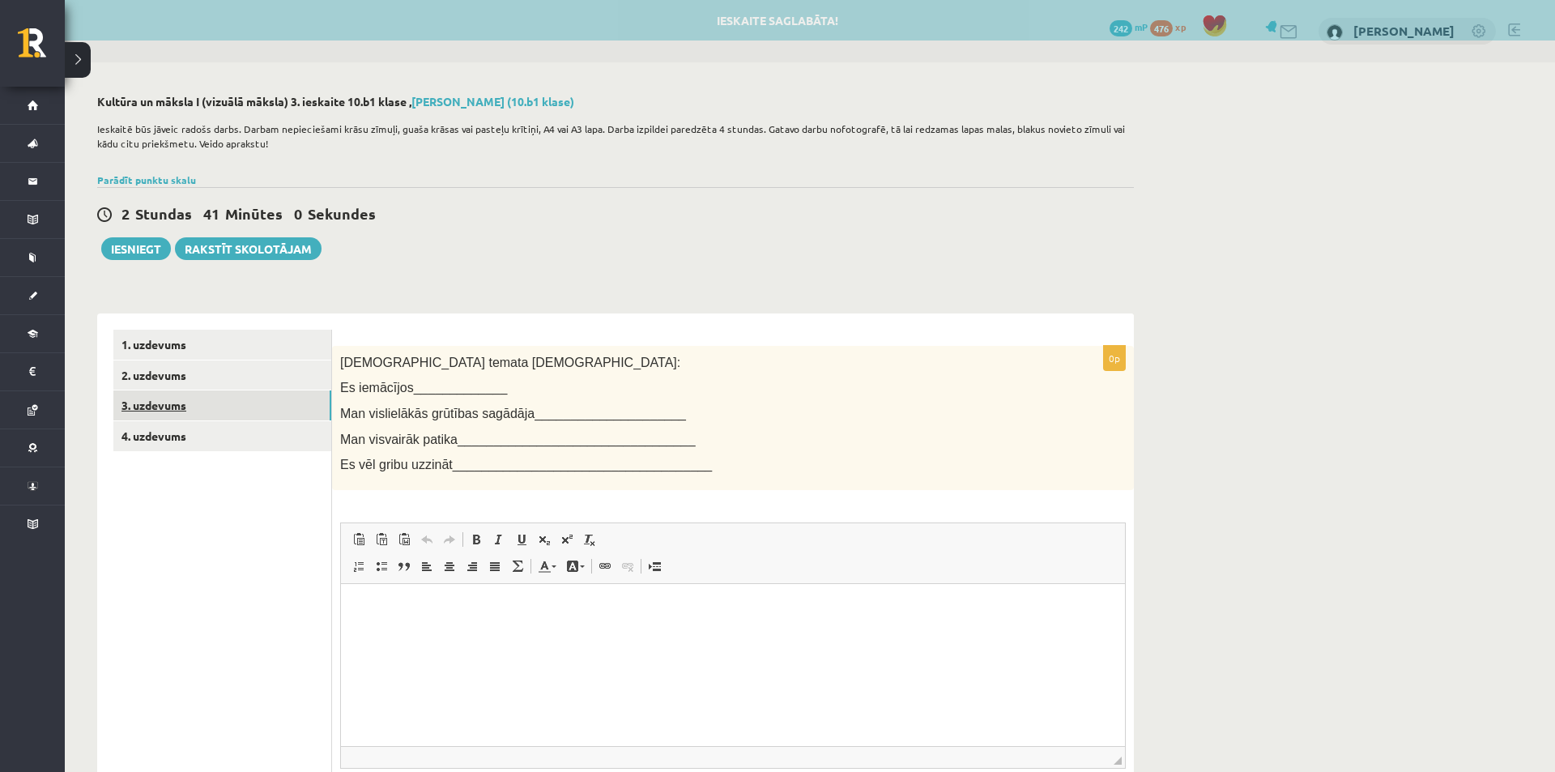
click at [225, 415] on link "3. uzdevums" at bounding box center [222, 405] width 218 height 30
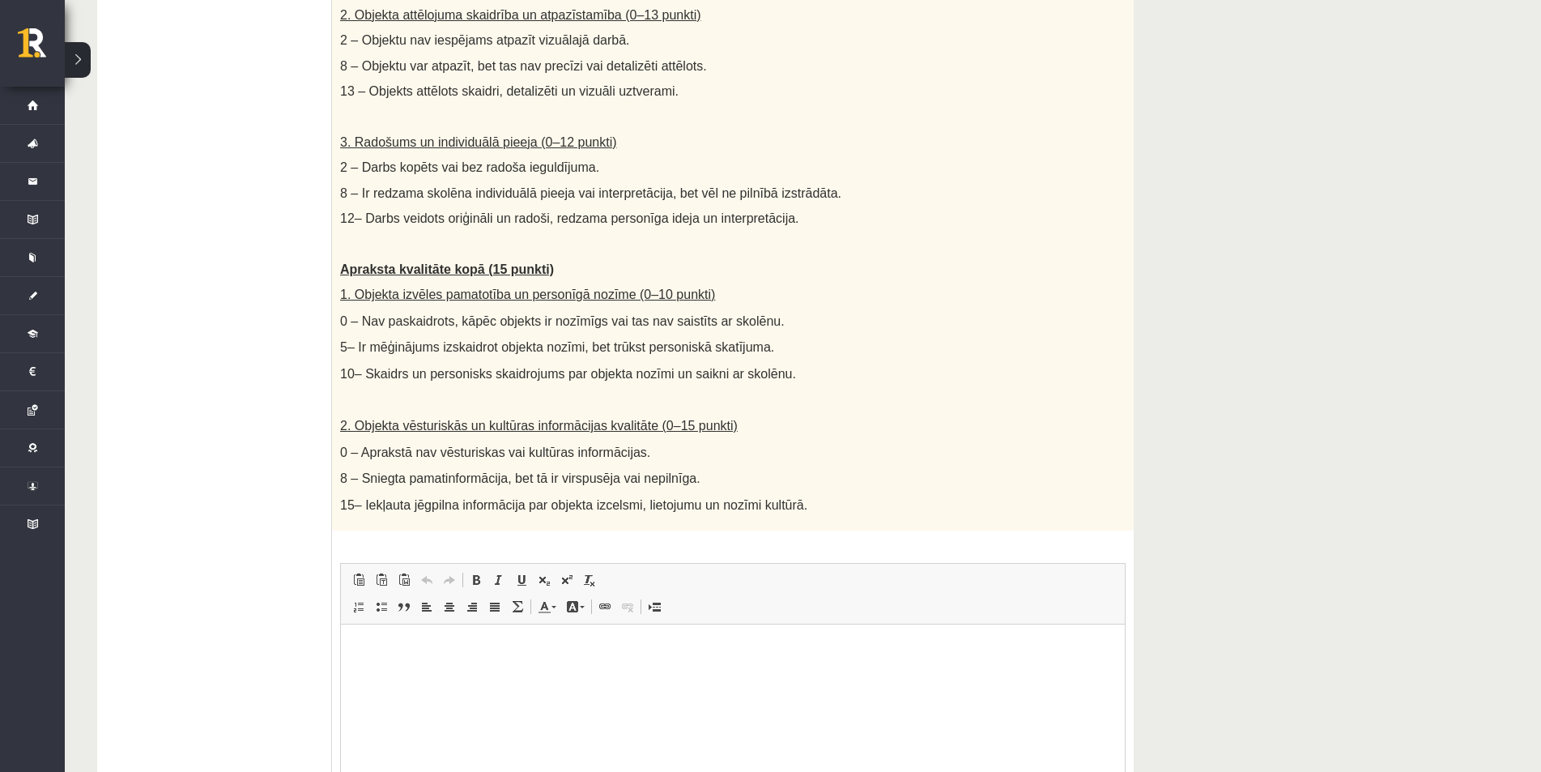
click at [486, 568] on span "Полужирный Комбинация клавиш Ctrl+B Курсив Комбинация клавиш Ctrl+I Подчеркнуты…" at bounding box center [535, 581] width 140 height 27
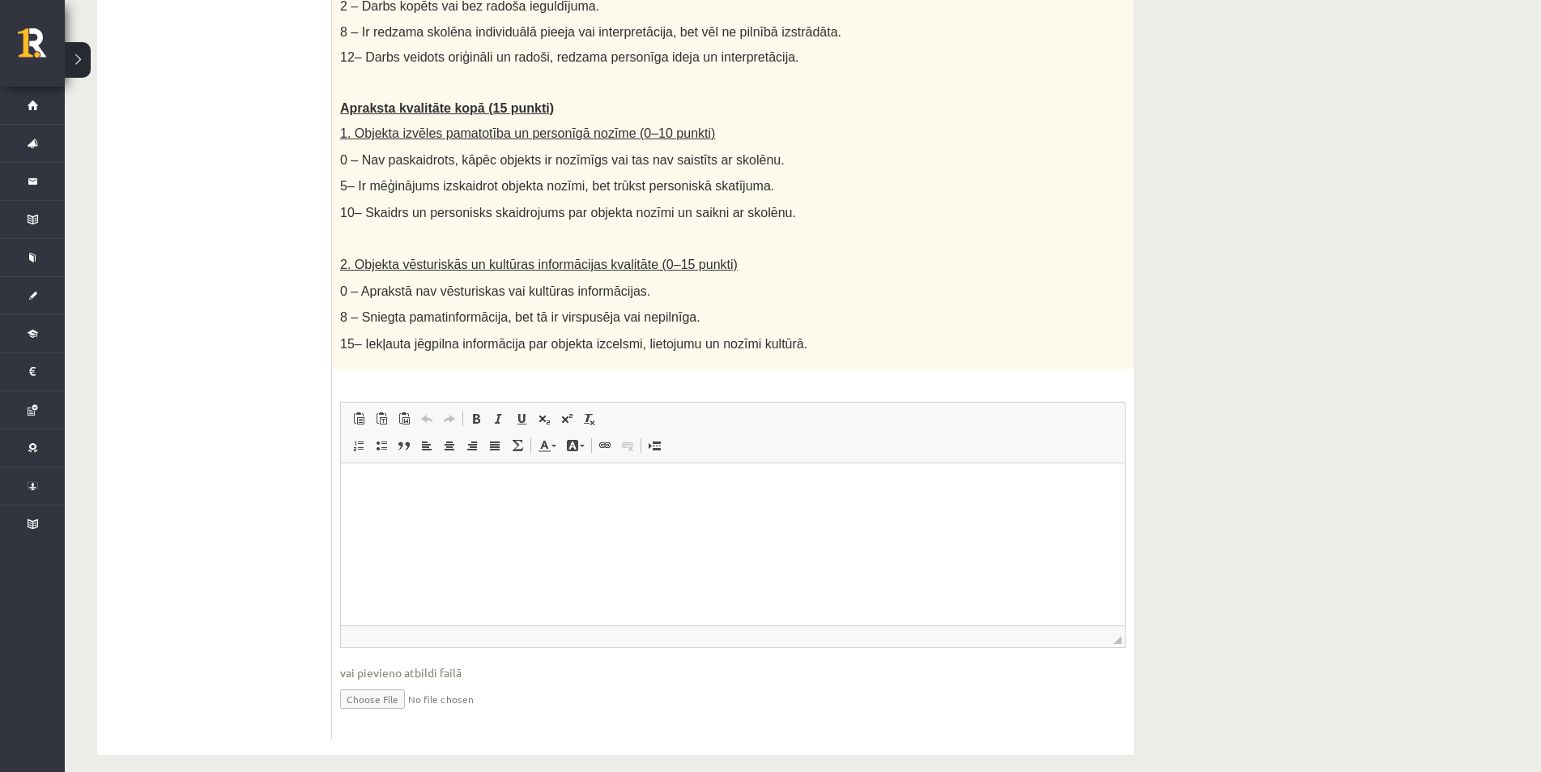
click at [474, 512] on html at bounding box center [733, 486] width 784 height 49
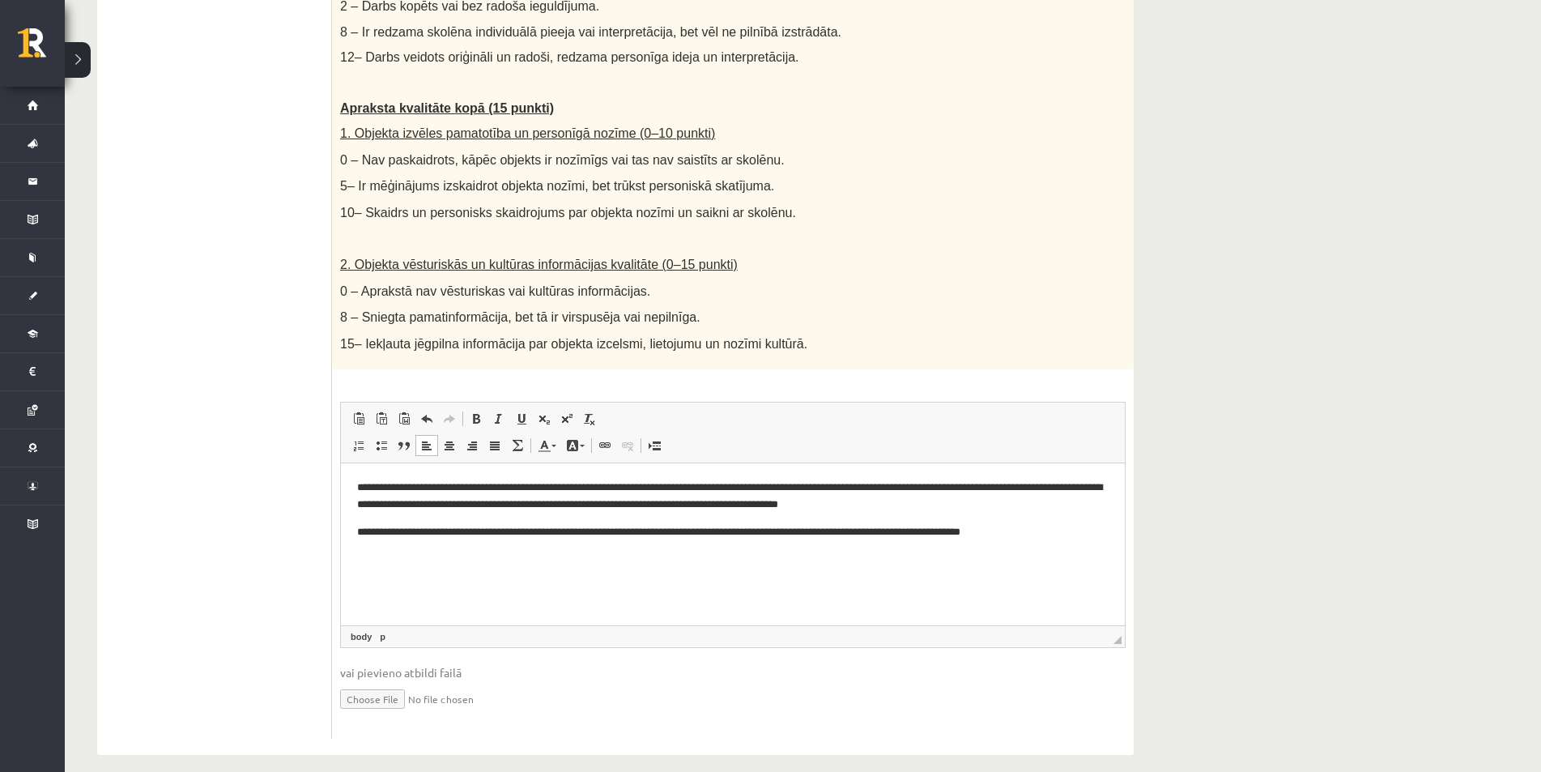
click at [1015, 479] on p "**********" at bounding box center [732, 496] width 751 height 34
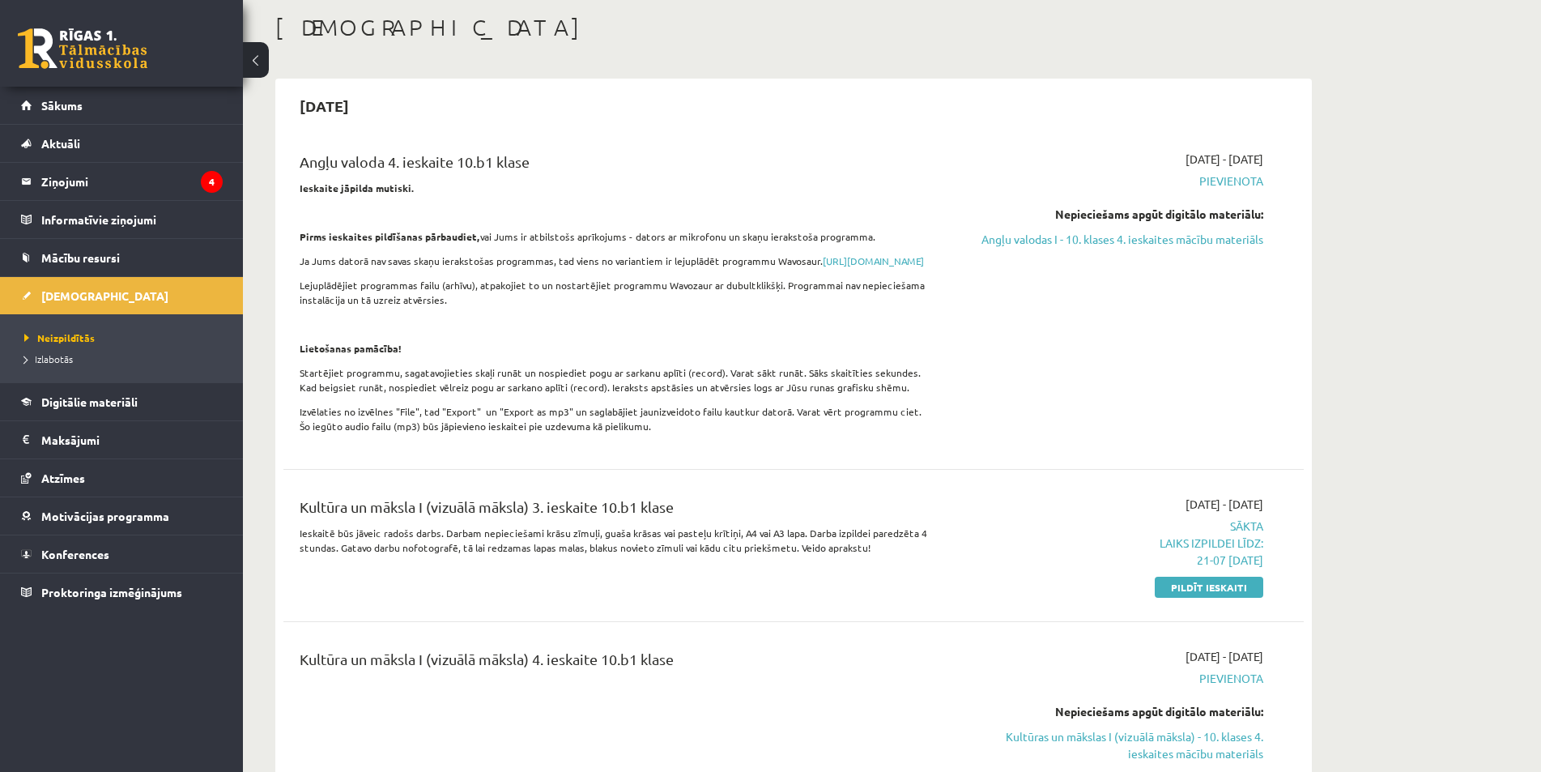
scroll to position [324, 0]
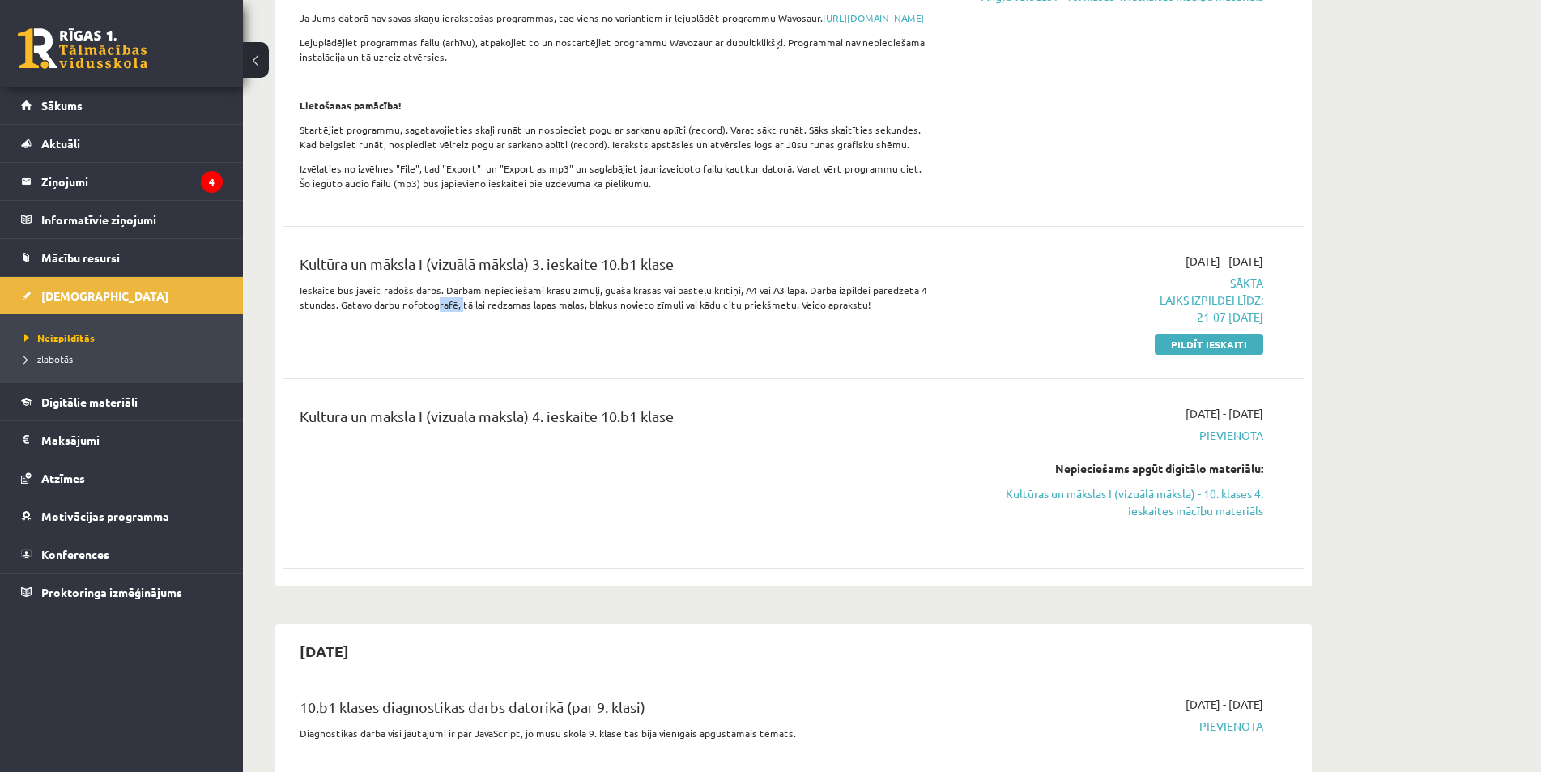
drag, startPoint x: 451, startPoint y: 322, endPoint x: 462, endPoint y: 323, distance: 11.4
click at [461, 312] on p "Ieskaitē būs jāveic radošs darbs. Darbam nepieciešami krāsu zīmuļi, guaša krāsa…" at bounding box center [617, 297] width 634 height 29
drag, startPoint x: 486, startPoint y: 324, endPoint x: 520, endPoint y: 321, distance: 34.2
click at [487, 312] on p "Ieskaitē būs jāveic radošs darbs. Darbam nepieciešami krāsu zīmuļi, guaša krāsa…" at bounding box center [617, 297] width 634 height 29
